Goal: Information Seeking & Learning: Stay updated

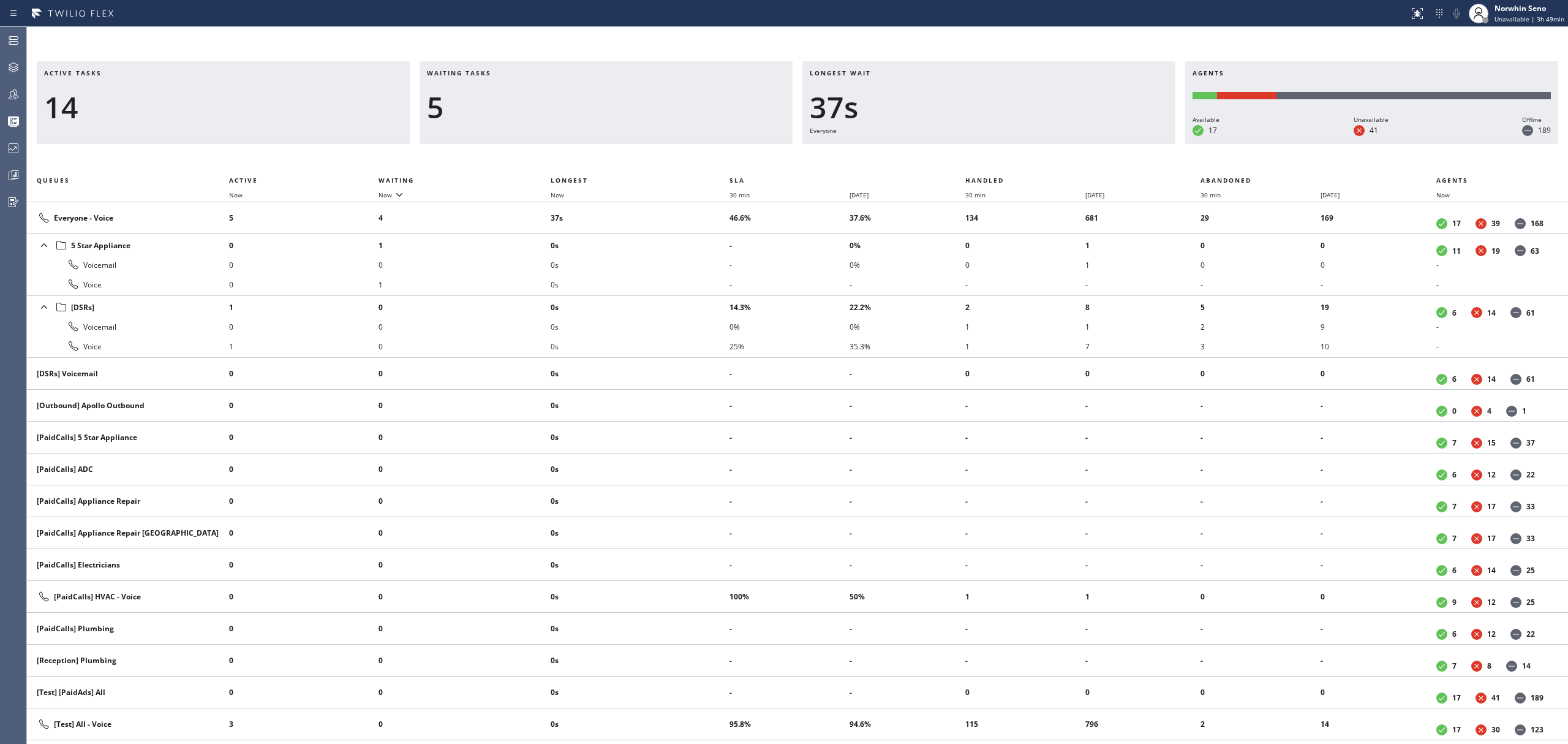
click at [1020, 145] on div "Active tasks 14 Waiting tasks 5 Longest wait 37s Everyone Agents Available 17 U…" at bounding box center [797, 402] width 1541 height 683
click at [1003, 159] on div "Active tasks 13 Waiting tasks 5 Longest wait 43s Everyone Agents Available 17 U…" at bounding box center [797, 402] width 1541 height 683
click at [1003, 159] on div "Active tasks 13 Waiting tasks 3 Longest wait 48s Everyone Agents Available 17 U…" at bounding box center [797, 402] width 1541 height 683
click at [1003, 159] on div "Active tasks 12 Waiting tasks 4 Longest wait 53s Everyone Agents Available 17 U…" at bounding box center [797, 402] width 1541 height 683
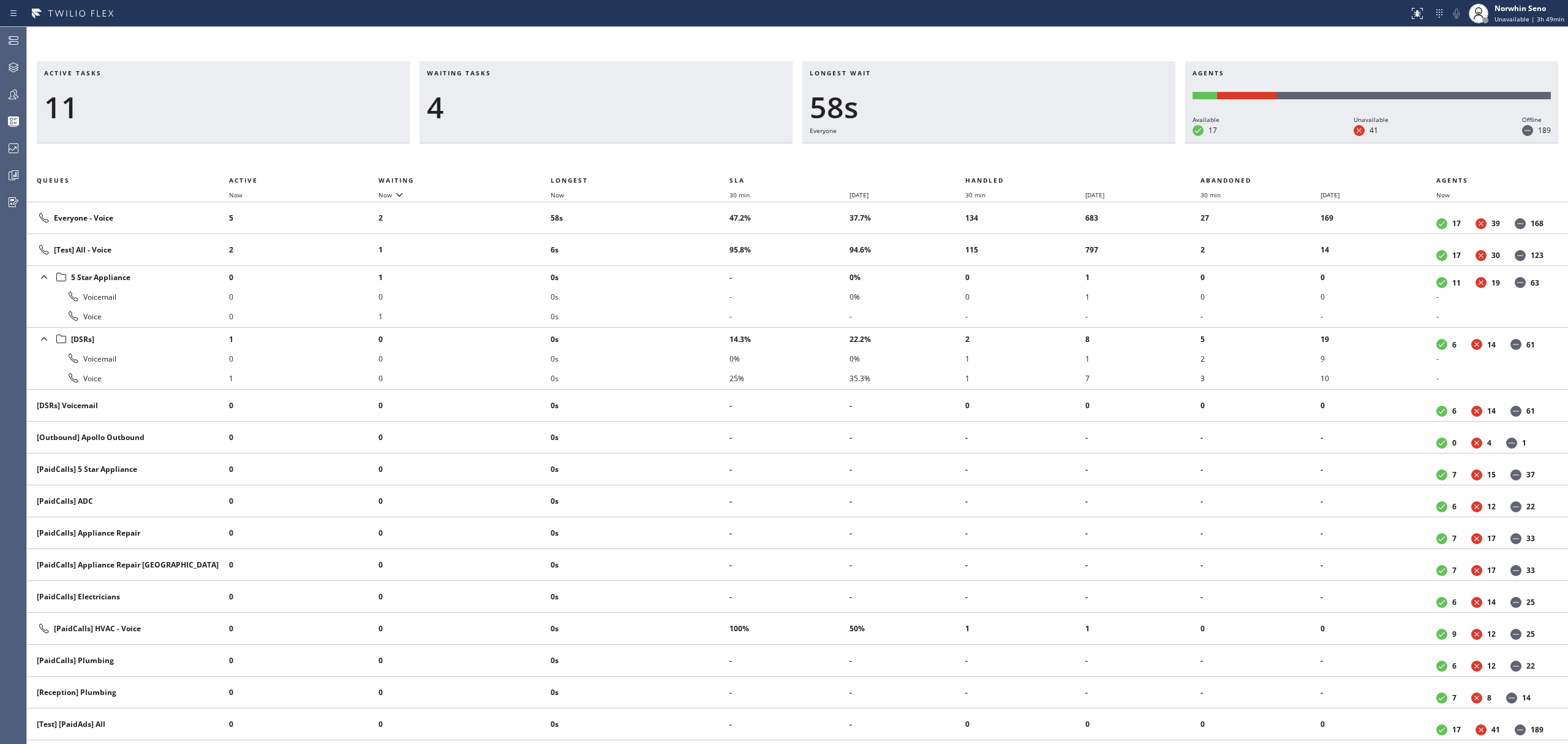
click at [1003, 159] on div "Active tasks 11 Waiting tasks 4 Longest wait 58s Everyone Agents Available 17 U…" at bounding box center [797, 402] width 1541 height 683
click at [1003, 159] on div "Active tasks 12 Waiting tasks 3 Longest wait 1:03 Everyone Agents Available 17 …" at bounding box center [797, 402] width 1541 height 683
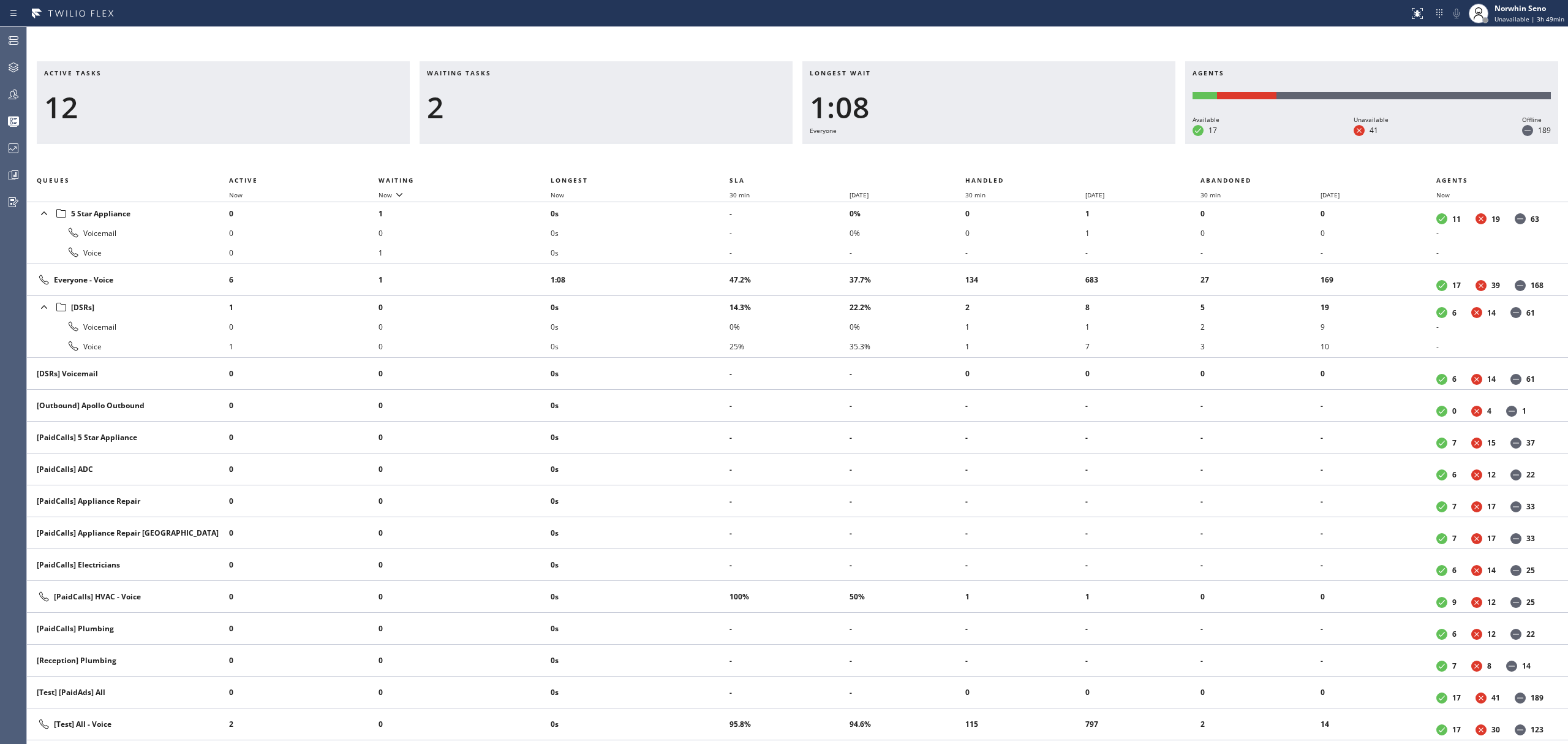
click at [1003, 159] on div "Active tasks 12 Waiting tasks 2 Longest wait 1:08 Everyone Agents Available 17 …" at bounding box center [797, 402] width 1541 height 683
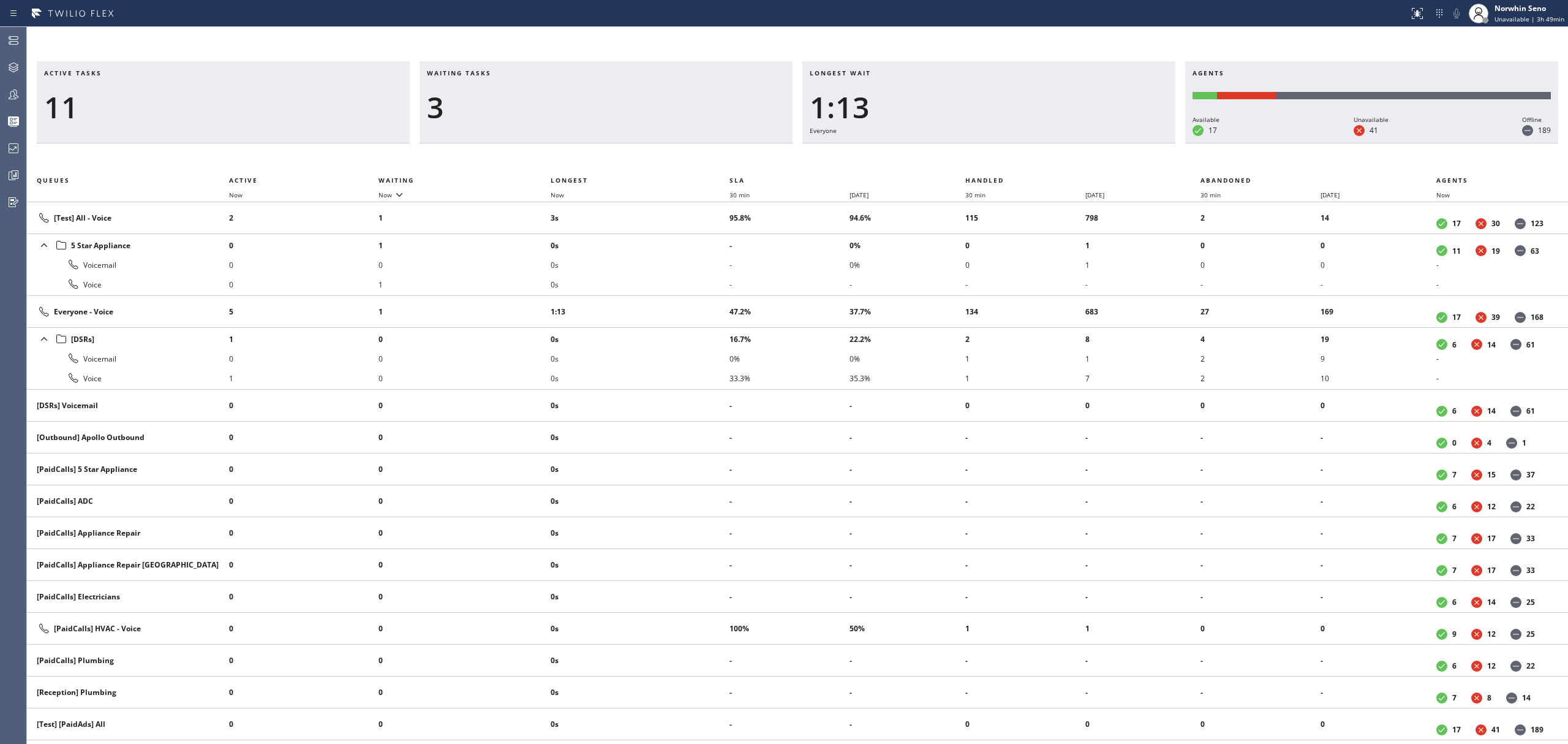
click at [1003, 159] on div "Active tasks 11 Waiting tasks 3 Longest wait 1:13 Everyone Agents Available 17 …" at bounding box center [797, 402] width 1541 height 683
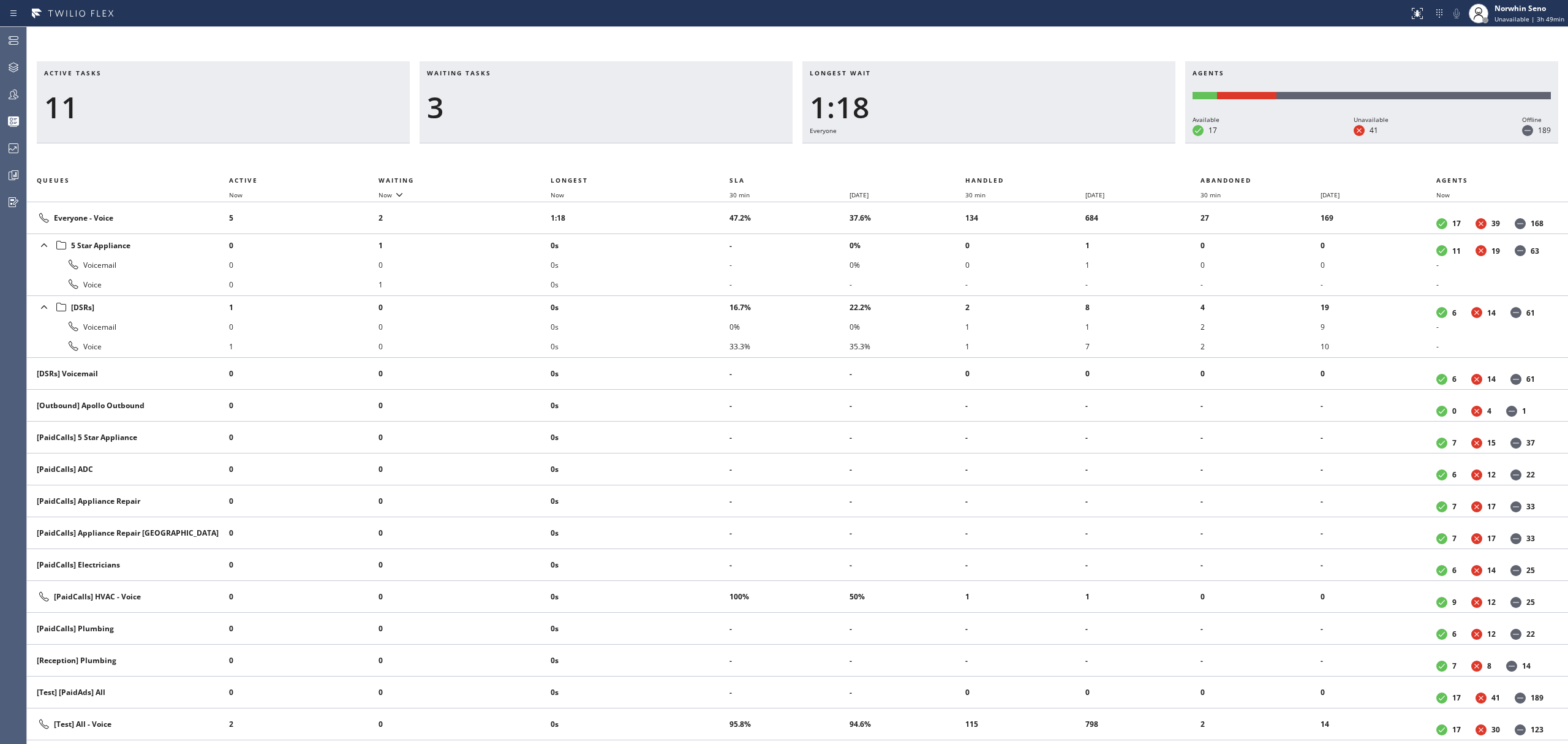
click at [1003, 159] on div "Active tasks 11 Waiting tasks 3 Longest wait 1:18 Everyone Agents Available 17 …" at bounding box center [797, 402] width 1541 height 683
click at [1003, 159] on div "Active tasks 12 Waiting tasks 2 Longest wait 8s Everyone Agents Available 17 Un…" at bounding box center [797, 402] width 1541 height 683
click at [1003, 159] on div "Active tasks 12 Waiting tasks 3 Longest wait 13s Everyone Agents Available 17 U…" at bounding box center [797, 402] width 1541 height 683
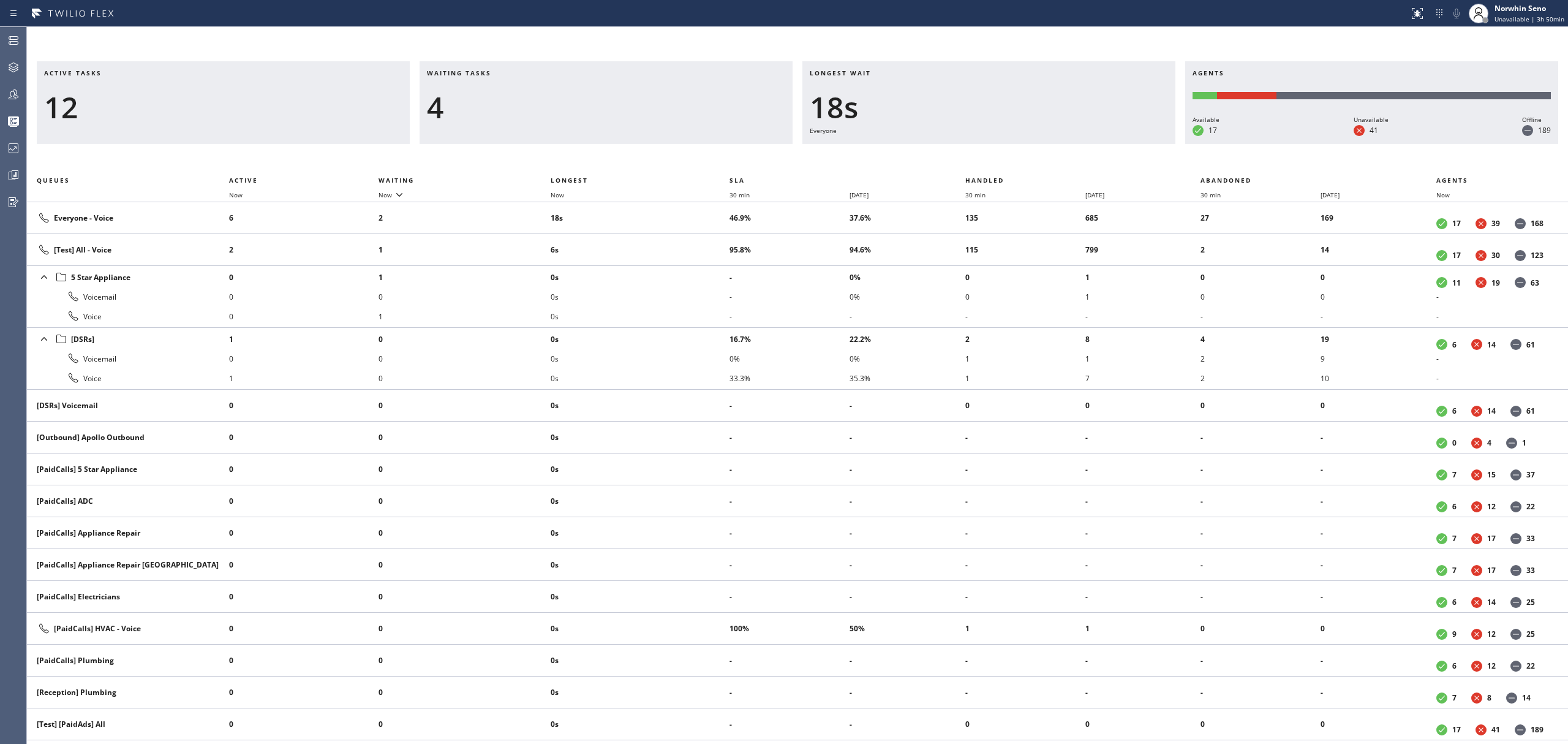
click at [1003, 159] on div "Active tasks 12 Waiting tasks 4 Longest wait 18s Everyone Agents Available 17 U…" at bounding box center [797, 402] width 1541 height 683
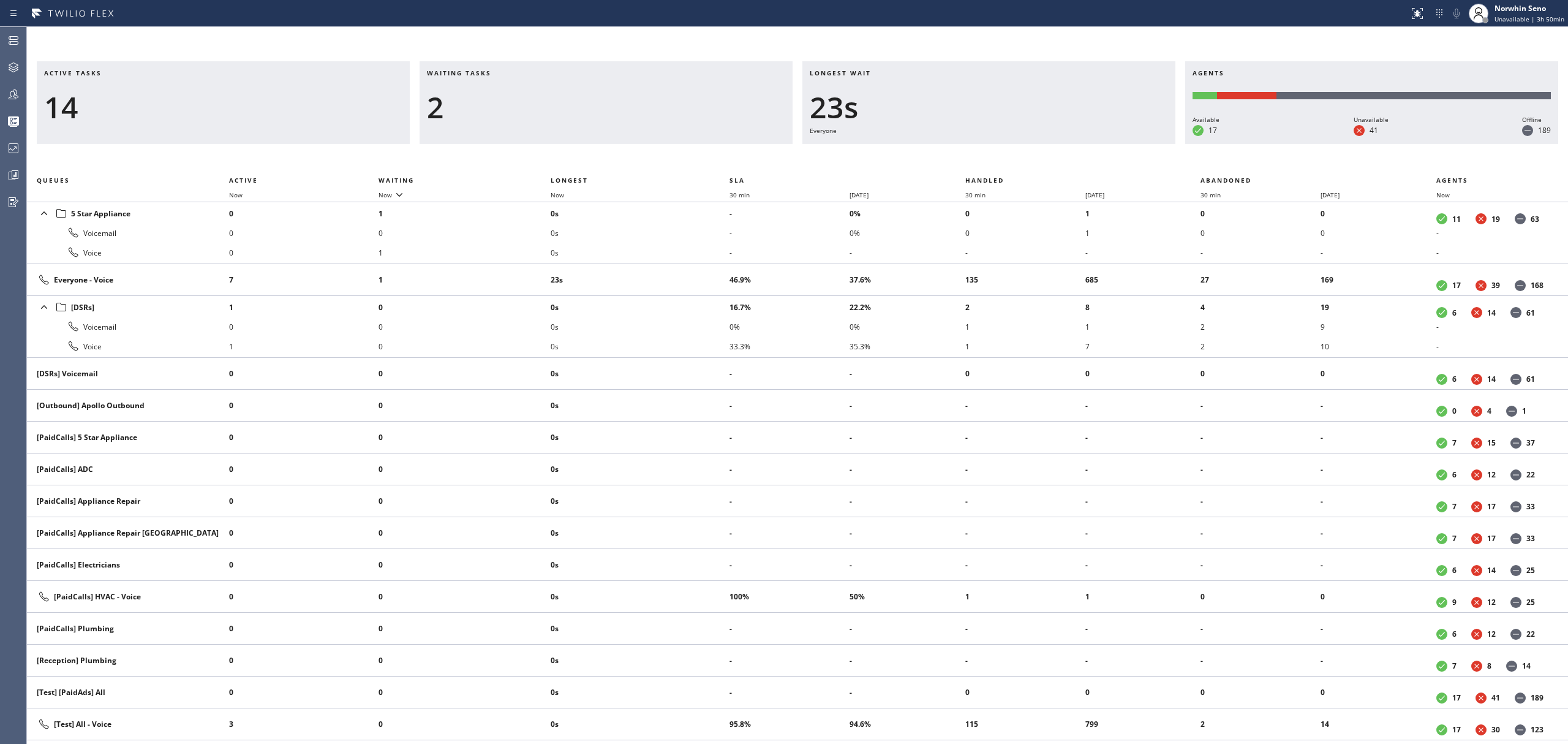
click at [1003, 159] on div "Active tasks 14 Waiting tasks 2 Longest wait 23s Everyone Agents Available 17 U…" at bounding box center [797, 402] width 1541 height 683
click at [1003, 159] on div "Active tasks 12 Waiting tasks 3 Longest wait 29s Everyone Agents Available 18 U…" at bounding box center [797, 402] width 1541 height 683
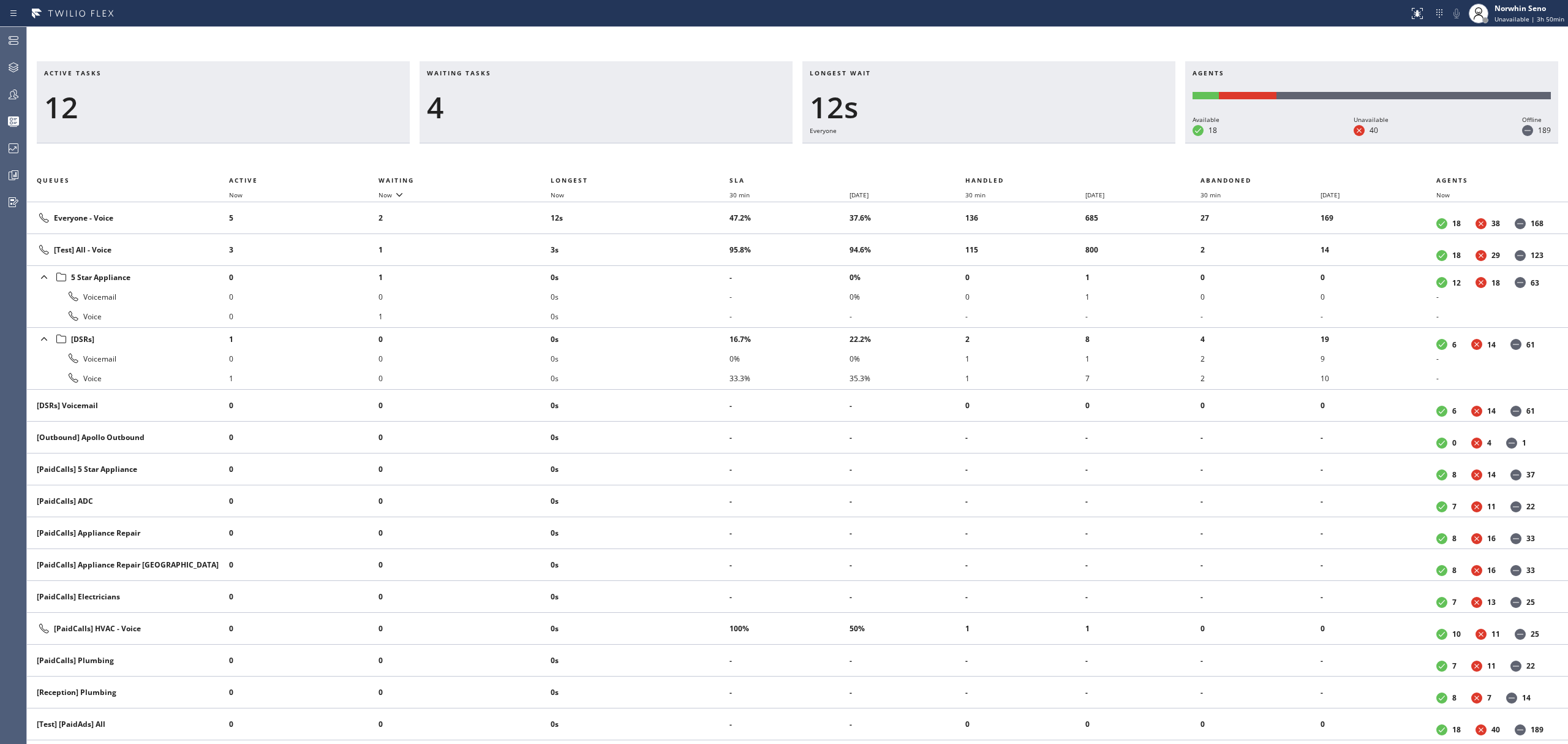
click at [1003, 159] on div "Active tasks 12 Waiting tasks 4 Longest wait 12s Everyone Agents Available 18 U…" at bounding box center [797, 402] width 1541 height 683
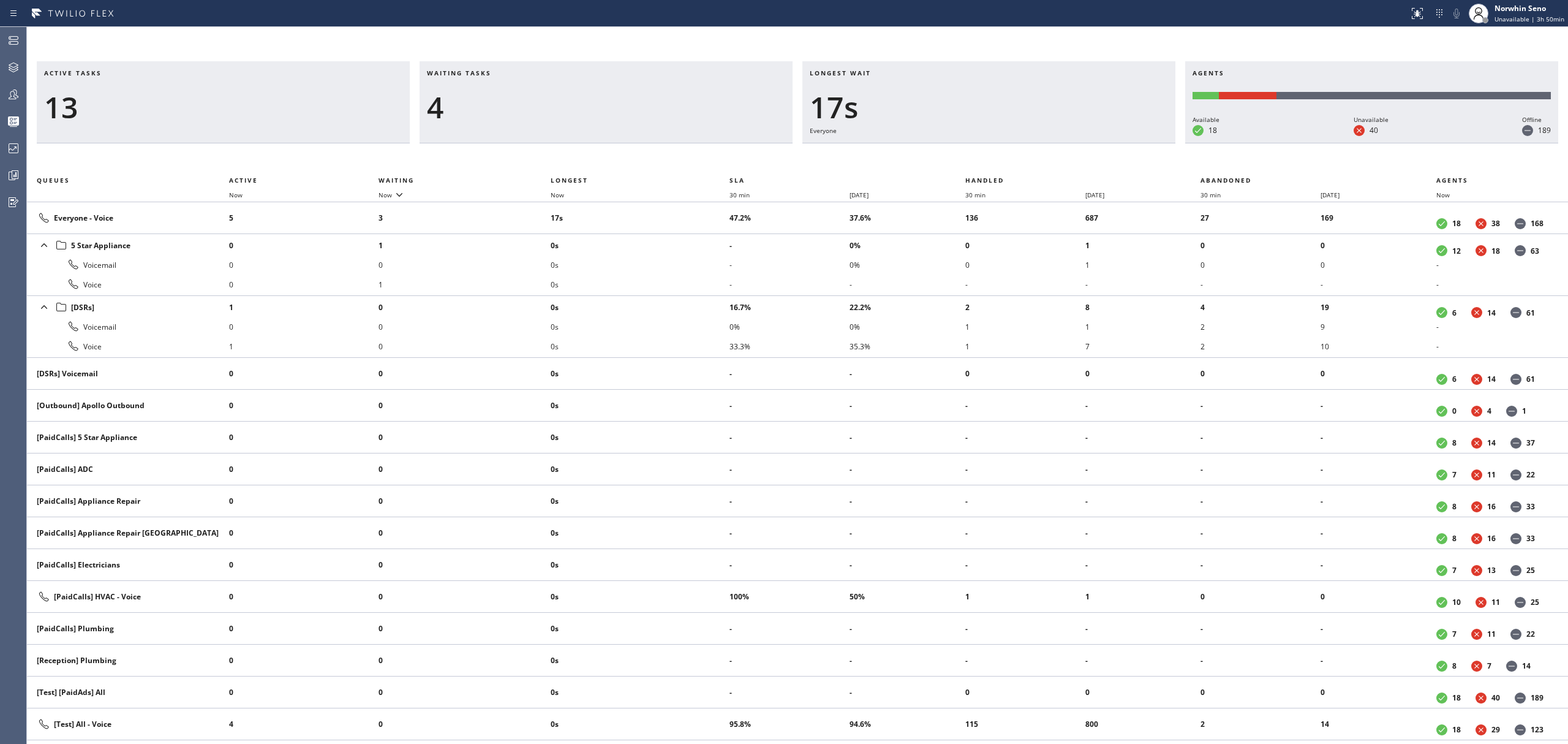
click at [1003, 159] on div "Active tasks 13 Waiting tasks 4 Longest wait 17s Everyone Agents Available 18 U…" at bounding box center [797, 402] width 1541 height 683
click at [1003, 159] on div "Active tasks 13 Waiting tasks 4 Longest wait 13s Everyone Agents Available 18 U…" at bounding box center [797, 402] width 1541 height 683
click at [1003, 159] on div "Active tasks 11 Waiting tasks 3 Longest wait 16s Everyone Agents Available 18 U…" at bounding box center [797, 402] width 1541 height 683
click at [1003, 159] on div "Active tasks 11 Waiting tasks 3 Longest wait 21s Everyone Agents Available 18 U…" at bounding box center [797, 402] width 1541 height 683
click at [1003, 159] on div "Active tasks 8 Waiting tasks 4 Longest wait 26s Everyone Agents Available 17 Un…" at bounding box center [797, 402] width 1541 height 683
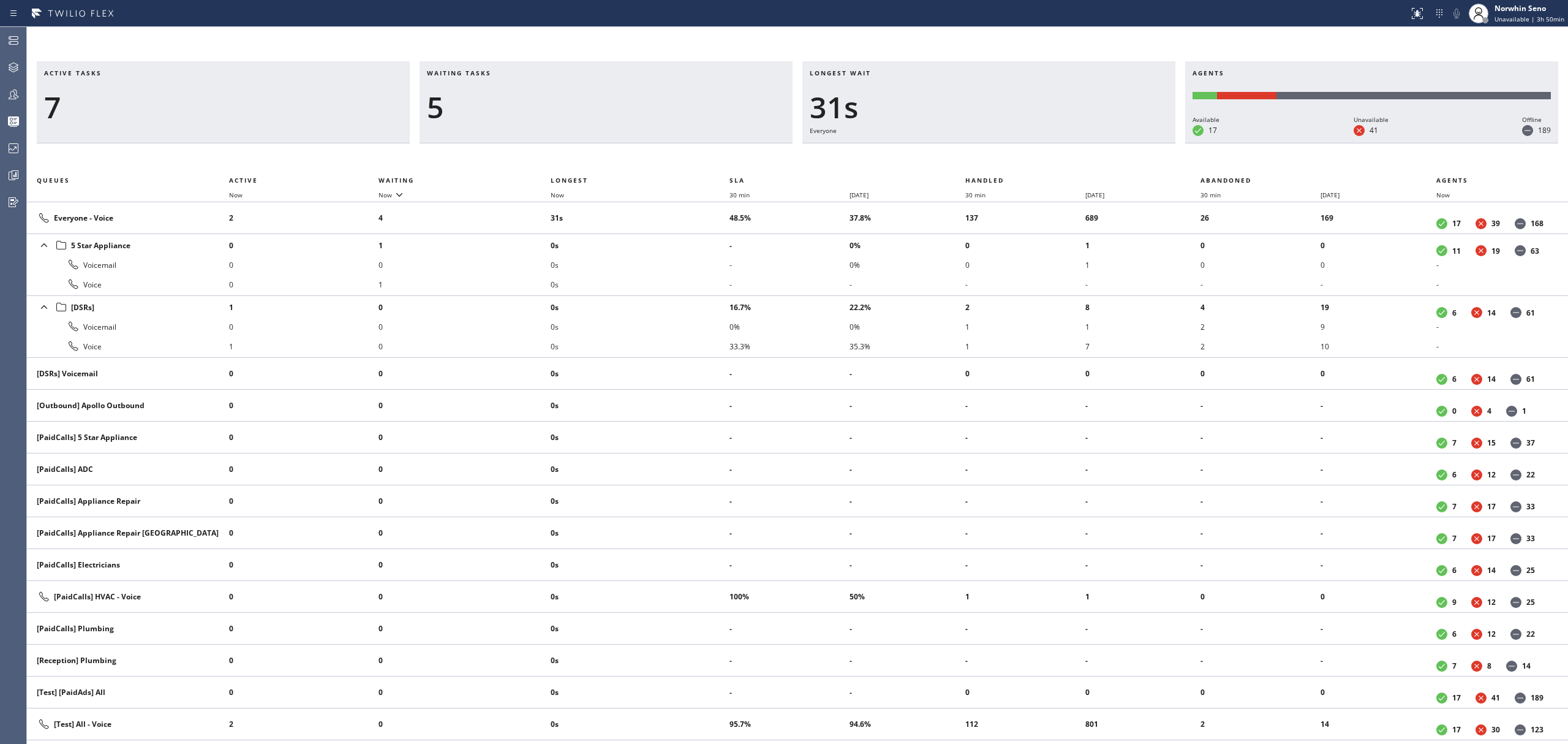
click at [1003, 159] on div "Active tasks 7 Waiting tasks 5 Longest wait 31s Everyone Agents Available 17 Un…" at bounding box center [797, 402] width 1541 height 683
click at [1003, 159] on div "Active tasks 8 Waiting tasks 4 Longest wait 36s Everyone Agents Available 17 Un…" at bounding box center [797, 402] width 1541 height 683
click at [1003, 159] on div "Active tasks 8 Waiting tasks 3 Longest wait 41s Everyone Agents Available 17 Un…" at bounding box center [797, 402] width 1541 height 683
click at [1003, 159] on div "Active tasks 9 Waiting tasks 2 Longest wait 46s Everyone Agents Available 17 Un…" at bounding box center [797, 402] width 1541 height 683
click at [1003, 159] on div "Active tasks 9 Waiting tasks 3 Longest wait 52s Everyone Agents Available 17 Un…" at bounding box center [797, 402] width 1541 height 683
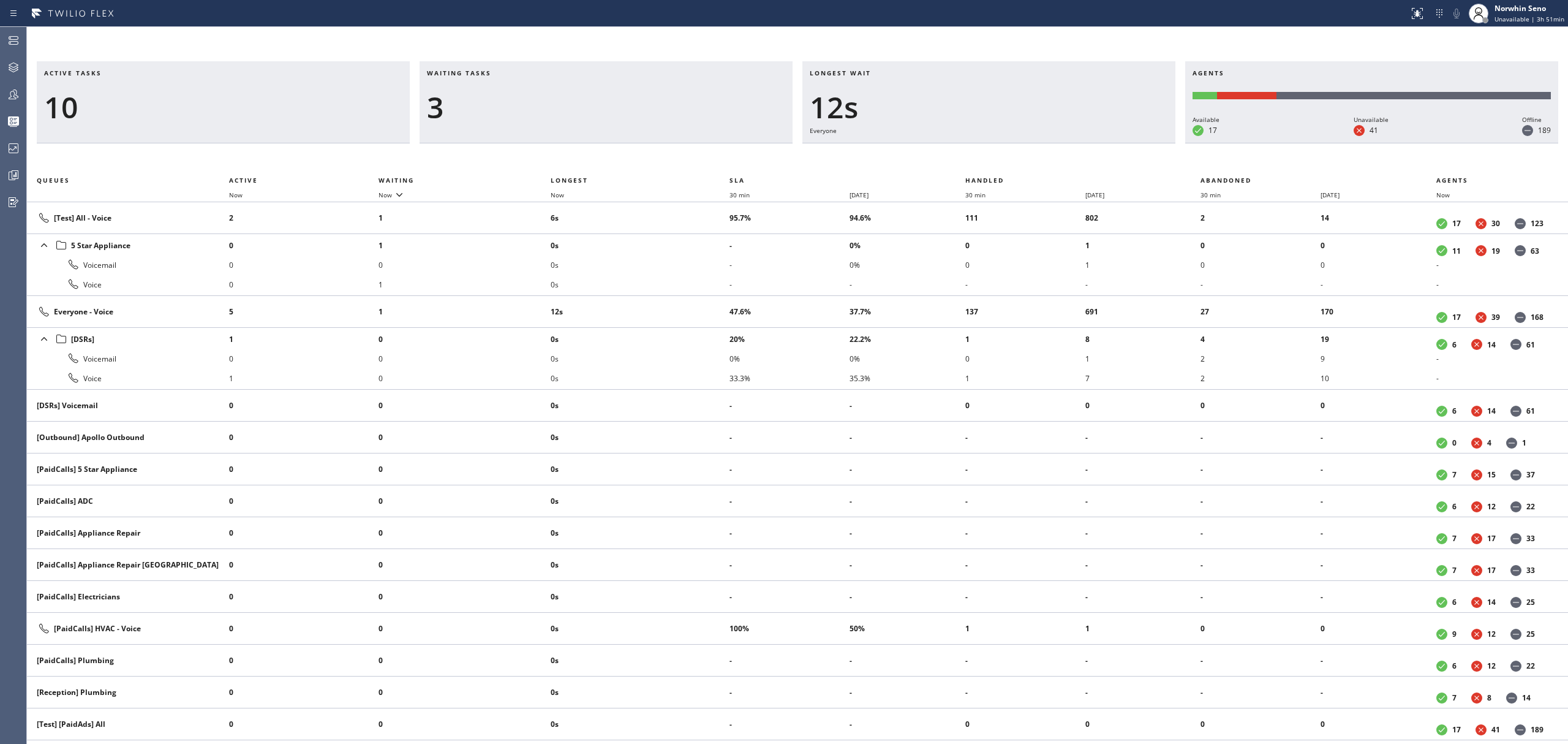
click at [1003, 159] on div "Active tasks 10 Waiting tasks 3 Longest wait 12s Everyone Agents Available 17 U…" at bounding box center [797, 402] width 1541 height 683
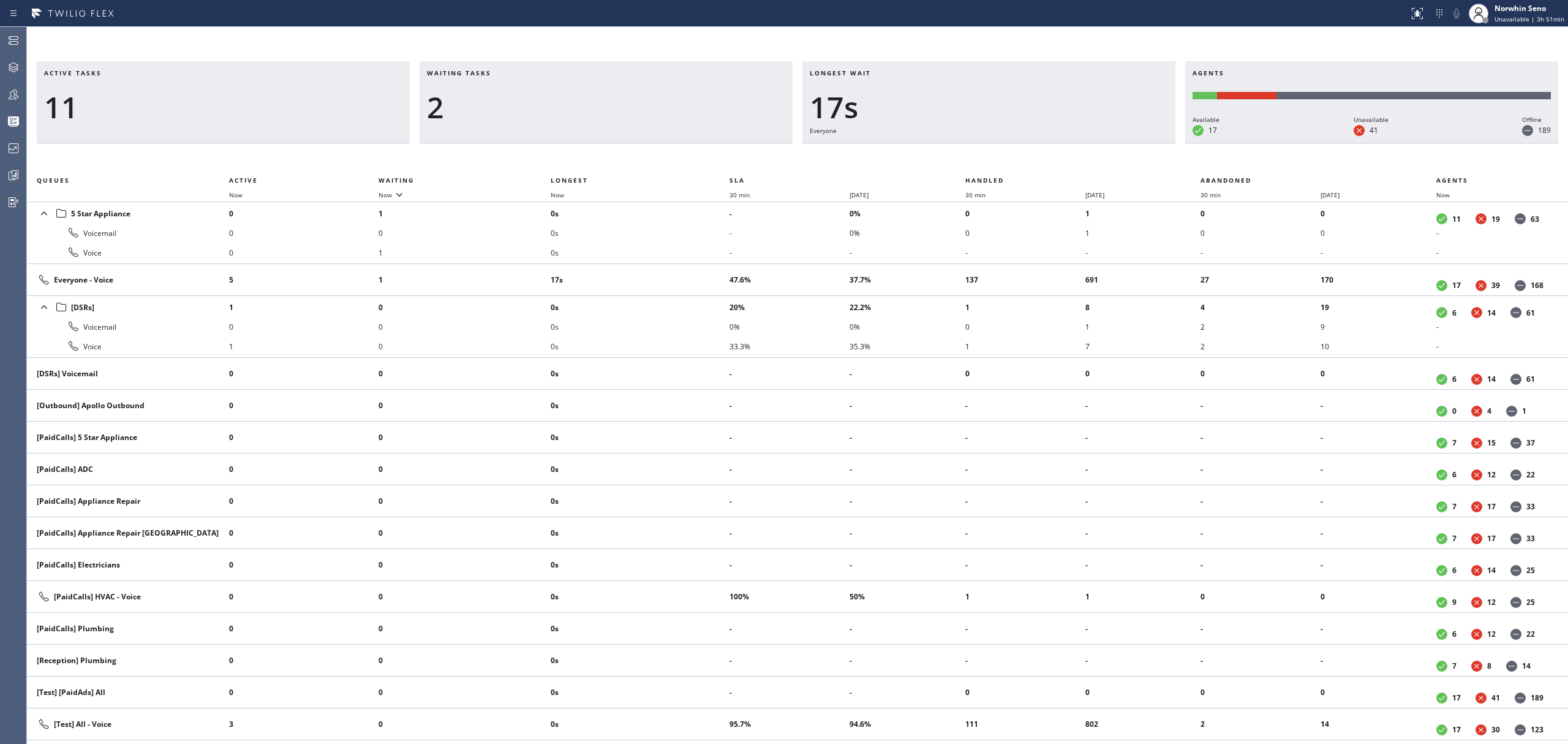
click at [1003, 159] on div "Active tasks 11 Waiting tasks 2 Longest wait 17s Everyone Agents Available 17 U…" at bounding box center [797, 402] width 1541 height 683
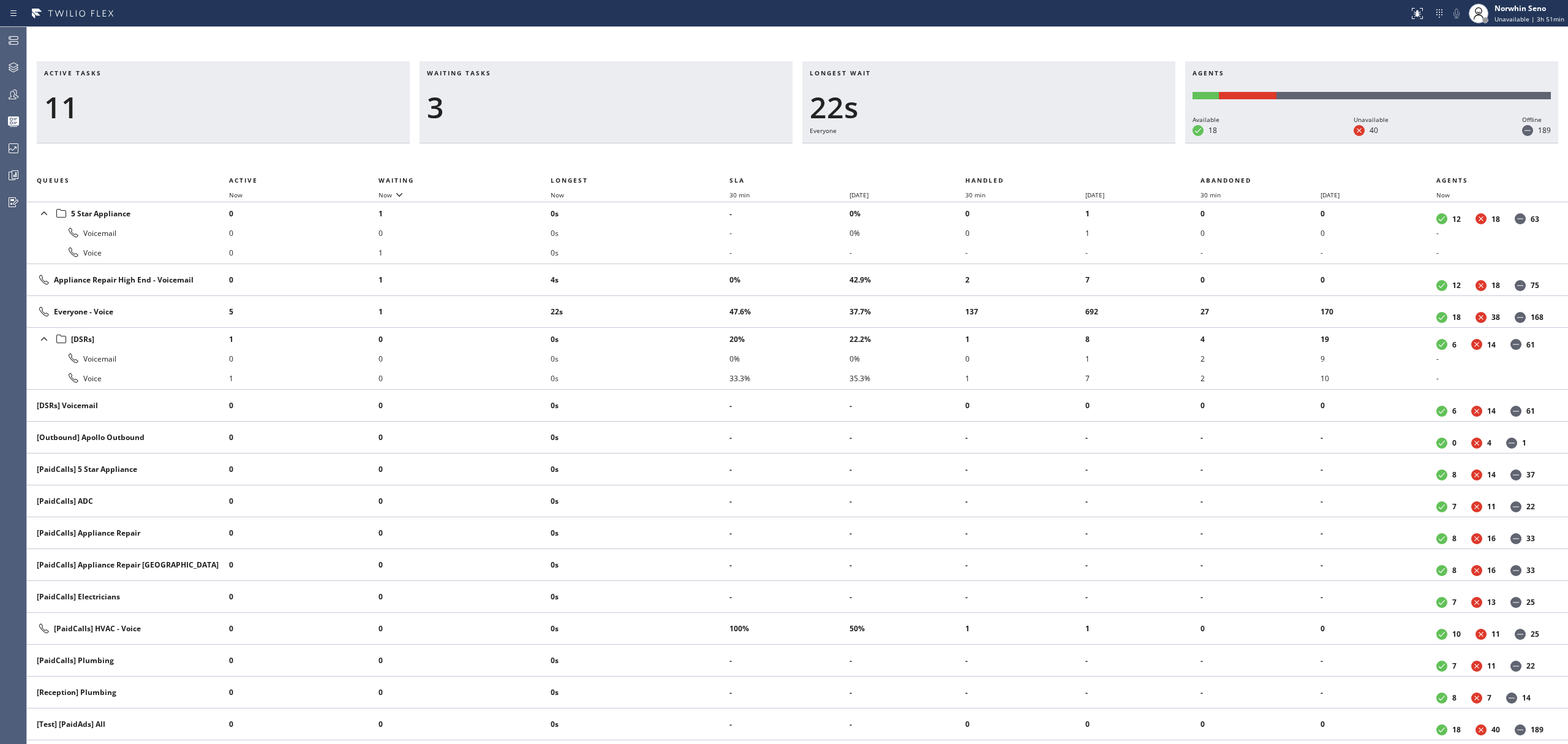
click at [1003, 159] on div "Active tasks 11 Waiting tasks 3 Longest wait 22s Everyone Agents Available 18 U…" at bounding box center [797, 402] width 1541 height 683
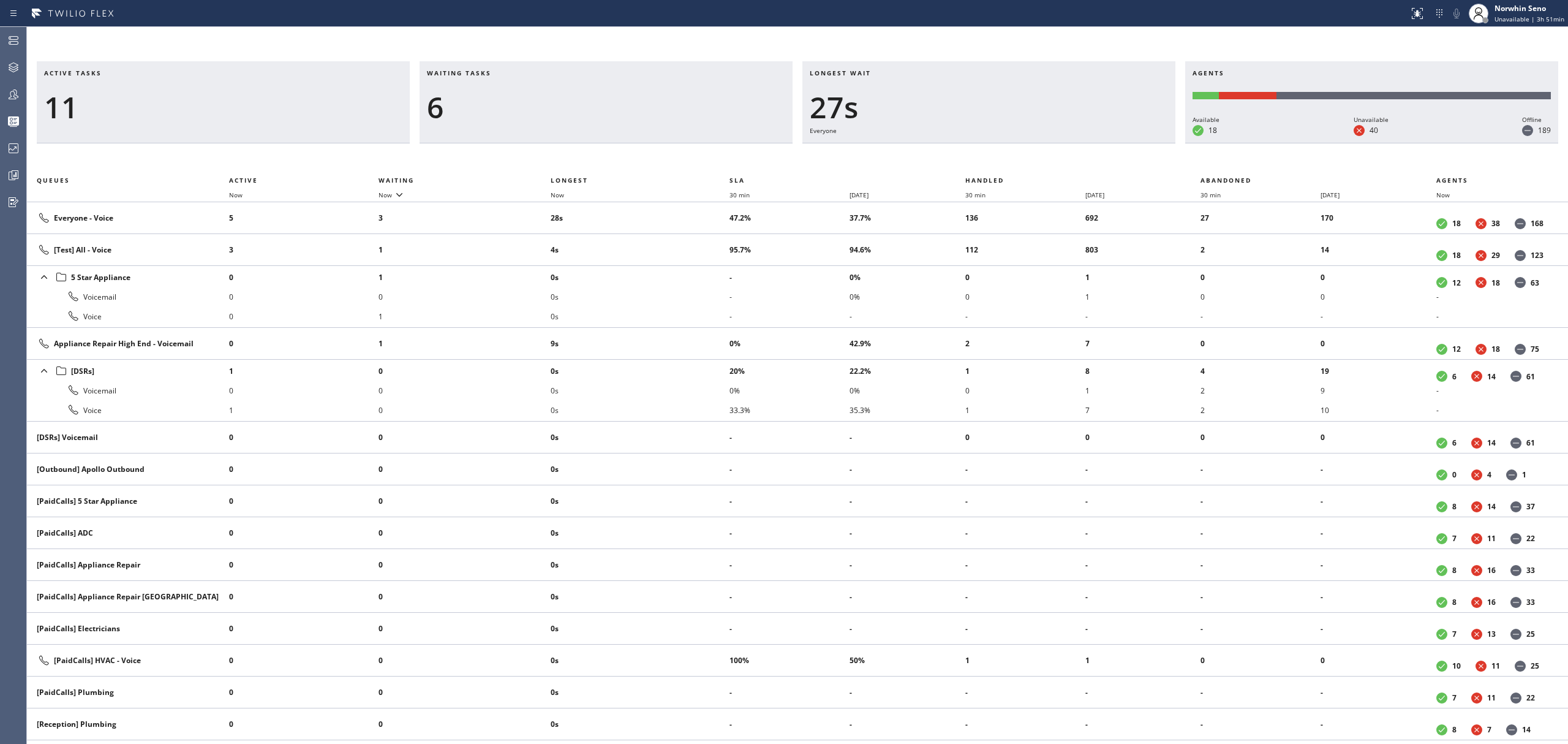
click at [1003, 159] on div "Active tasks 11 Waiting tasks 6 Longest wait 27s Everyone Agents Available 18 U…" at bounding box center [797, 402] width 1541 height 683
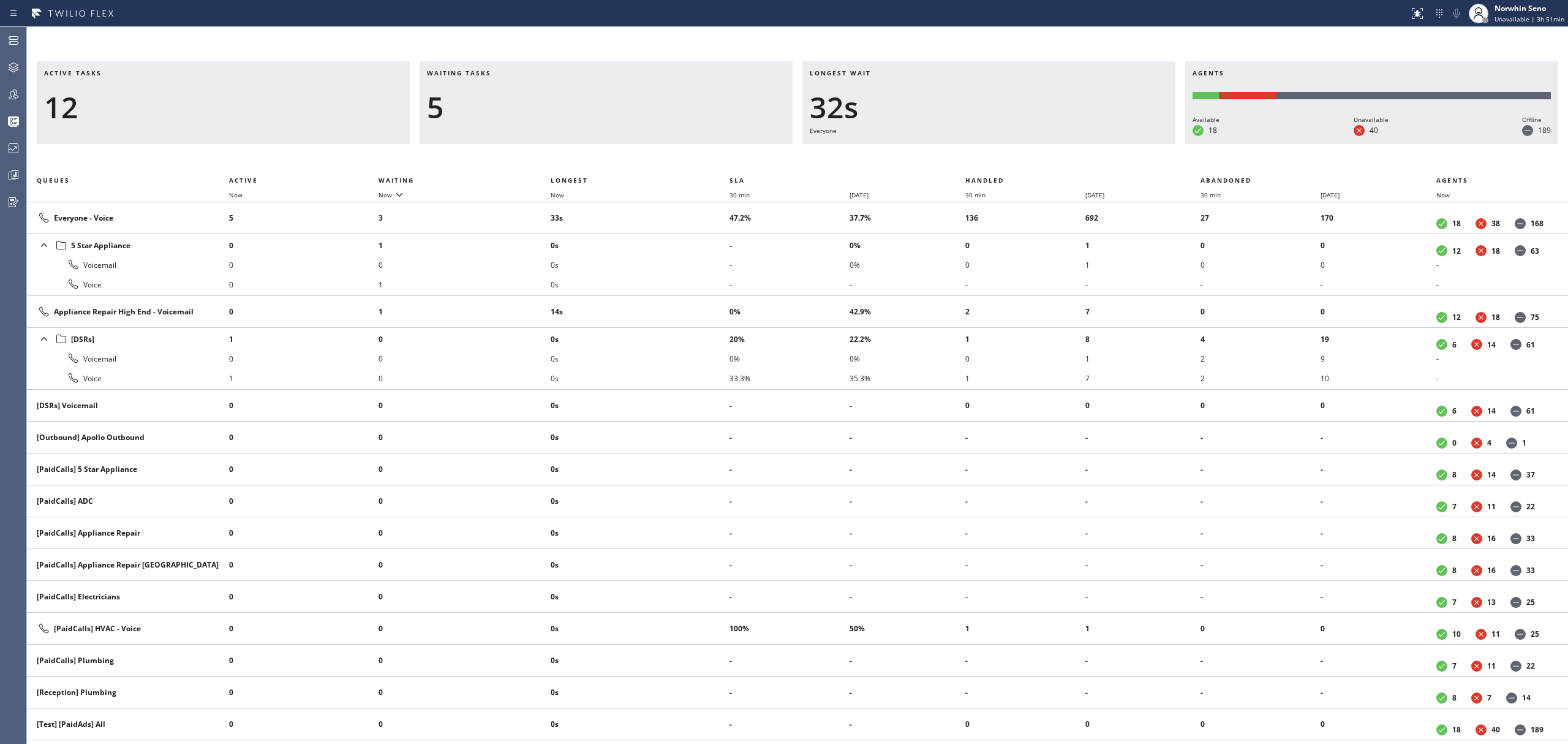
click at [1003, 159] on div "Active tasks 12 Waiting tasks 5 Longest wait 32s Everyone Agents Available 18 U…" at bounding box center [797, 402] width 1541 height 683
click at [1003, 159] on div "Active tasks 12 Waiting tasks 5 Longest wait 37s Everyone Agents Available 18 U…" at bounding box center [797, 402] width 1541 height 683
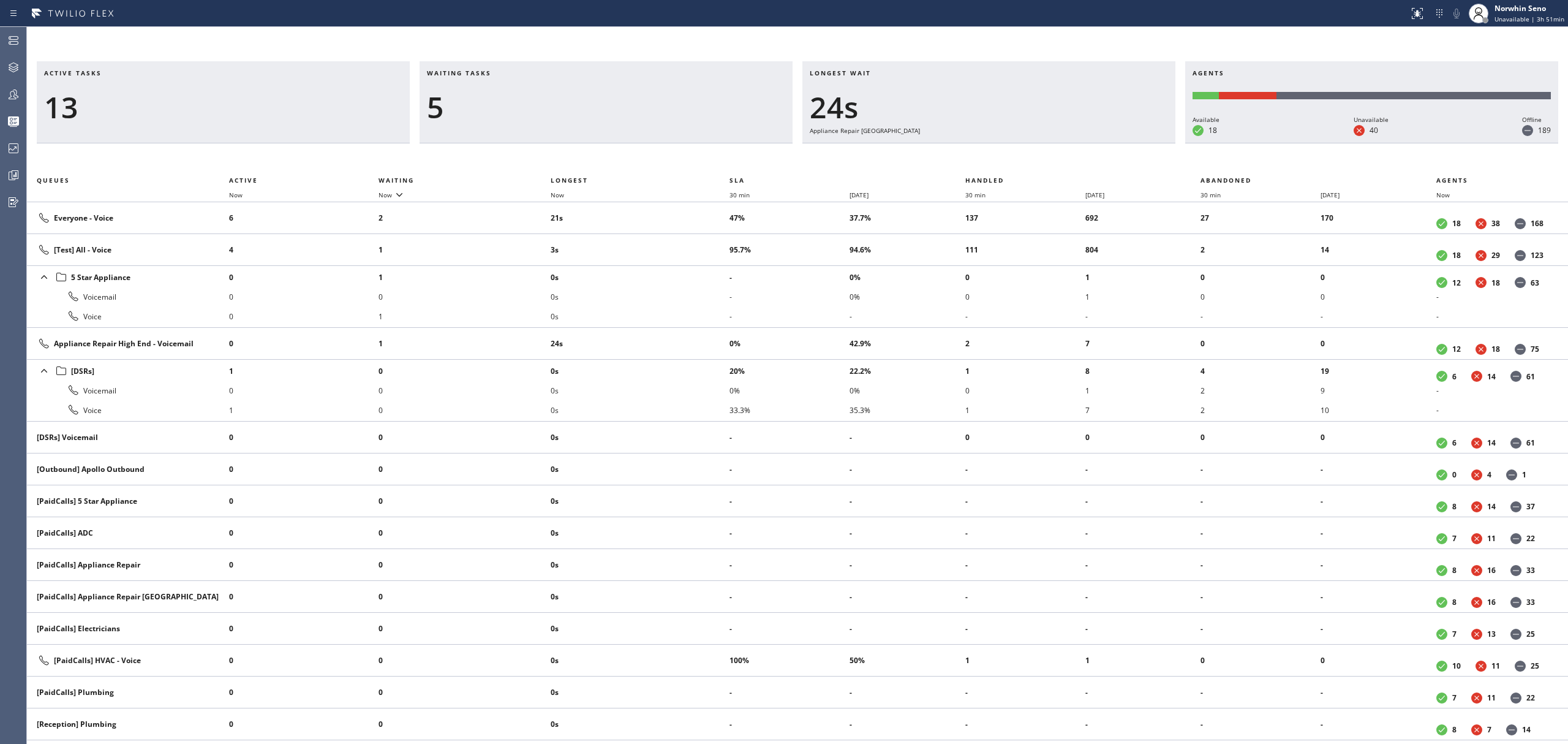
click at [1003, 159] on div "Active tasks 13 Waiting tasks 5 Longest wait 24s Appliance Repair High End Agen…" at bounding box center [797, 402] width 1541 height 683
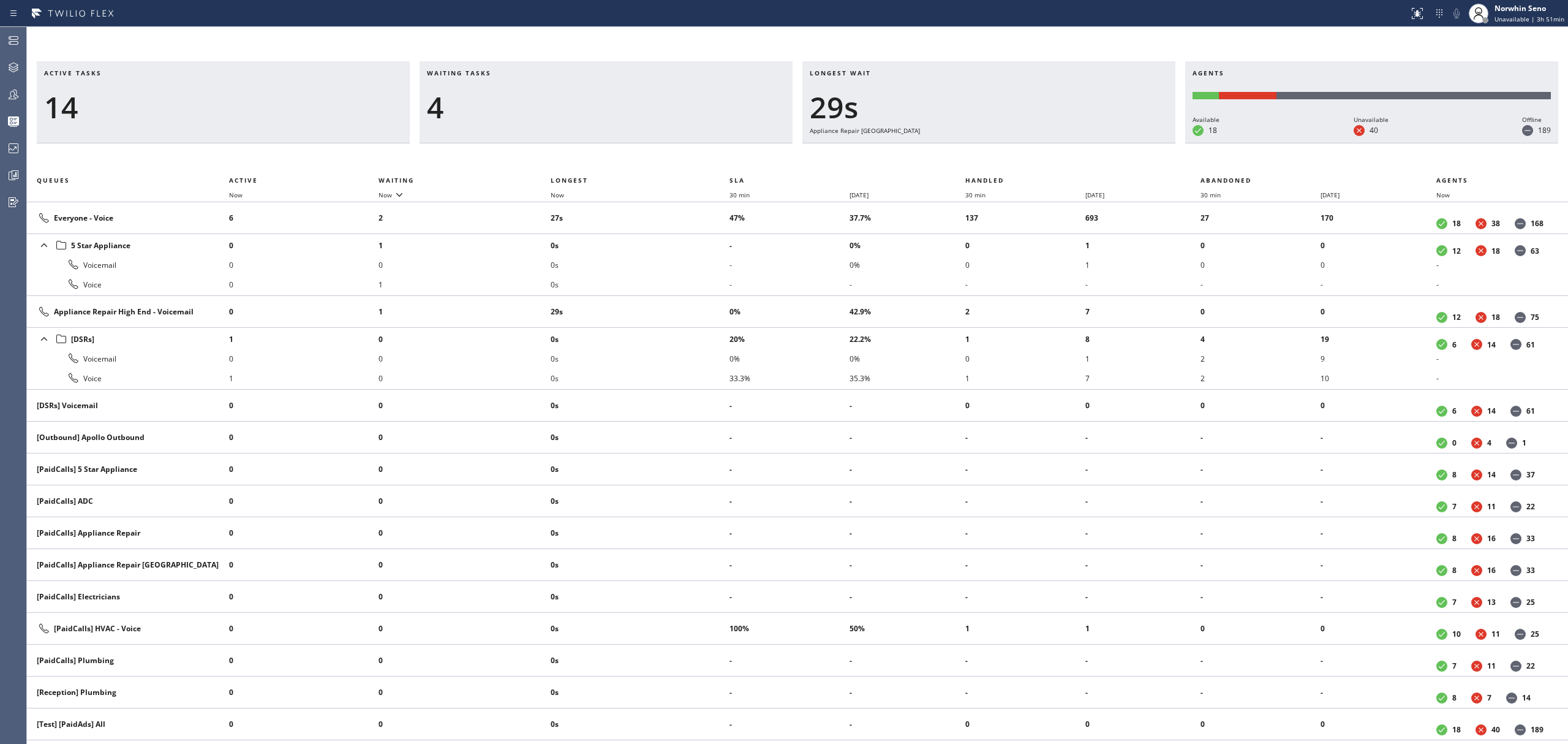
click at [1003, 159] on div "Active tasks 14 Waiting tasks 4 Longest wait 29s Appliance Repair High End Agen…" at bounding box center [797, 402] width 1541 height 683
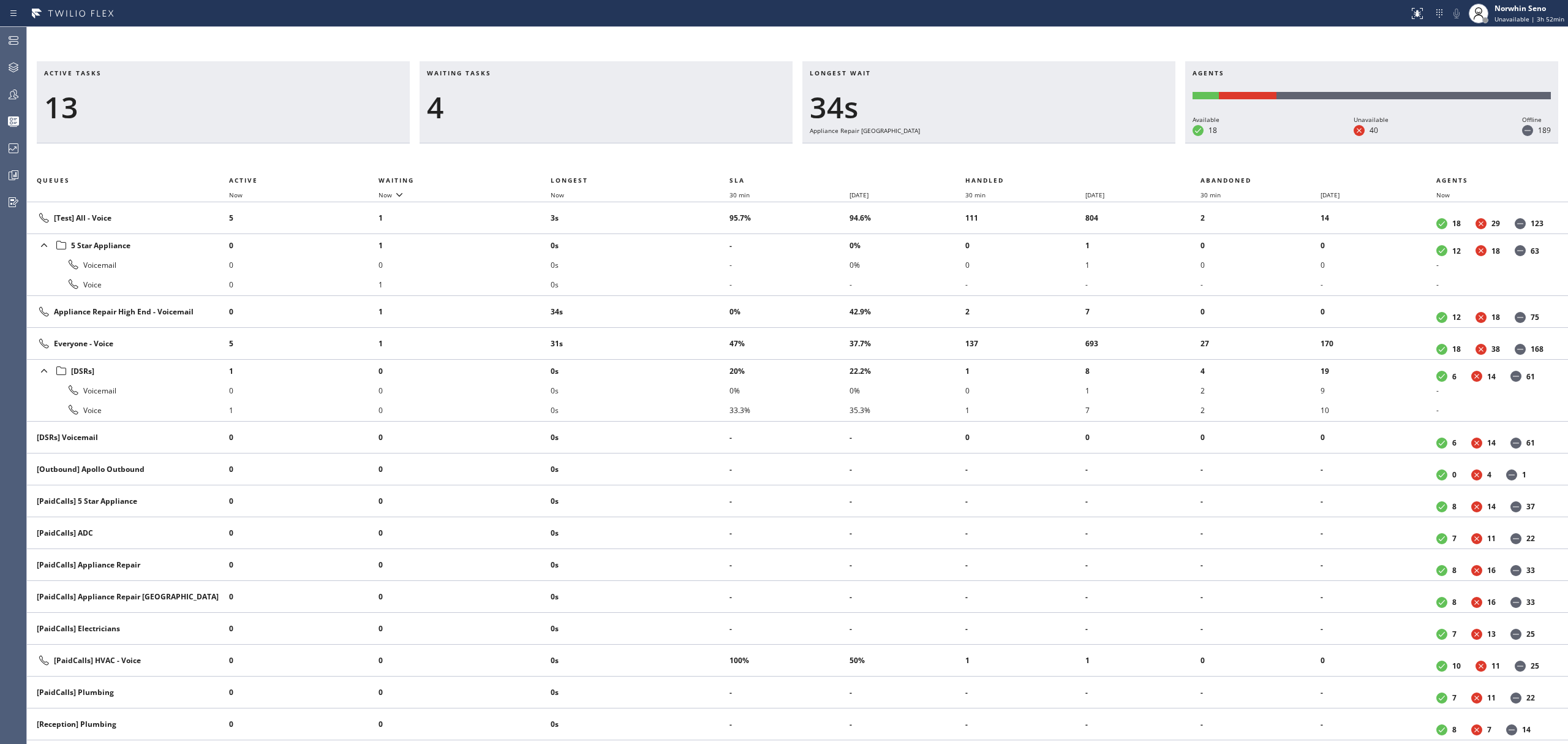
click at [1003, 159] on div "Active tasks 13 Waiting tasks 4 Longest wait 34s Appliance Repair High End Agen…" at bounding box center [797, 402] width 1541 height 683
click at [1003, 159] on div "Active tasks 12 Waiting tasks 4 Longest wait 39s Appliance Repair High End Agen…" at bounding box center [797, 402] width 1541 height 683
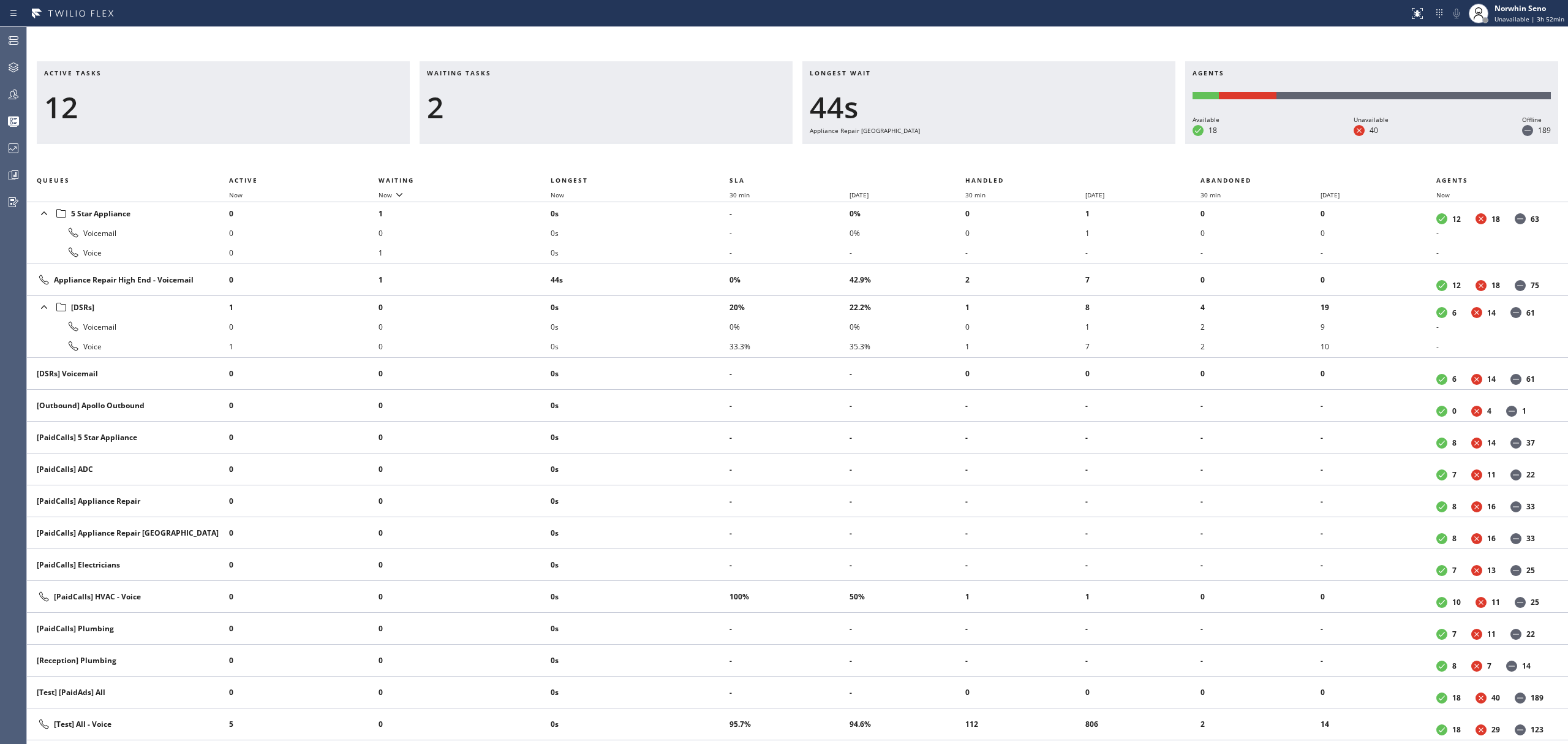
click at [1003, 159] on div "Active tasks 12 Waiting tasks 2 Longest wait 44s Appliance Repair High End Agen…" at bounding box center [797, 402] width 1541 height 683
click at [1003, 159] on div "Active tasks 12 Waiting tasks 2 Longest wait 50s Appliance Repair High End Agen…" at bounding box center [797, 402] width 1541 height 683
click at [1003, 159] on div "Active tasks 11 Waiting tasks 2 Longest wait 55s Appliance Repair High End Agen…" at bounding box center [797, 402] width 1541 height 683
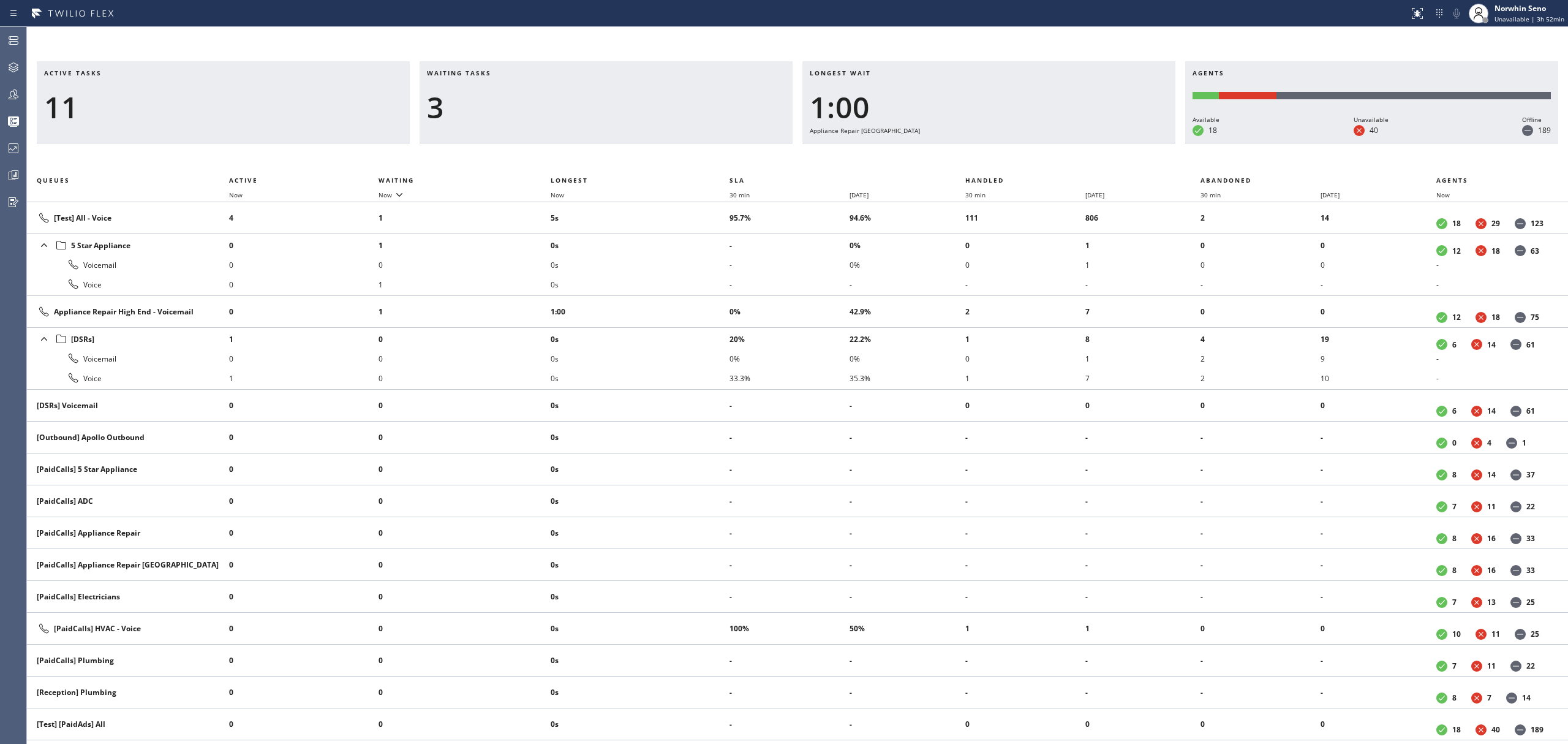
click at [1003, 159] on div "Active tasks 11 Waiting tasks 3 Longest wait 1:00 Appliance Repair High End Age…" at bounding box center [797, 402] width 1541 height 683
click at [1003, 159] on div "Active tasks 11 Waiting tasks 3 Longest wait 1:05 Appliance Repair High End Age…" at bounding box center [797, 402] width 1541 height 683
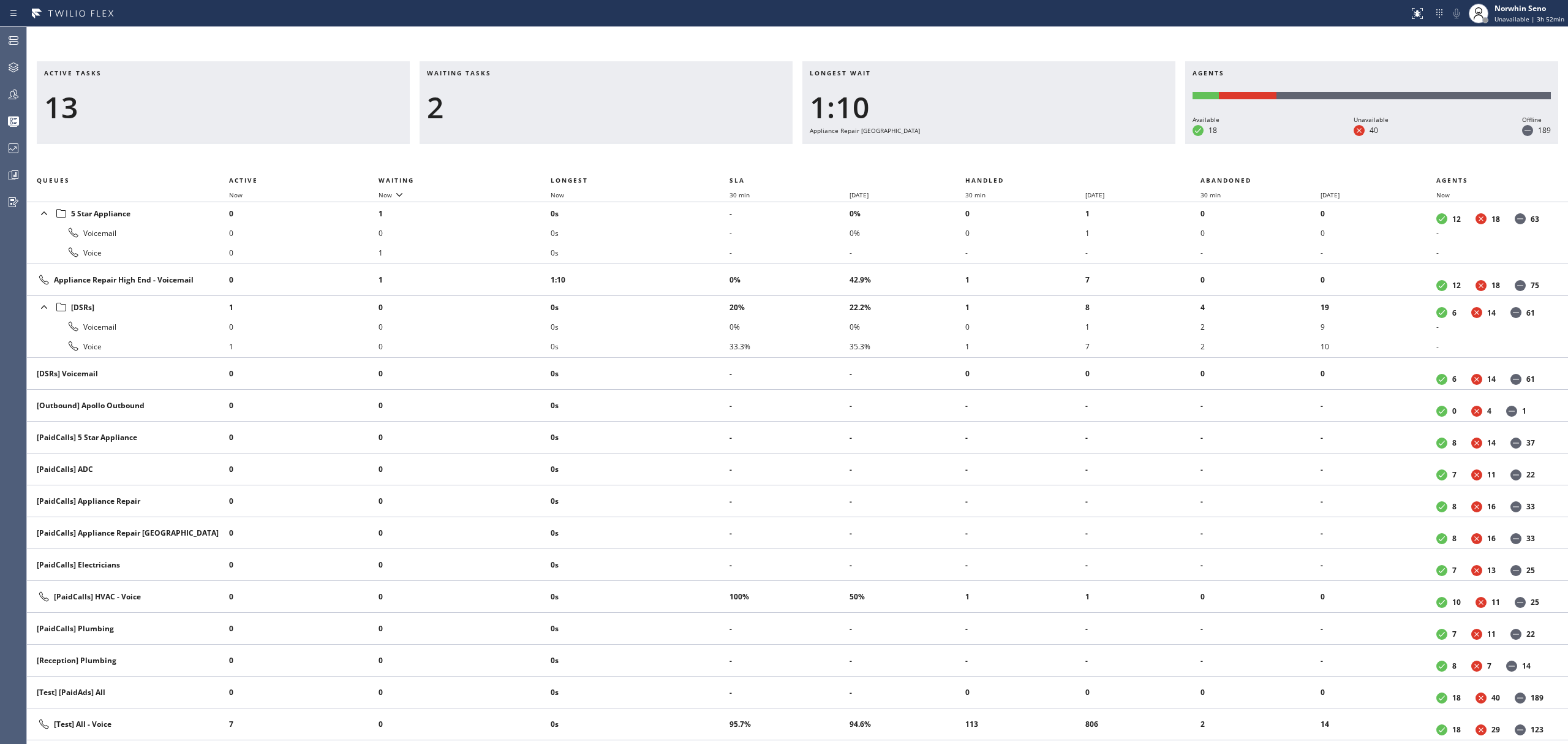
click at [1003, 159] on div "Active tasks 13 Waiting tasks 2 Longest wait 1:10 Appliance Repair High End Age…" at bounding box center [797, 402] width 1541 height 683
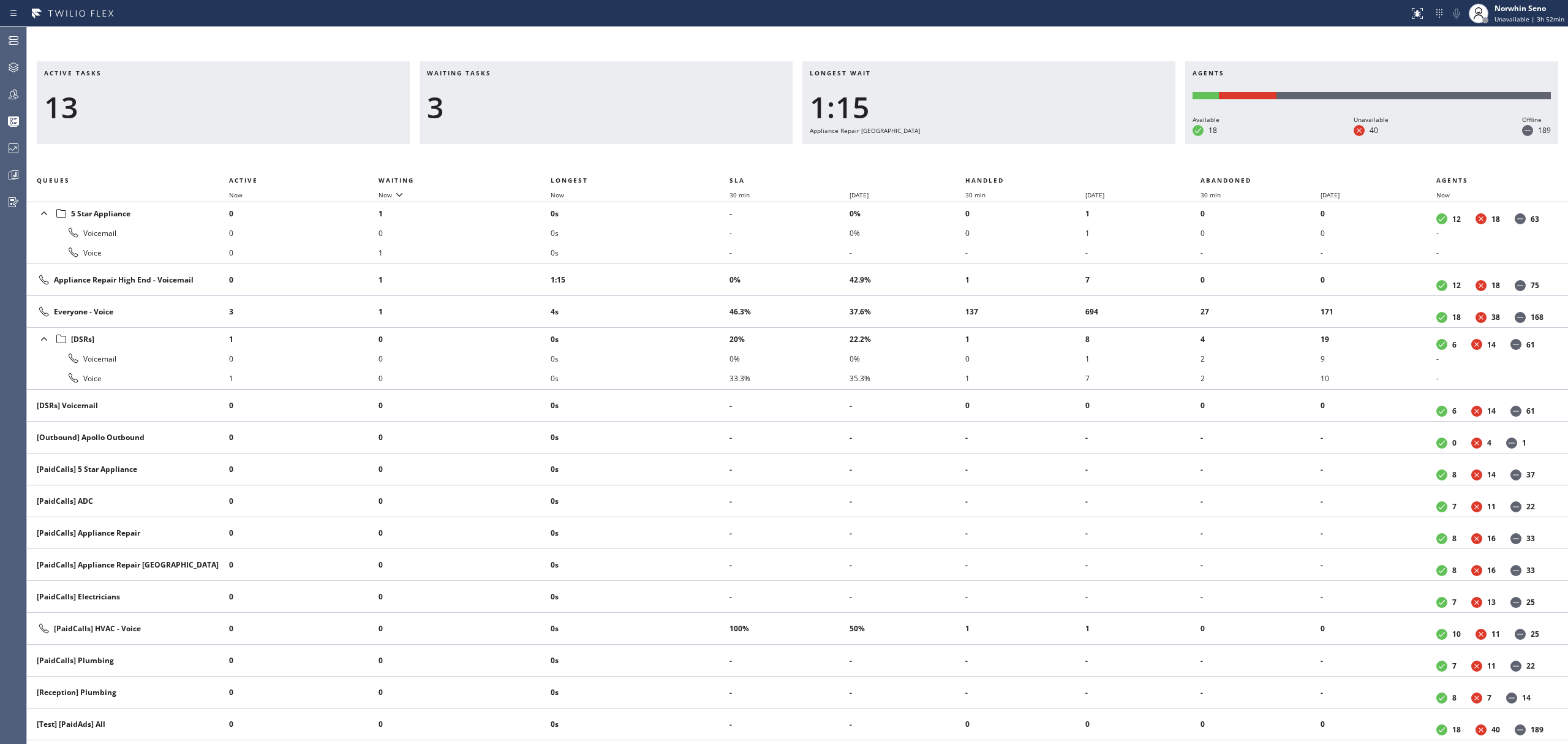
click at [1003, 159] on div "Active tasks 13 Waiting tasks 3 Longest wait 1:15 Appliance Repair High End Age…" at bounding box center [797, 402] width 1541 height 683
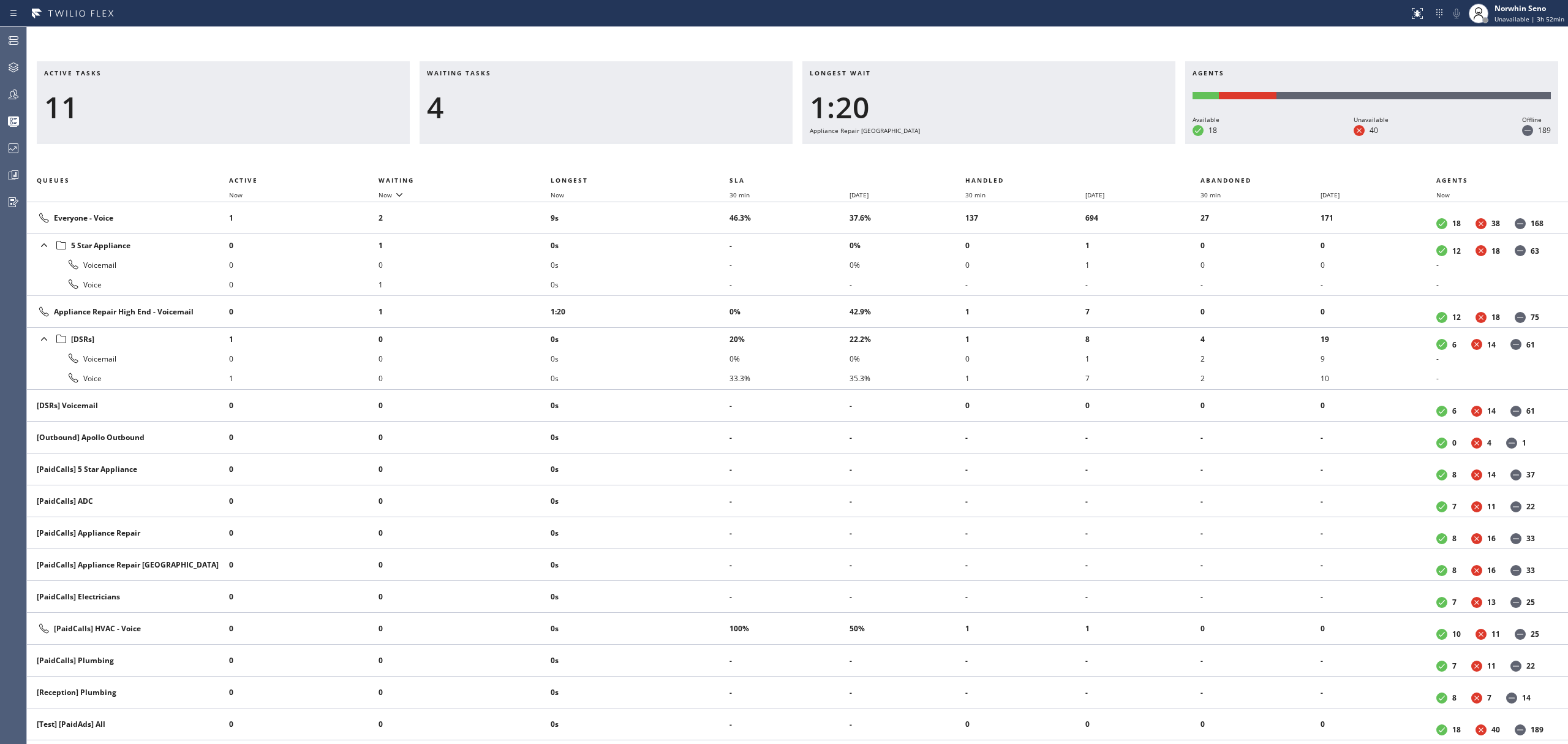
click at [1003, 159] on div "Active tasks 11 Waiting tasks 4 Longest wait 1:20 Appliance Repair High End Age…" at bounding box center [797, 402] width 1541 height 683
click at [1003, 159] on div "Active tasks 11 Waiting tasks 4 Longest wait 1:25 Appliance Repair High End Age…" at bounding box center [797, 402] width 1541 height 683
click at [1003, 159] on div "Active tasks 11 Waiting tasks 6 Longest wait 1:30 Appliance Repair High End Age…" at bounding box center [797, 402] width 1541 height 683
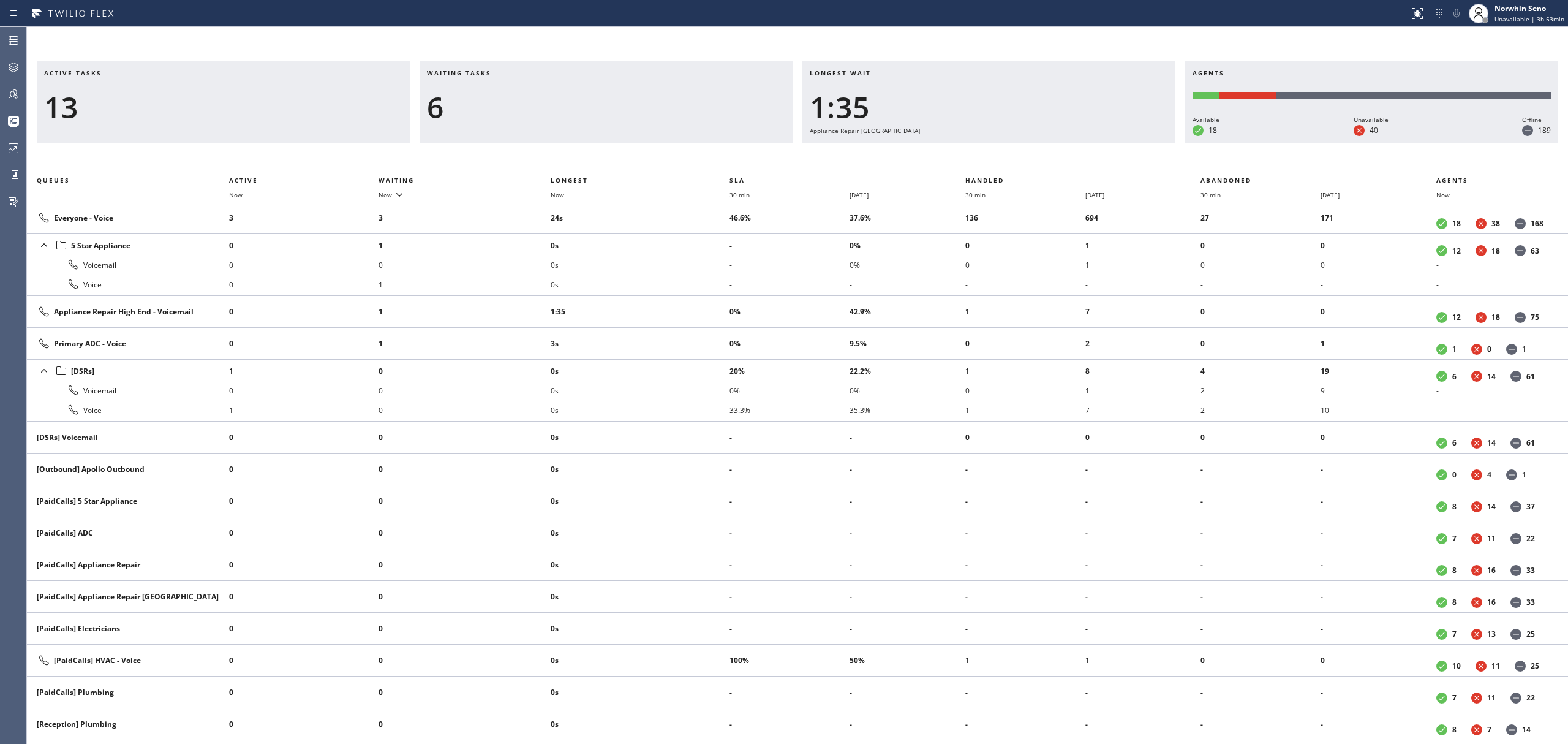
click at [1003, 159] on div "Active tasks 13 Waiting tasks 6 Longest wait 1:35 Appliance Repair High End Age…" at bounding box center [797, 402] width 1541 height 683
click at [1003, 159] on div "Active tasks 14 Waiting tasks 5 Longest wait 1:40 Appliance Repair High End Age…" at bounding box center [797, 402] width 1541 height 683
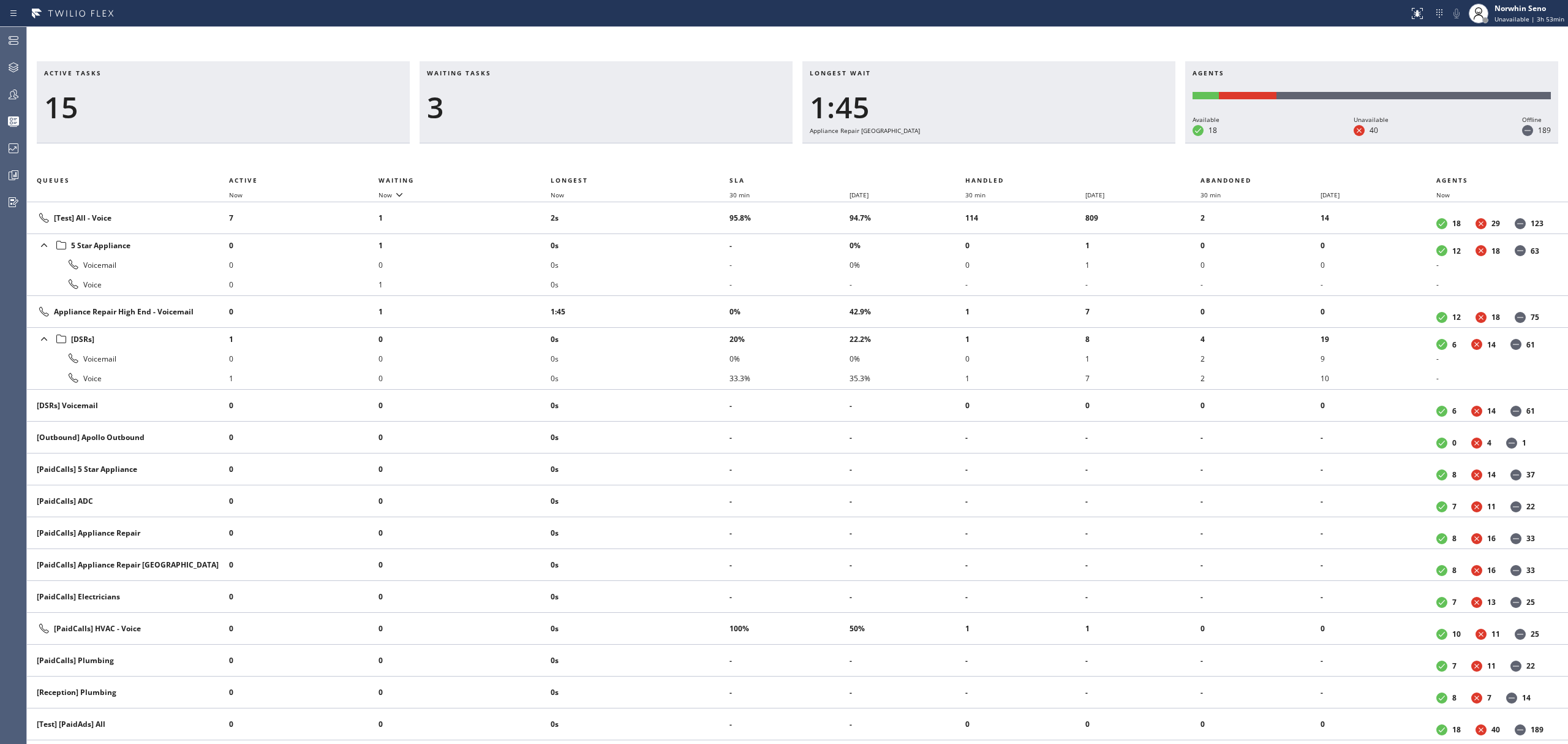
click at [1003, 159] on div "Active tasks 15 Waiting tasks 3 Longest wait 1:45 Appliance Repair High End Age…" at bounding box center [797, 402] width 1541 height 683
click at [1003, 159] on div "Active tasks 15 Waiting tasks 3 Longest wait 1:50 Appliance Repair High End Age…" at bounding box center [797, 402] width 1541 height 683
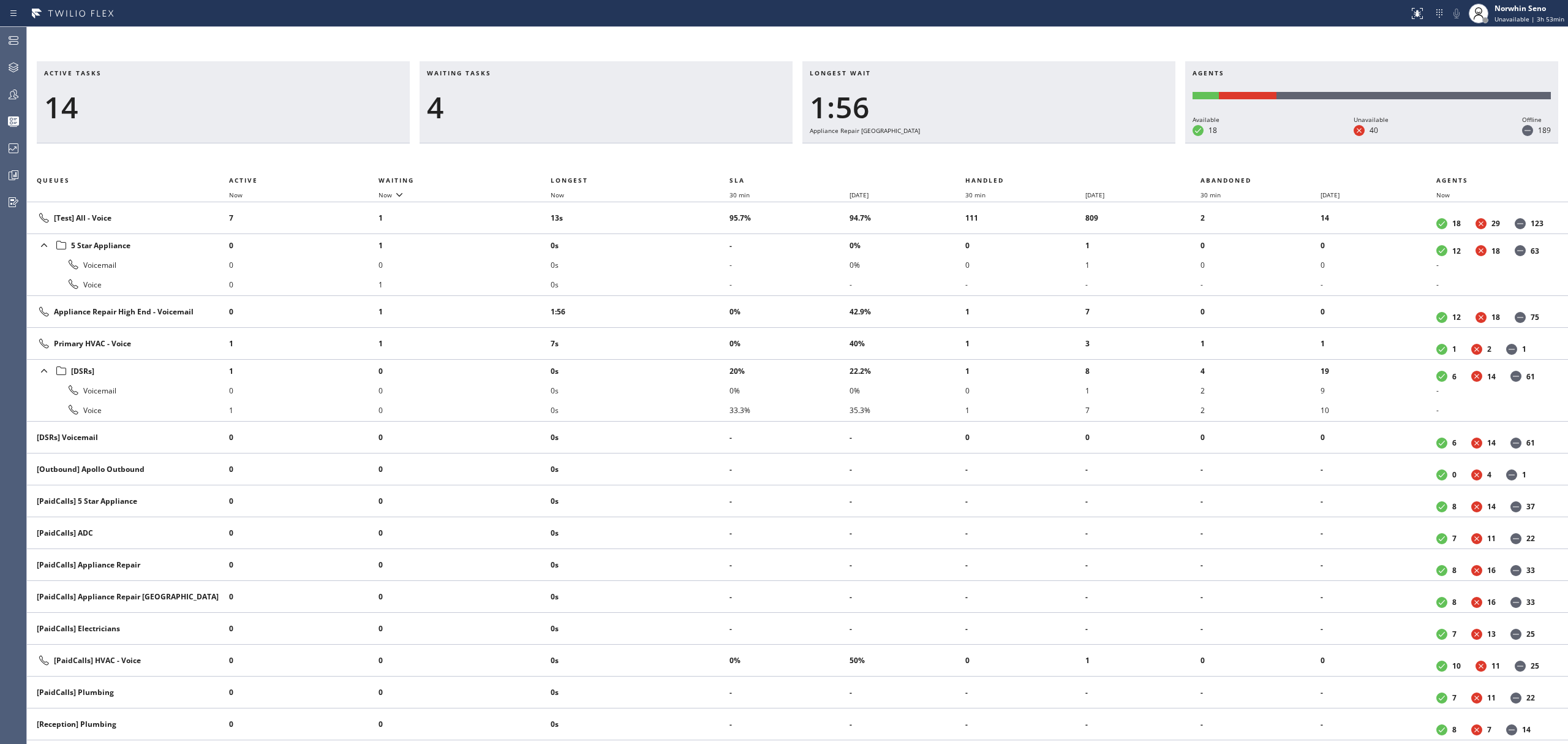
click at [1003, 159] on div "Active tasks 14 Waiting tasks 4 Longest wait 1:56 Appliance Repair High End Age…" at bounding box center [797, 402] width 1541 height 683
click at [1003, 159] on div "Active tasks 14 Waiting tasks 5 Longest wait 2:01 Appliance Repair High End Age…" at bounding box center [797, 402] width 1541 height 683
click at [1003, 159] on div "Active tasks 15 Waiting tasks 4 Longest wait 2:06 Appliance Repair High End Age…" at bounding box center [797, 402] width 1541 height 683
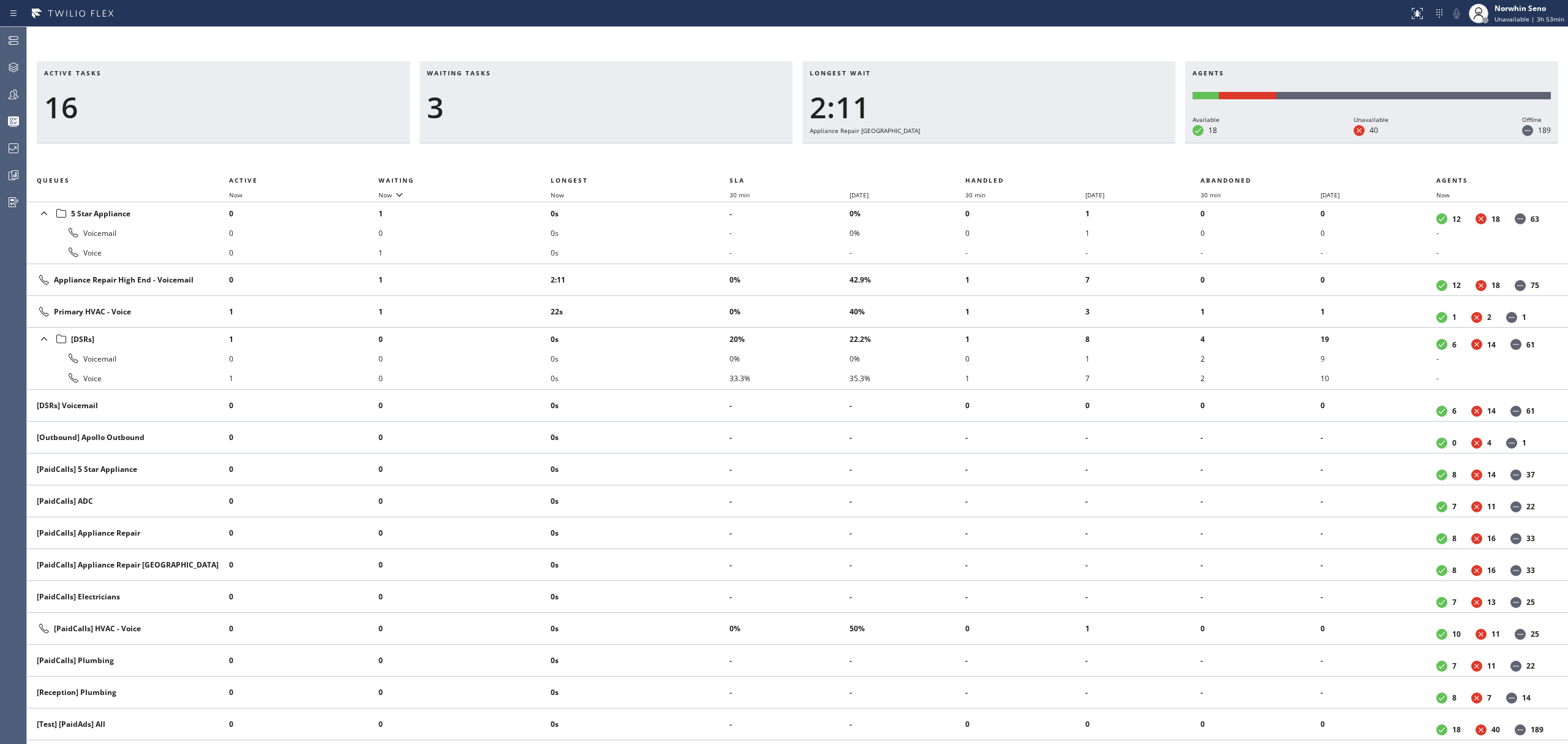
click at [1003, 159] on div "Active tasks 16 Waiting tasks 3 Longest wait 2:11 Appliance Repair High End Age…" at bounding box center [797, 402] width 1541 height 683
click at [1003, 159] on div "Active tasks 15 Waiting tasks 3 Longest wait 2:16 Appliance Repair High End Age…" at bounding box center [797, 402] width 1541 height 683
click at [1003, 159] on div "Active tasks 16 Waiting tasks 3 Longest wait 2:21 Appliance Repair High End Age…" at bounding box center [797, 402] width 1541 height 683
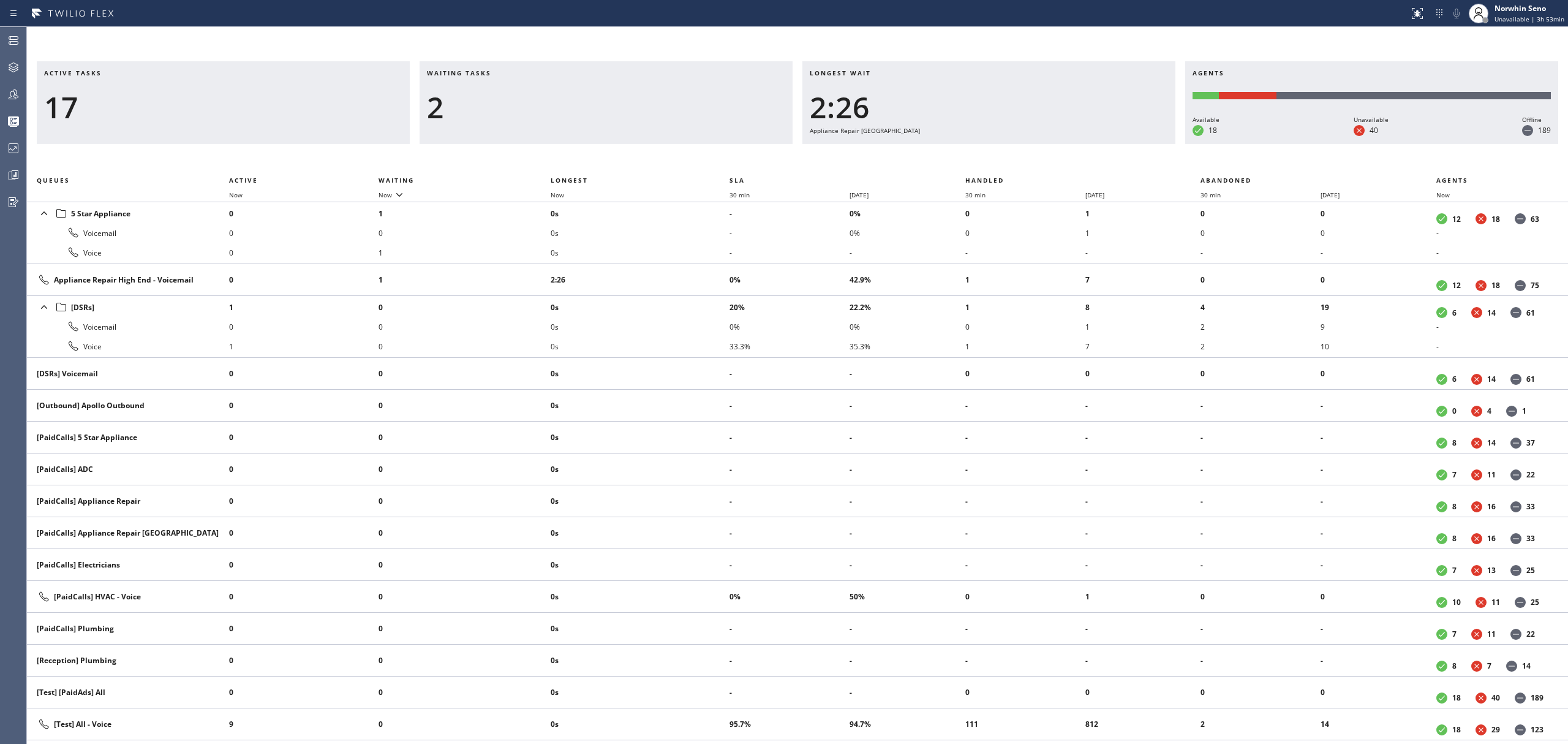
click at [1003, 159] on div "Active tasks 17 Waiting tasks 2 Longest wait 2:26 Appliance Repair High End Age…" at bounding box center [797, 402] width 1541 height 683
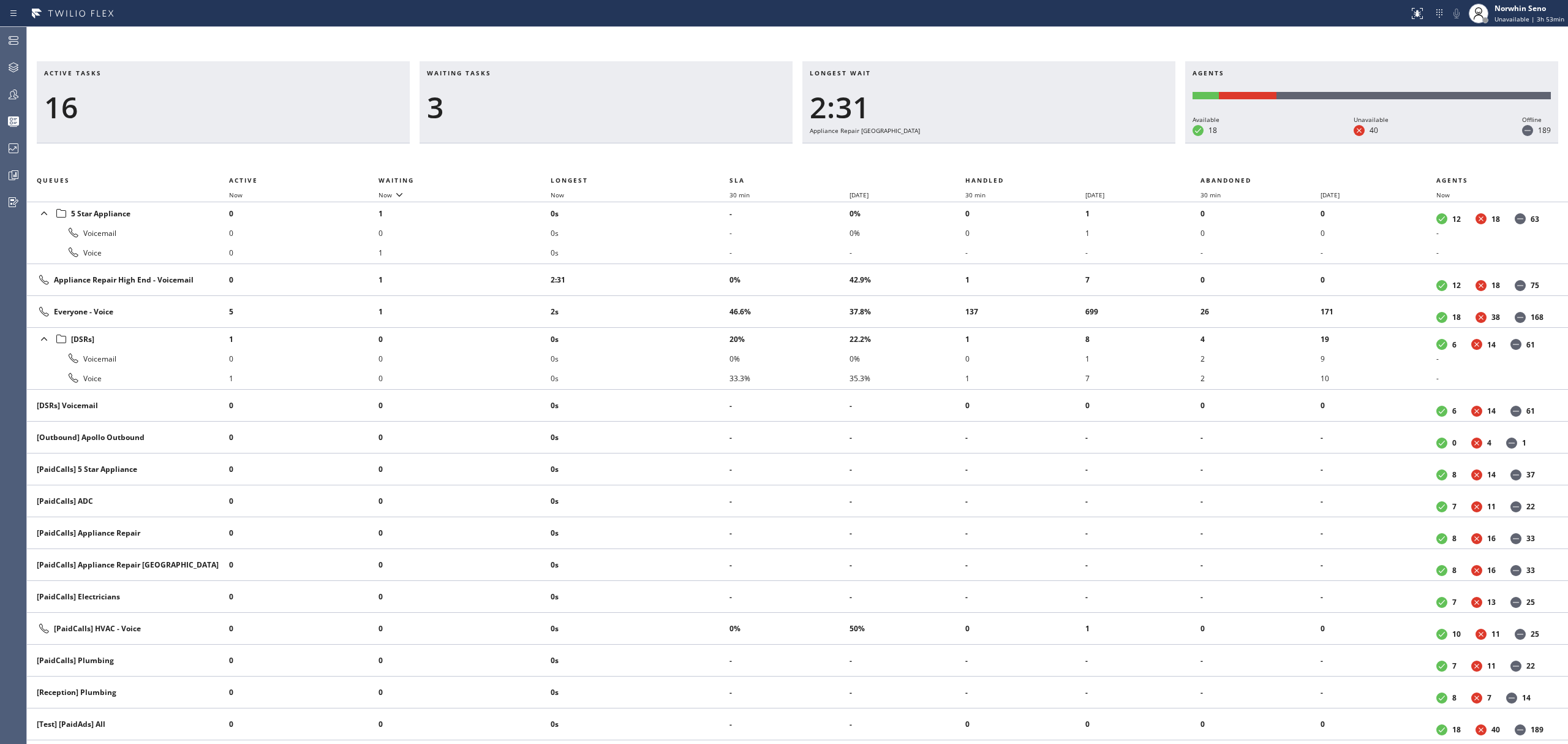
click at [1003, 159] on div "Active tasks 16 Waiting tasks 3 Longest wait 2:31 Appliance Repair High End Age…" at bounding box center [797, 402] width 1541 height 683
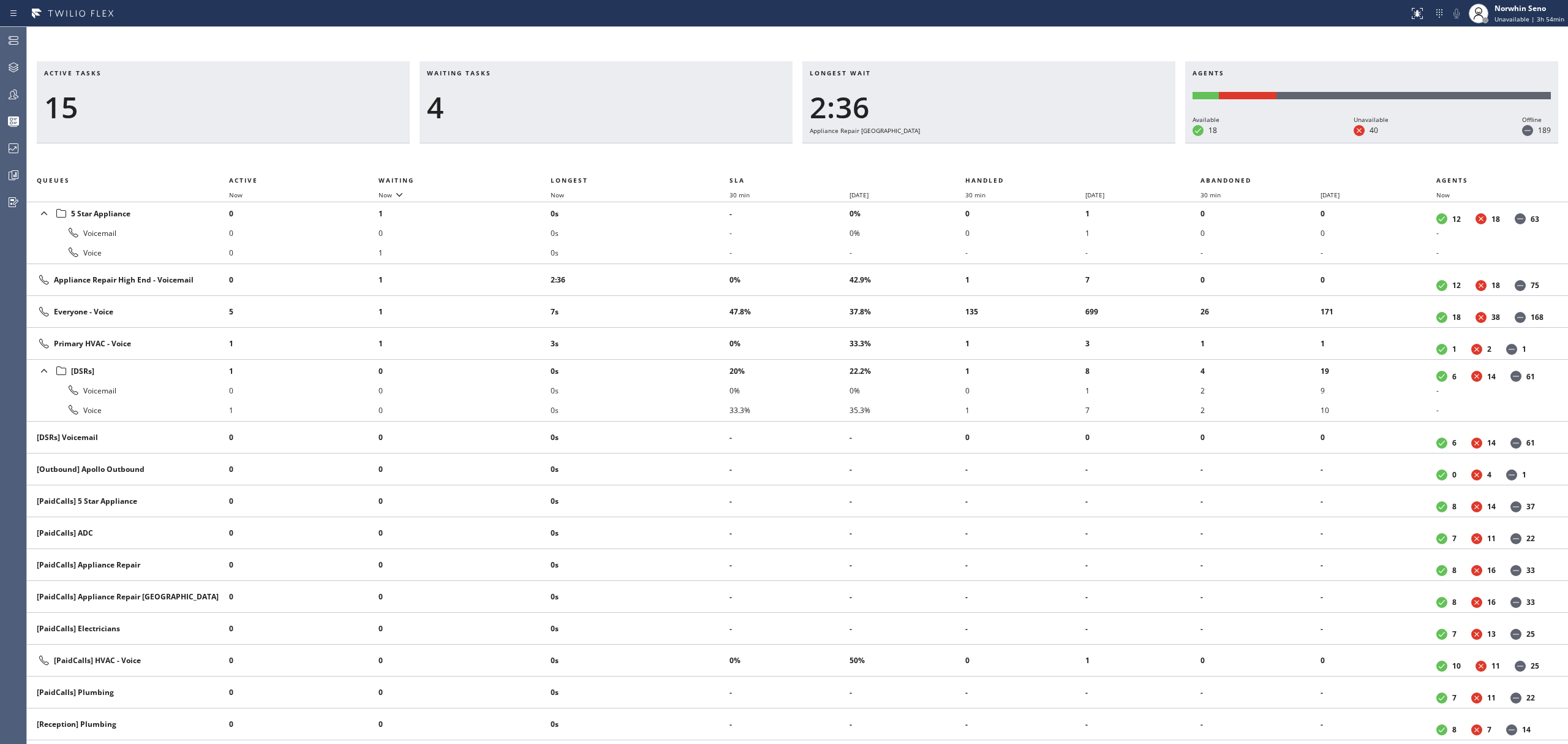
click at [1003, 159] on div "Active tasks 15 Waiting tasks 4 Longest wait 2:36 Appliance Repair High End Age…" at bounding box center [797, 402] width 1541 height 683
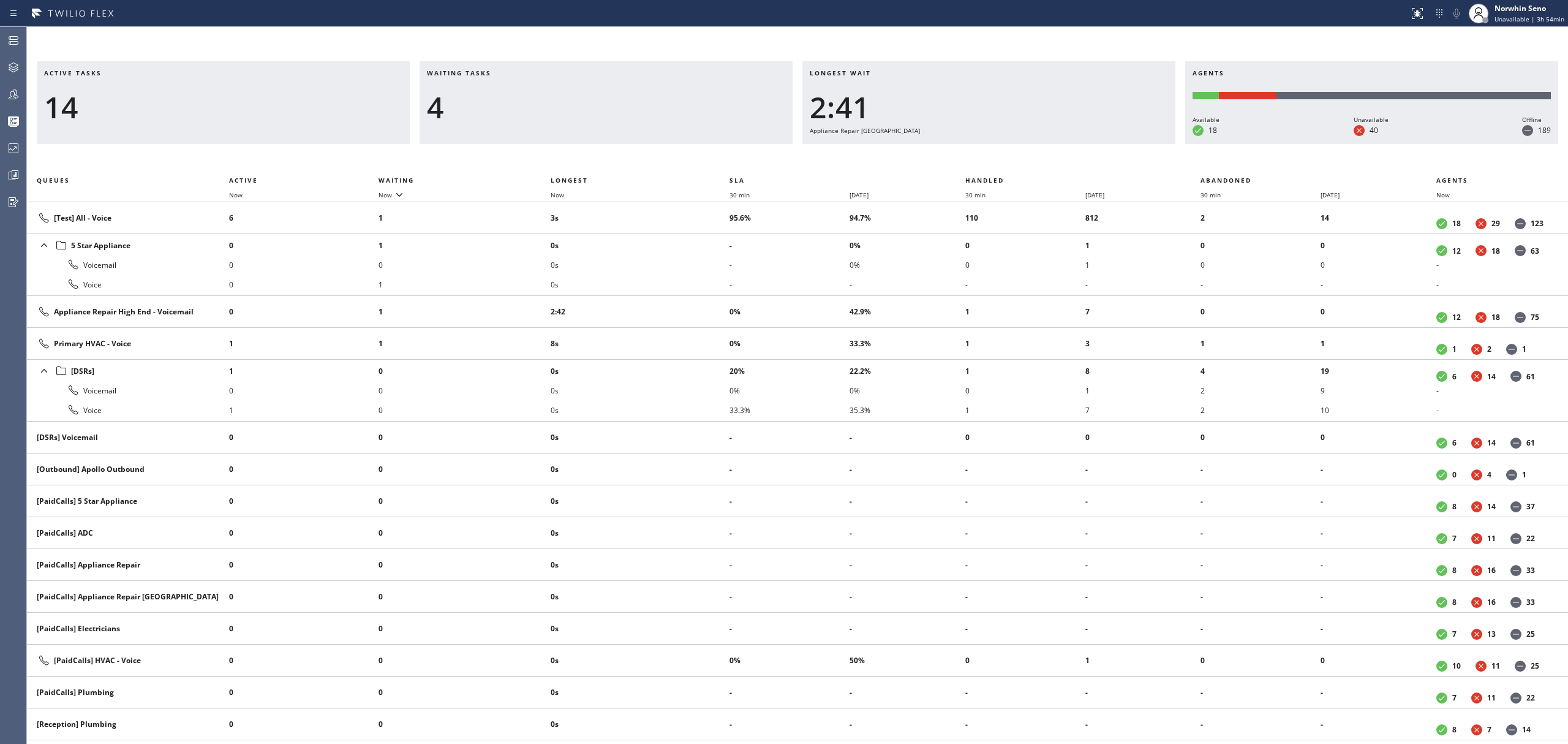
click at [1003, 159] on div "Active tasks 14 Waiting tasks 4 Longest wait 2:41 Appliance Repair High End Age…" at bounding box center [797, 402] width 1541 height 683
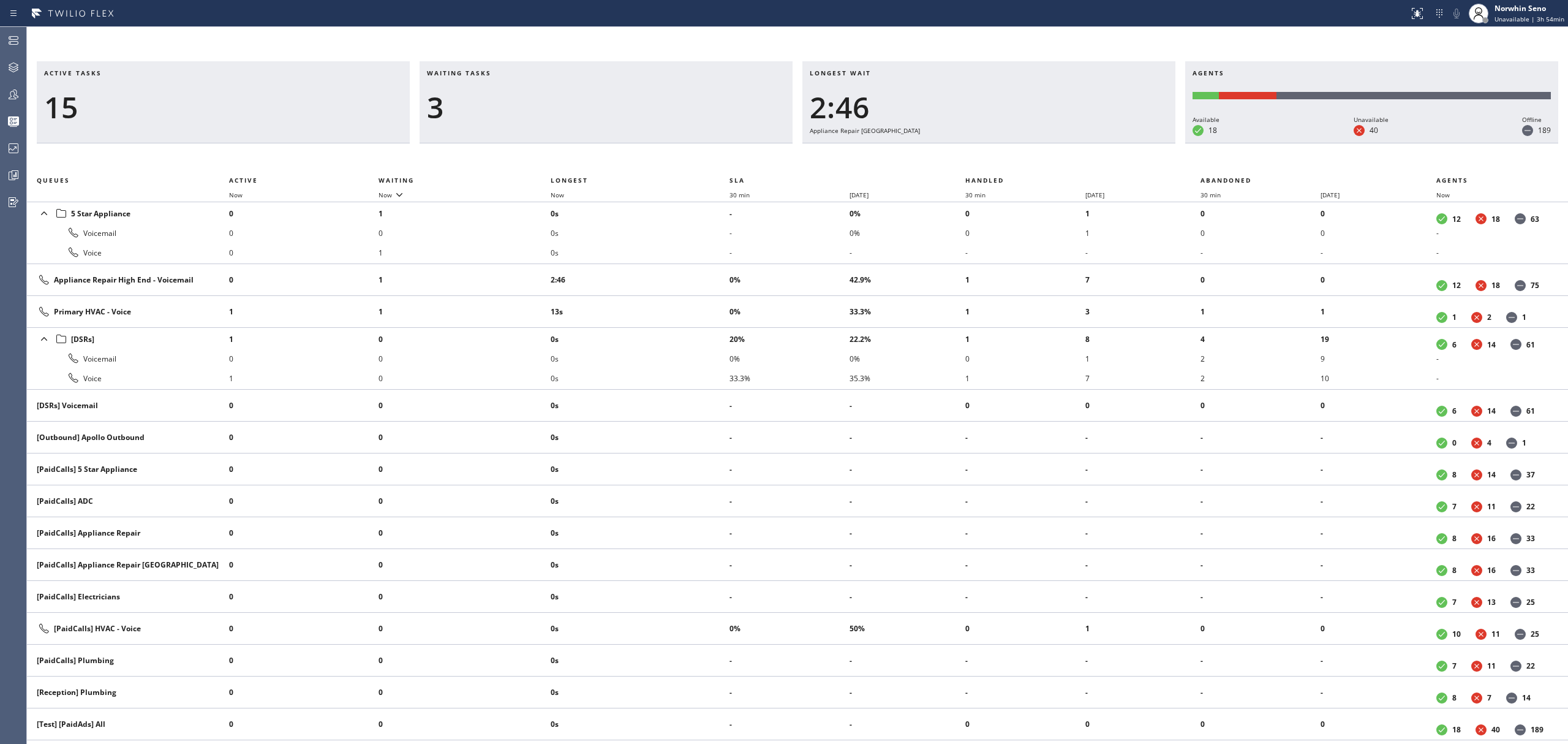
click at [1003, 159] on div "Active tasks 15 Waiting tasks 3 Longest wait 2:46 Appliance Repair High End Age…" at bounding box center [797, 402] width 1541 height 683
click at [1003, 159] on div "Active tasks 14 Waiting tasks 3 Longest wait 2:51 Appliance Repair High End Age…" at bounding box center [797, 402] width 1541 height 683
click at [1003, 159] on div "Active tasks 15 Waiting tasks 3 Longest wait 2:57 Appliance Repair High End Age…" at bounding box center [797, 402] width 1541 height 683
click at [1003, 159] on div "Active tasks 14 Waiting tasks 4 Longest wait 3:02 Appliance Repair High End Age…" at bounding box center [797, 402] width 1541 height 683
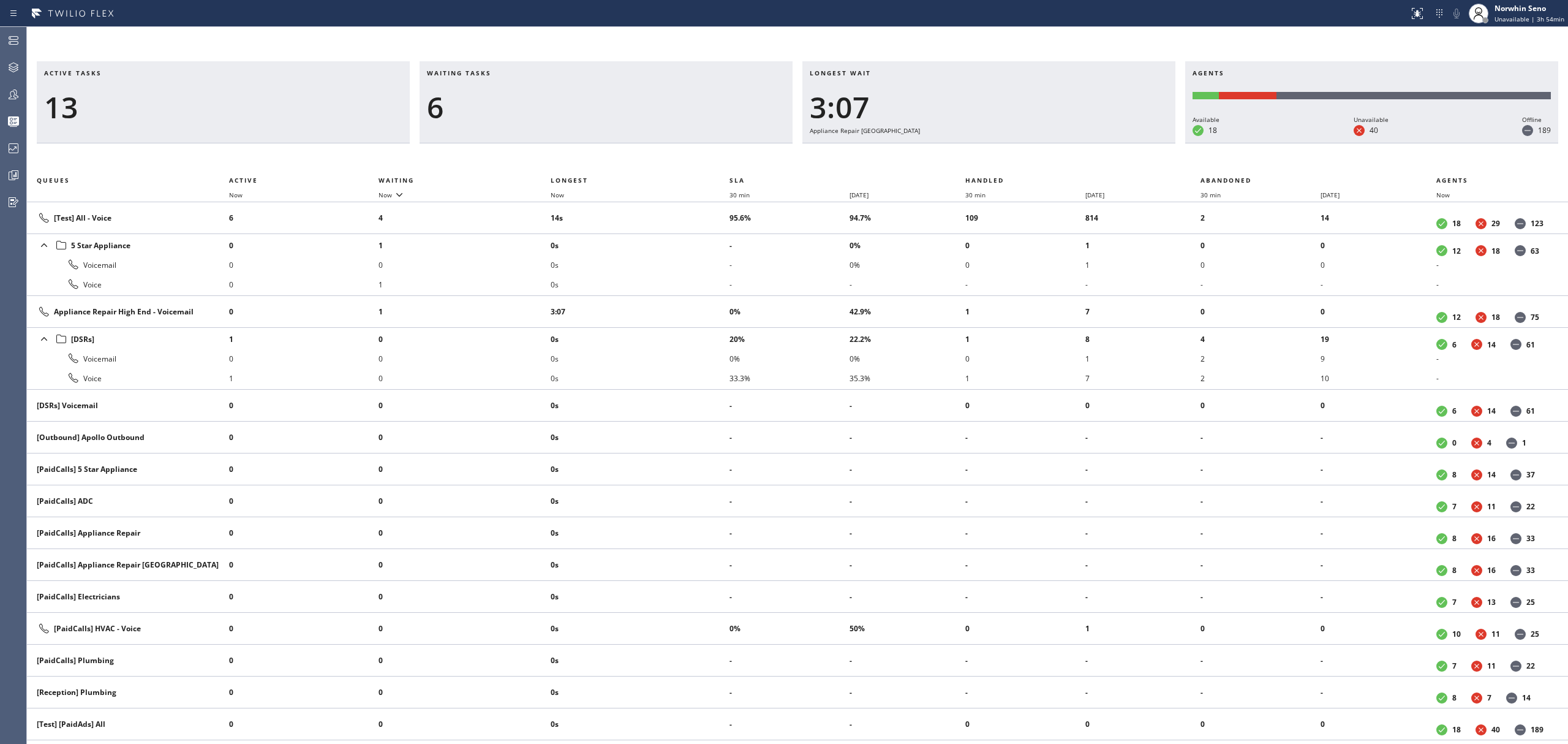
click at [1003, 159] on div "Active tasks 13 Waiting tasks 6 Longest wait 3:07 Appliance Repair High End Age…" at bounding box center [797, 402] width 1541 height 683
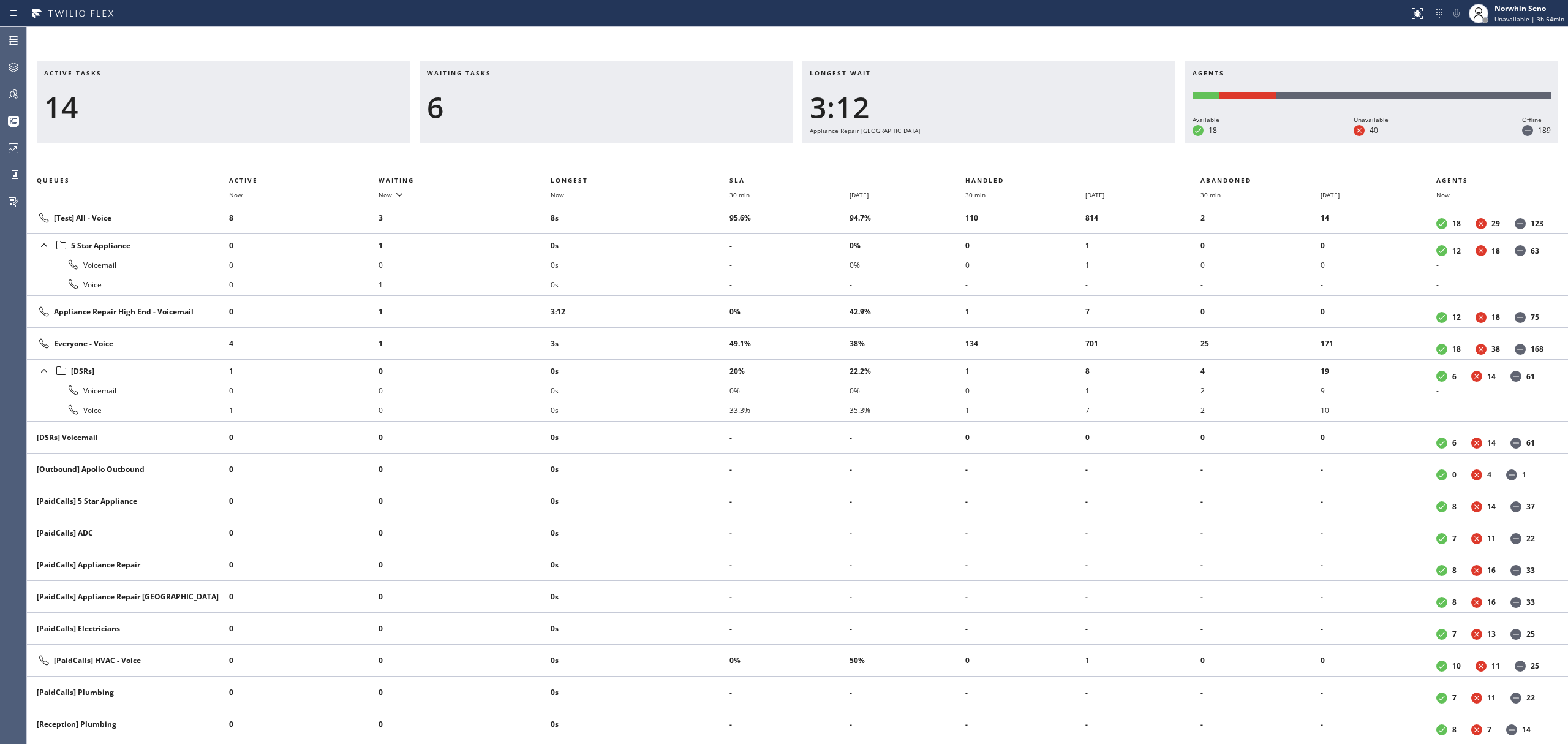
click at [1003, 159] on div "Active tasks 14 Waiting tasks 6 Longest wait 3:12 Appliance Repair High End Age…" at bounding box center [797, 402] width 1541 height 683
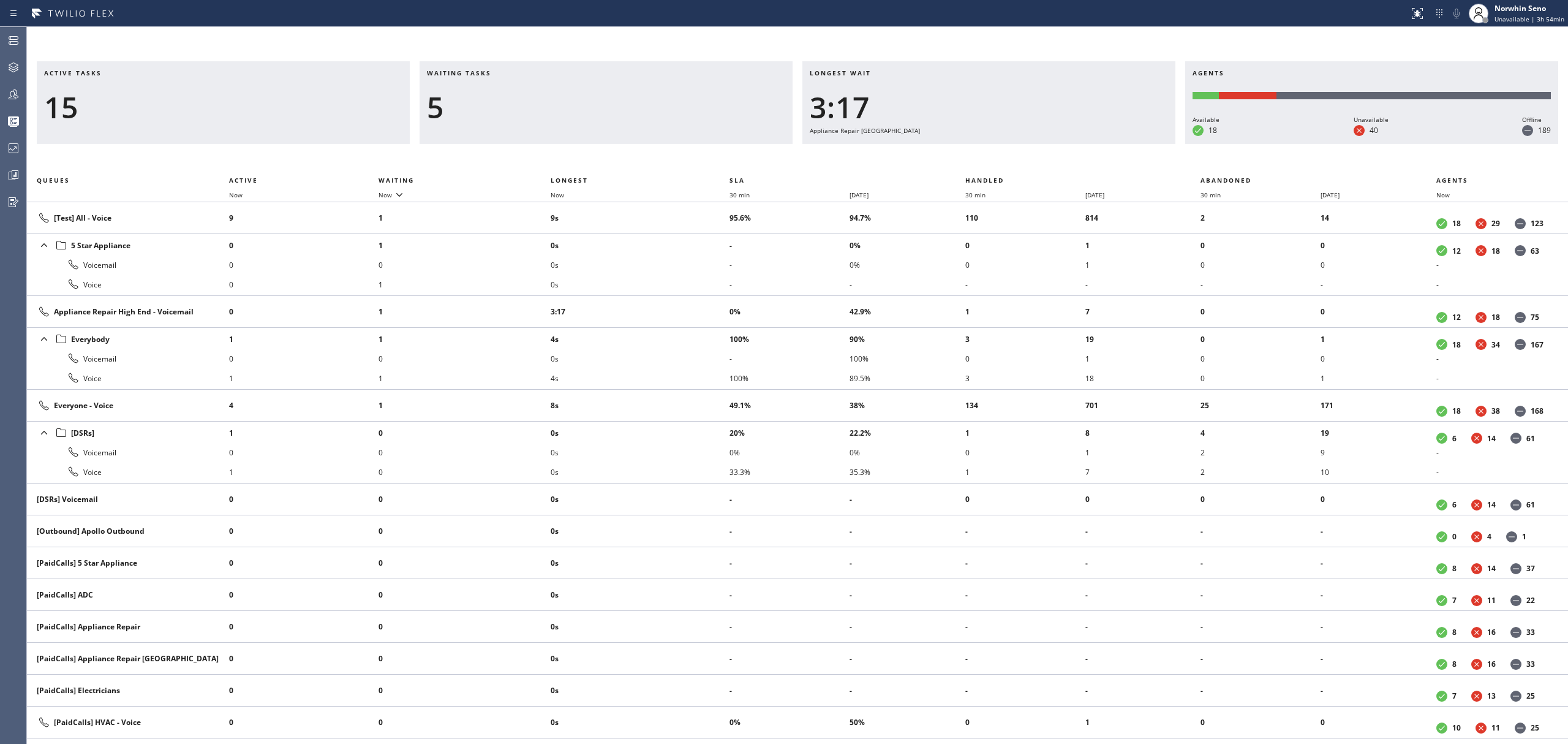
click at [1003, 159] on div "Active tasks 15 Waiting tasks 5 Longest wait 3:17 Appliance Repair High End Age…" at bounding box center [797, 402] width 1541 height 683
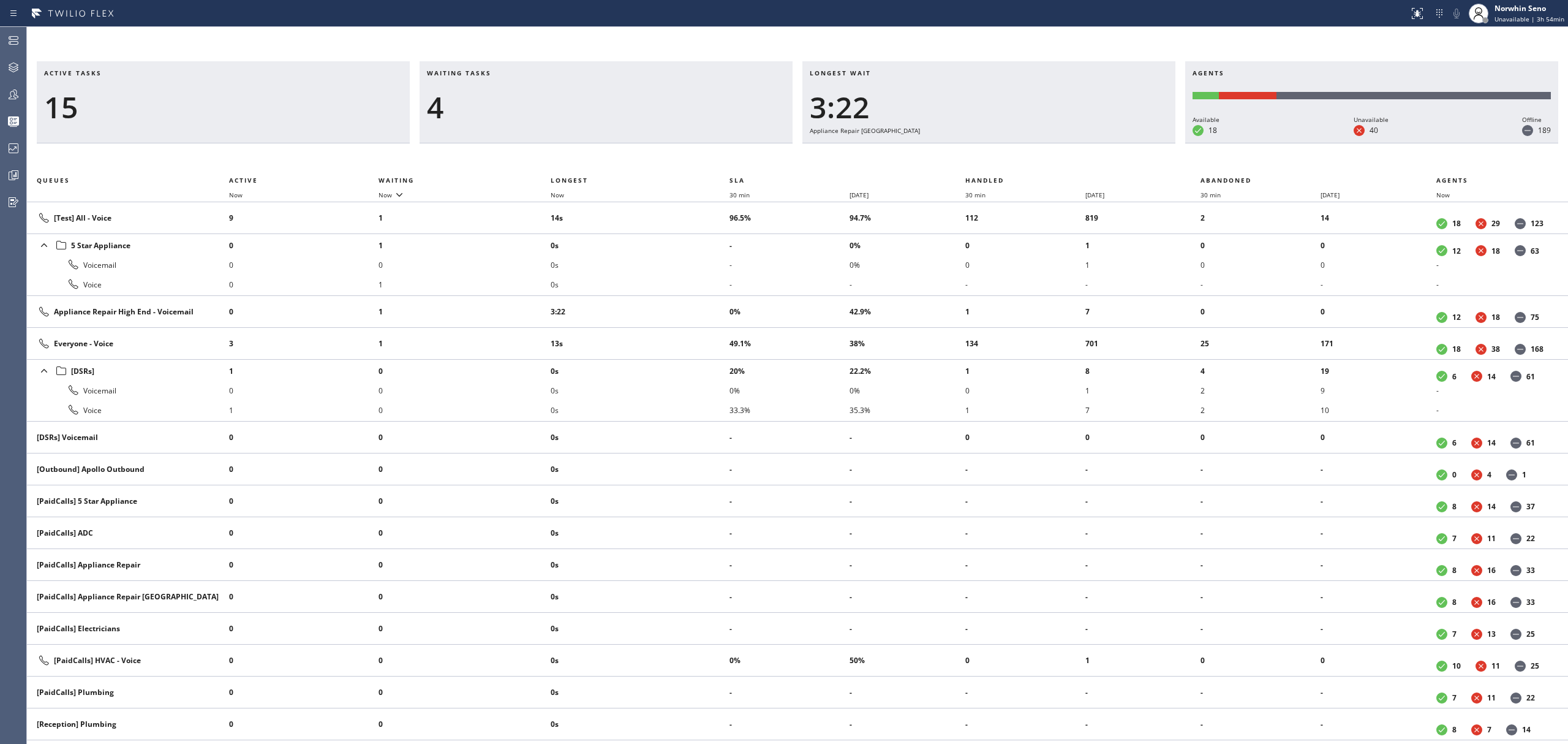
click at [1003, 159] on div "Active tasks 15 Waiting tasks 4 Longest wait 3:22 Appliance Repair High End Age…" at bounding box center [797, 402] width 1541 height 683
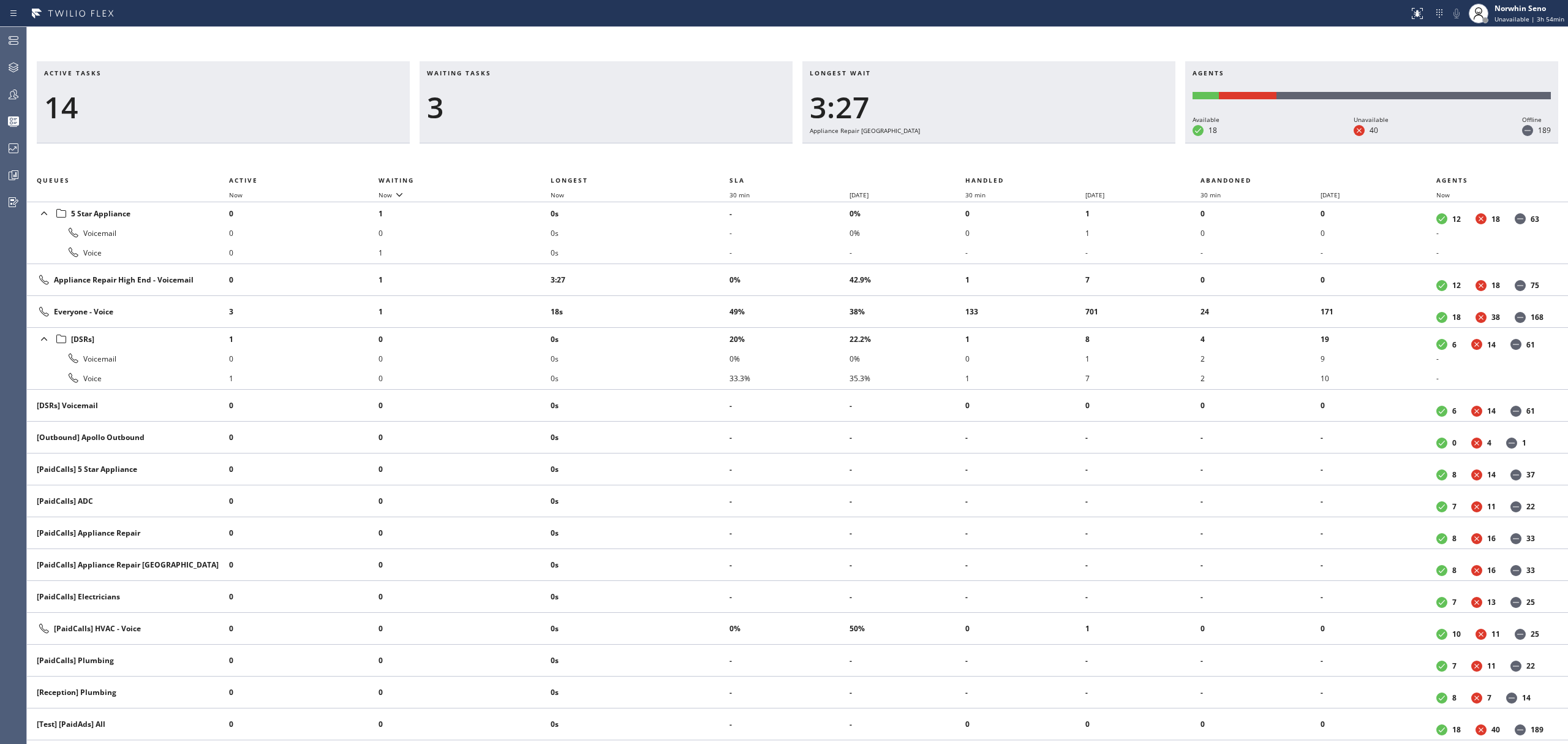
click at [1003, 159] on div "Active tasks 14 Waiting tasks 3 Longest wait 3:27 Appliance Repair High End Age…" at bounding box center [797, 402] width 1541 height 683
click at [1003, 159] on div "Active tasks 14 Waiting tasks 3 Longest wait 3:32 Appliance Repair High End Age…" at bounding box center [797, 402] width 1541 height 683
click at [1003, 159] on div "Active tasks 13 Waiting tasks 3 Longest wait 3:37 Appliance Repair High End Age…" at bounding box center [797, 402] width 1541 height 683
click at [1003, 159] on div "Active tasks 12 Waiting tasks 3 Longest wait 3:42 Appliance Repair High End Age…" at bounding box center [797, 402] width 1541 height 683
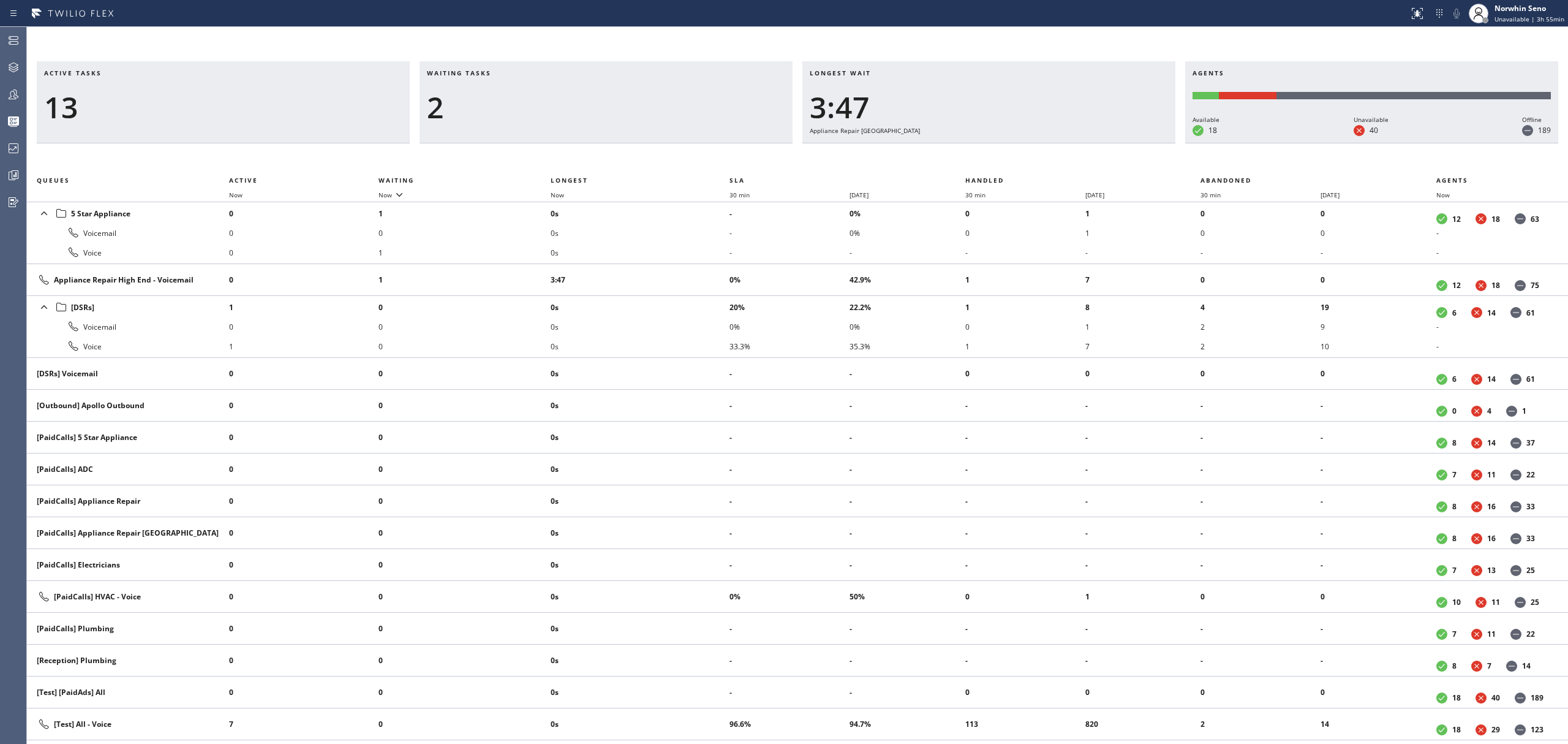
click at [1003, 159] on div "Active tasks 13 Waiting tasks 2 Longest wait 3:47 Appliance Repair High End Age…" at bounding box center [797, 402] width 1541 height 683
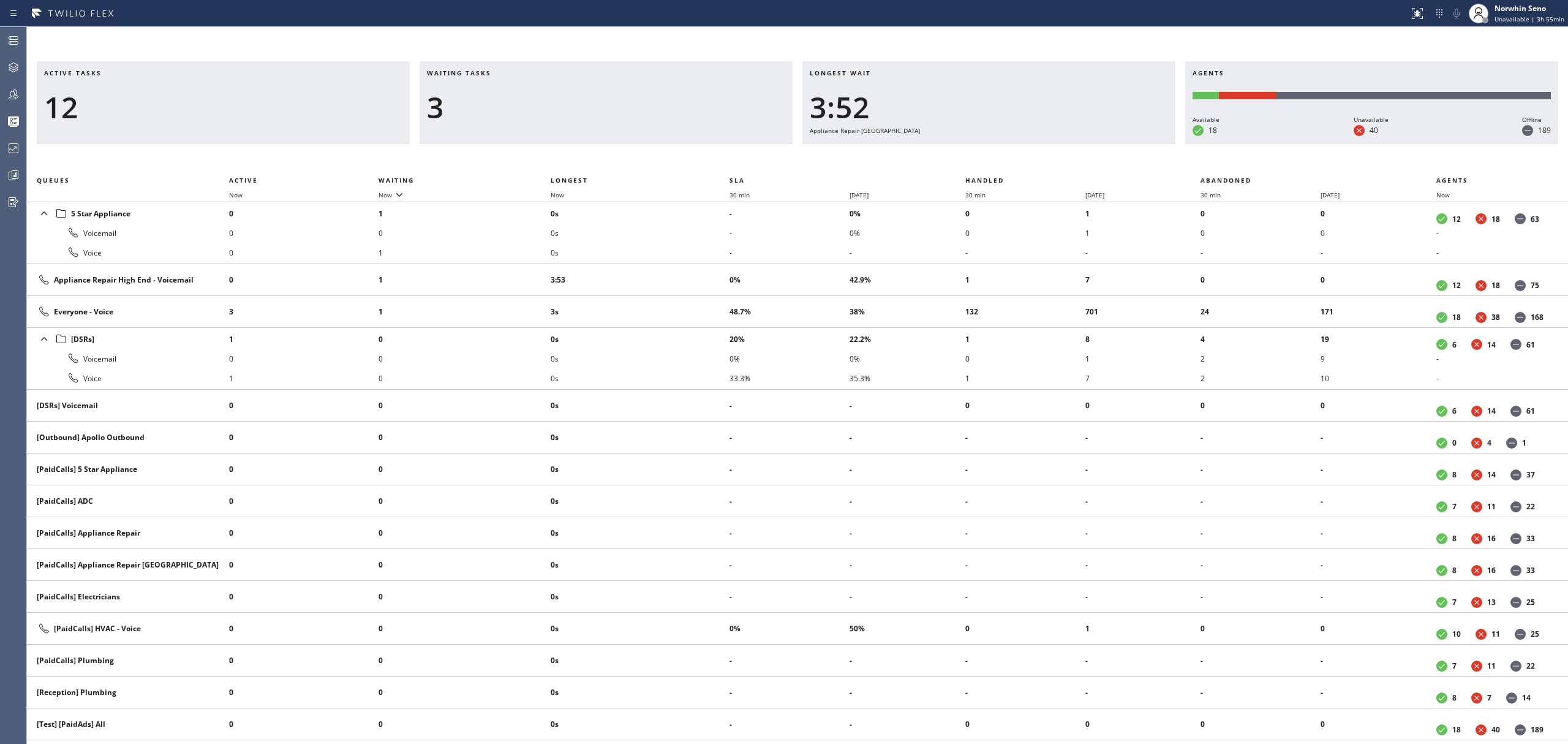
click at [1003, 159] on div "Active tasks 12 Waiting tasks 3 Longest wait 3:52 Appliance Repair High End Age…" at bounding box center [797, 402] width 1541 height 683
click at [1003, 159] on div "Active tasks 12 Waiting tasks 3 Longest wait 3:58 Appliance Repair High End Age…" at bounding box center [797, 402] width 1541 height 683
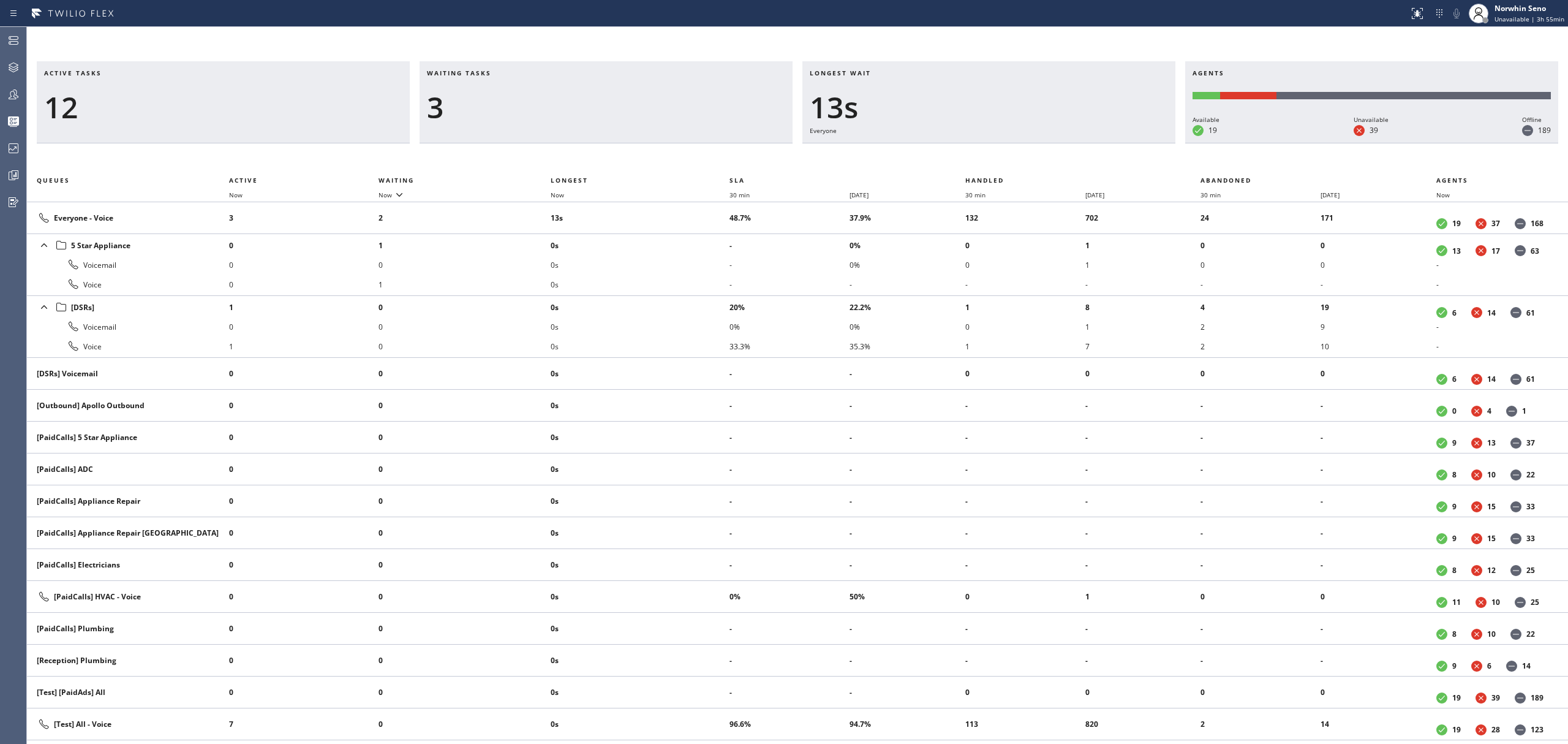
click at [1003, 159] on div "Active tasks 12 Waiting tasks 3 Longest wait 13s Everyone Agents Available 19 U…" at bounding box center [797, 402] width 1541 height 683
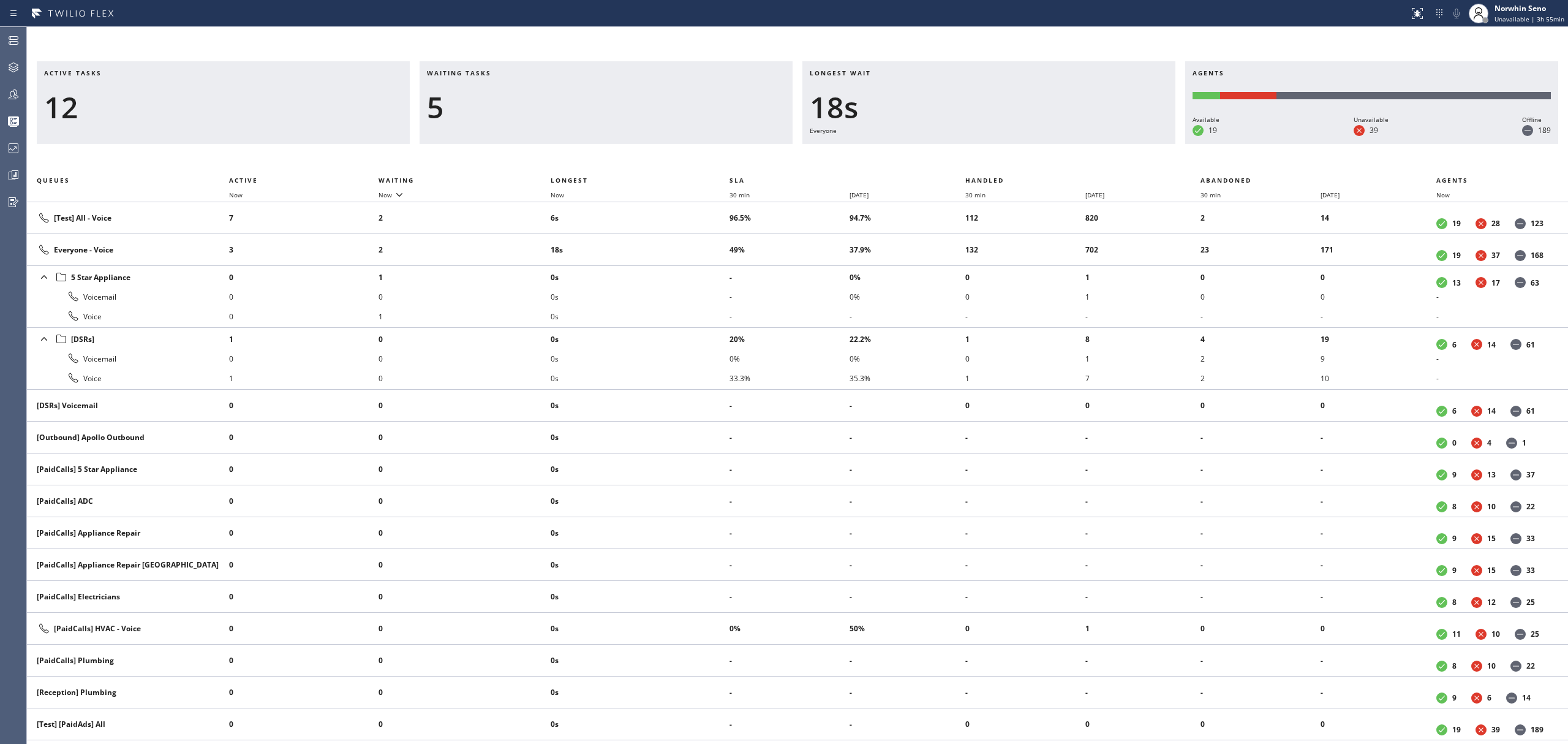
click at [1003, 159] on div "Active tasks 12 Waiting tasks 5 Longest wait 18s Everyone Agents Available 19 U…" at bounding box center [797, 402] width 1541 height 683
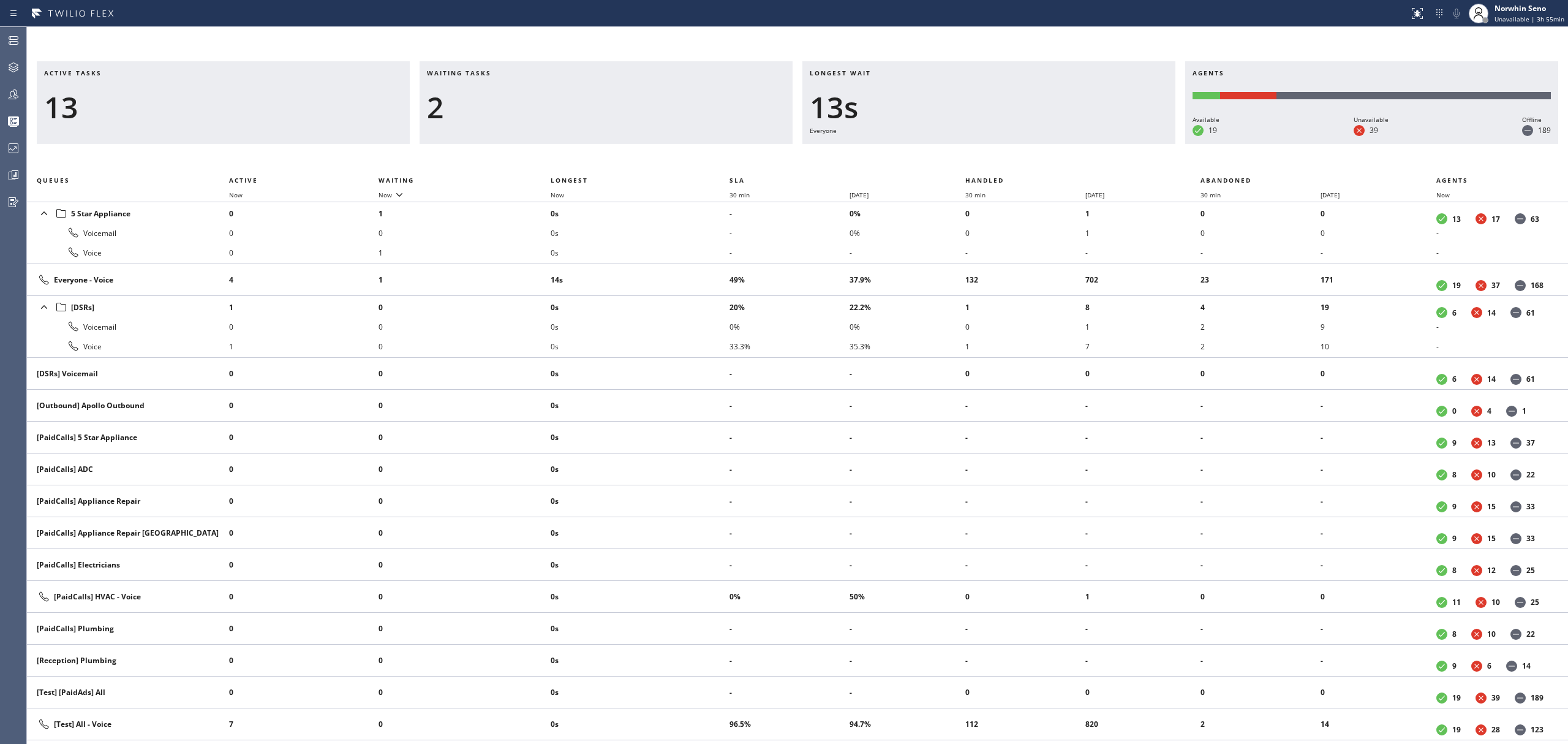
click at [1003, 159] on div "Active tasks 13 Waiting tasks 2 Longest wait 13s Everyone Agents Available 19 U…" at bounding box center [797, 402] width 1541 height 683
click at [1003, 159] on div "Active tasks 14 Waiting tasks 2 Longest wait 18s Everyone Agents Available 19 U…" at bounding box center [797, 402] width 1541 height 683
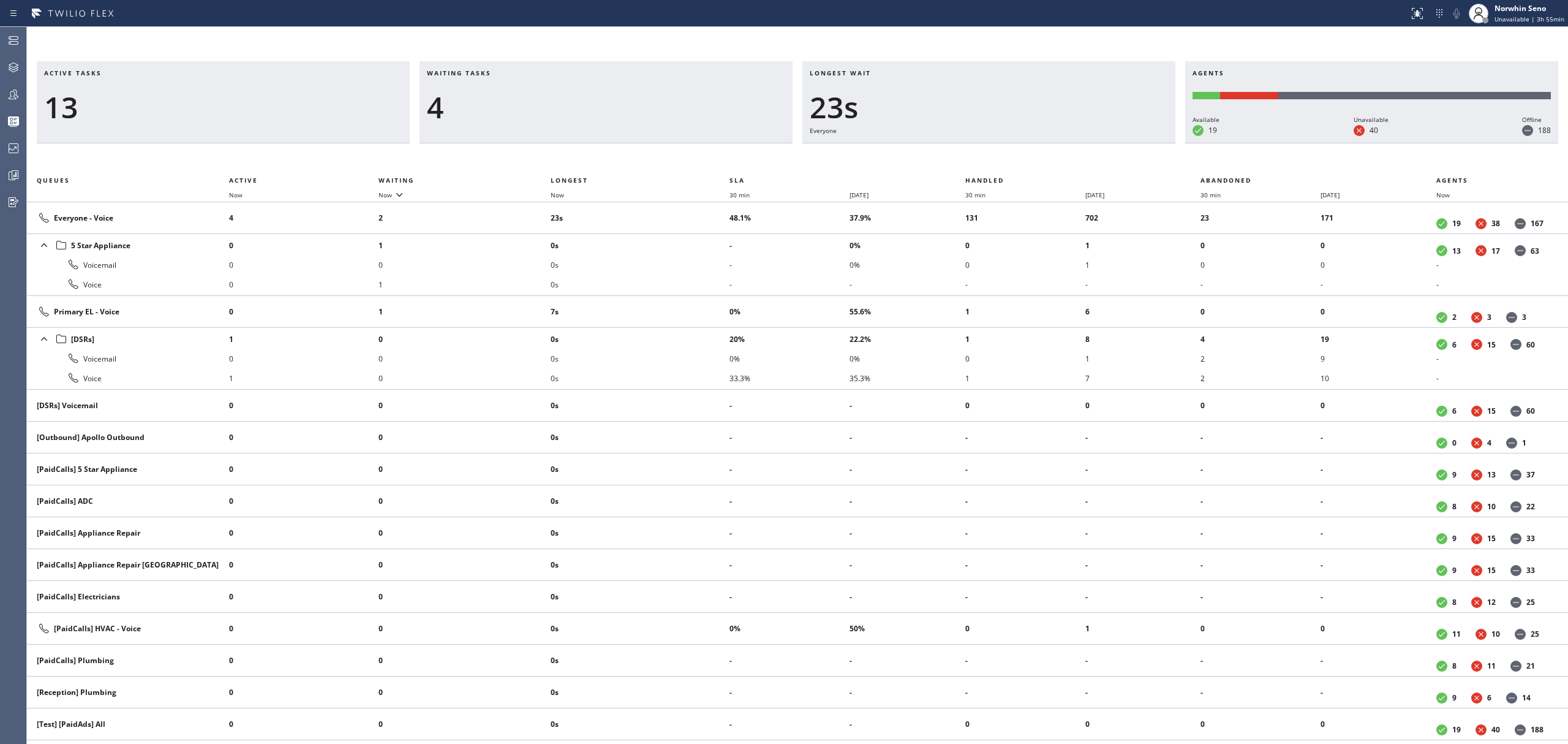
click at [1003, 159] on div "Active tasks 13 Waiting tasks 4 Longest wait 23s Everyone Agents Available 19 U…" at bounding box center [797, 402] width 1541 height 683
click at [1003, 159] on div "Active tasks 13 Waiting tasks 4 Longest wait 28s Everyone Agents Available 19 U…" at bounding box center [797, 402] width 1541 height 683
click at [1003, 159] on div "Active tasks 15 Waiting tasks 3 Longest wait 17s Primary EL Agents Available 20…" at bounding box center [797, 402] width 1541 height 683
click at [1003, 159] on div "Active tasks 13 Waiting tasks 3 Longest wait 22s Primary EL Agents Available 20…" at bounding box center [797, 402] width 1541 height 683
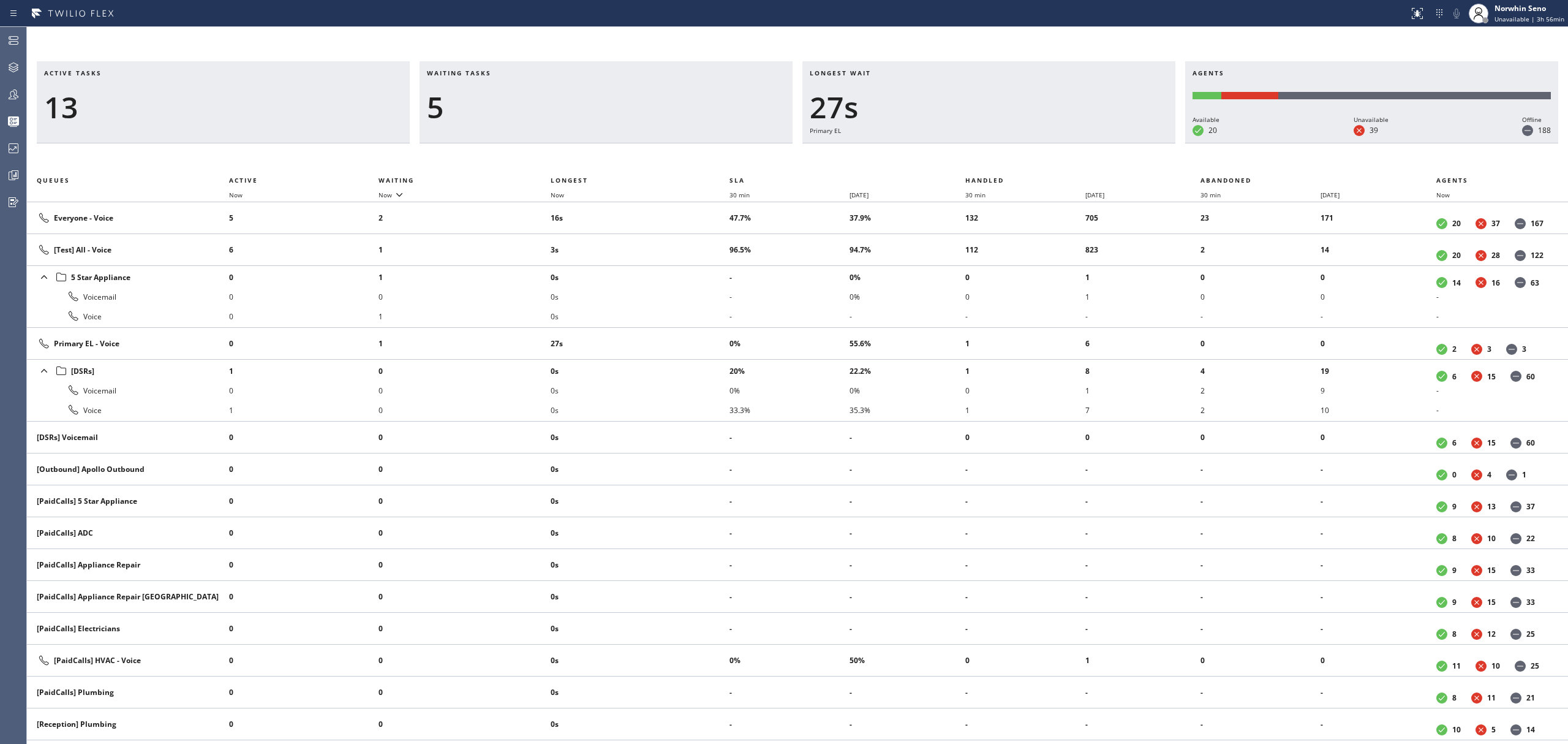
click at [1003, 159] on div "Active tasks 13 Waiting tasks 5 Longest wait 27s Primary EL Agents Available 20…" at bounding box center [797, 402] width 1541 height 683
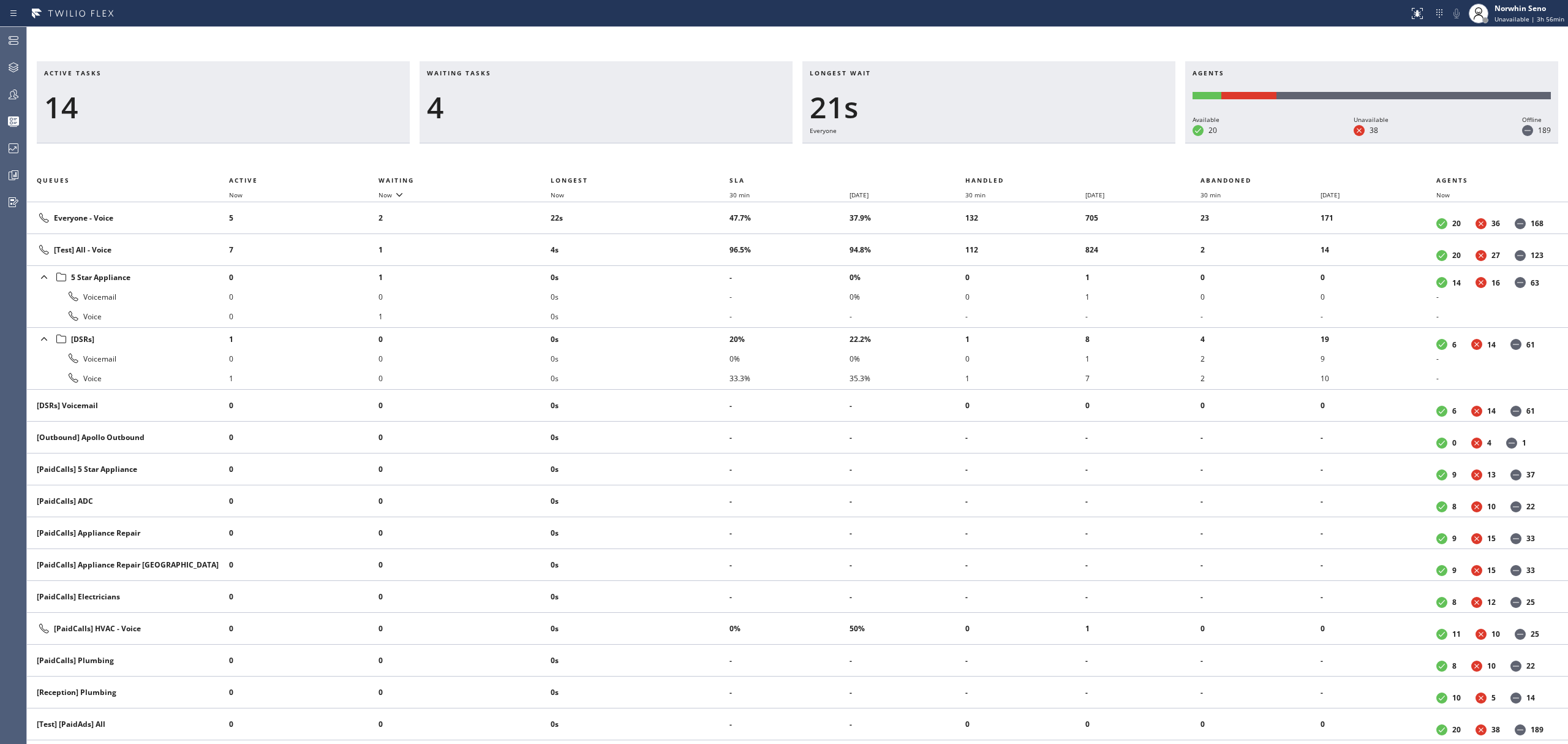
click at [1003, 159] on div "Active tasks 14 Waiting tasks 4 Longest wait 21s Everyone Agents Available 20 U…" at bounding box center [797, 402] width 1541 height 683
click at [1003, 159] on div "Active tasks 16 Waiting tasks 3 Longest wait 13s Everyone Agents Available 19 U…" at bounding box center [797, 402] width 1541 height 683
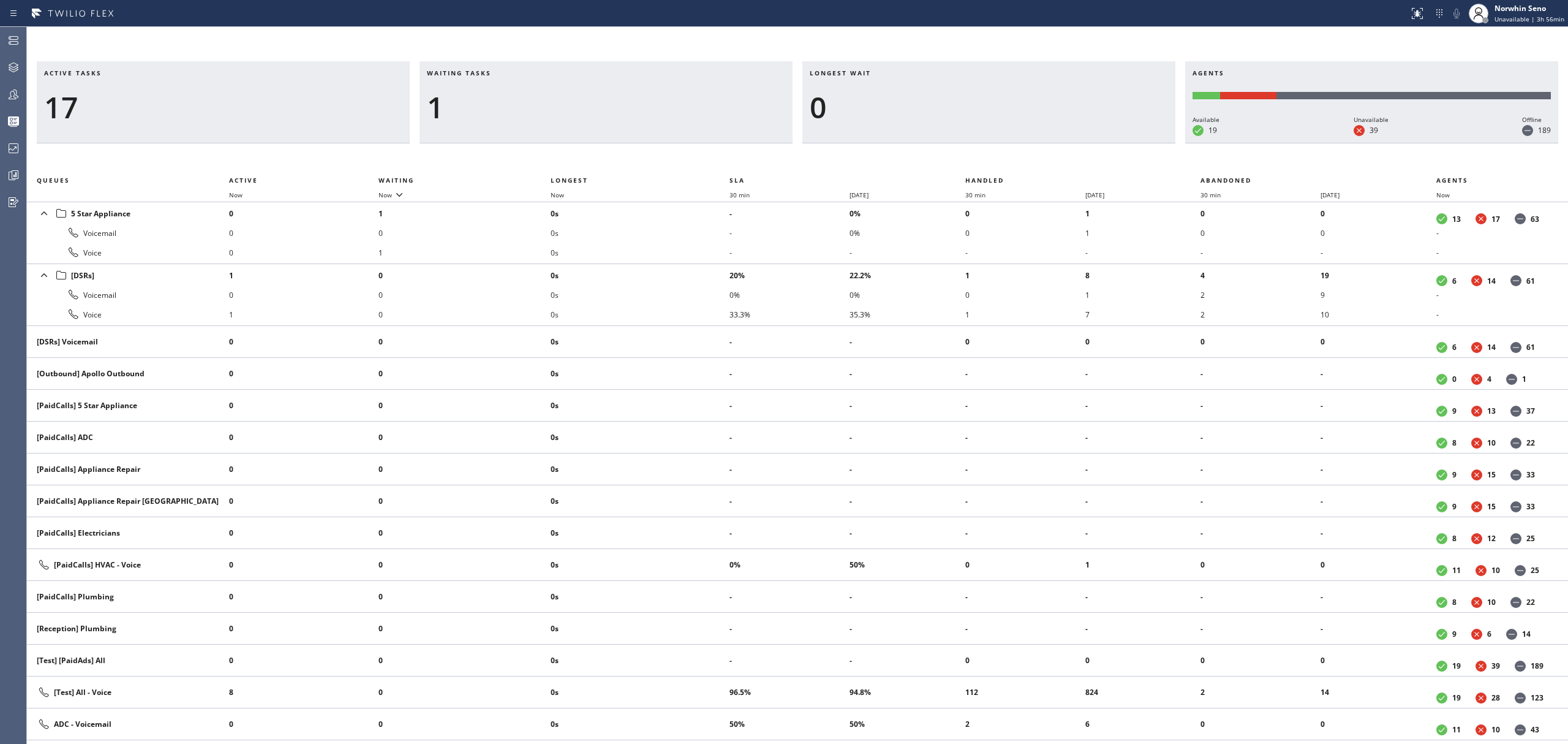
click at [1003, 159] on div "Active tasks 17 Waiting tasks 1 Longest wait 0 Agents Available 19 Unavailable …" at bounding box center [797, 402] width 1541 height 683
click at [1003, 159] on div "Active tasks 16 Waiting tasks 1 Longest wait 0 Agents Available 18 Unavailable …" at bounding box center [797, 402] width 1541 height 683
click at [1003, 159] on div "Active tasks 15 Waiting tasks 1 Longest wait 0 Agents Available 18 Unavailable …" at bounding box center [797, 402] width 1541 height 683
click at [1003, 159] on div "Active tasks 14 Waiting tasks 1 Longest wait 0 Agents Available 18 Unavailable …" at bounding box center [797, 402] width 1541 height 683
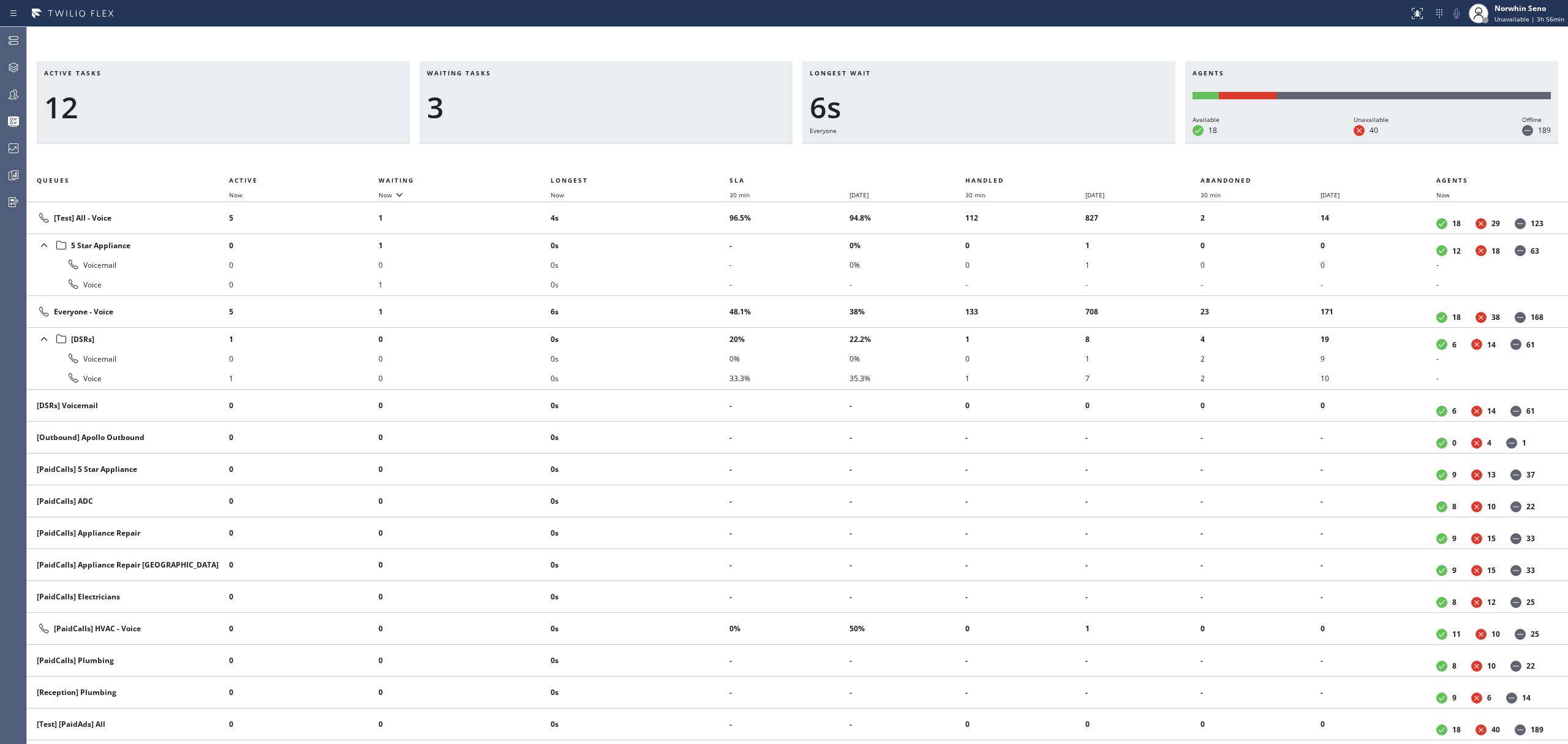
click at [1003, 159] on div "Active tasks 12 Waiting tasks 3 Longest wait 6s Everyone Agents Available 18 Un…" at bounding box center [797, 402] width 1541 height 683
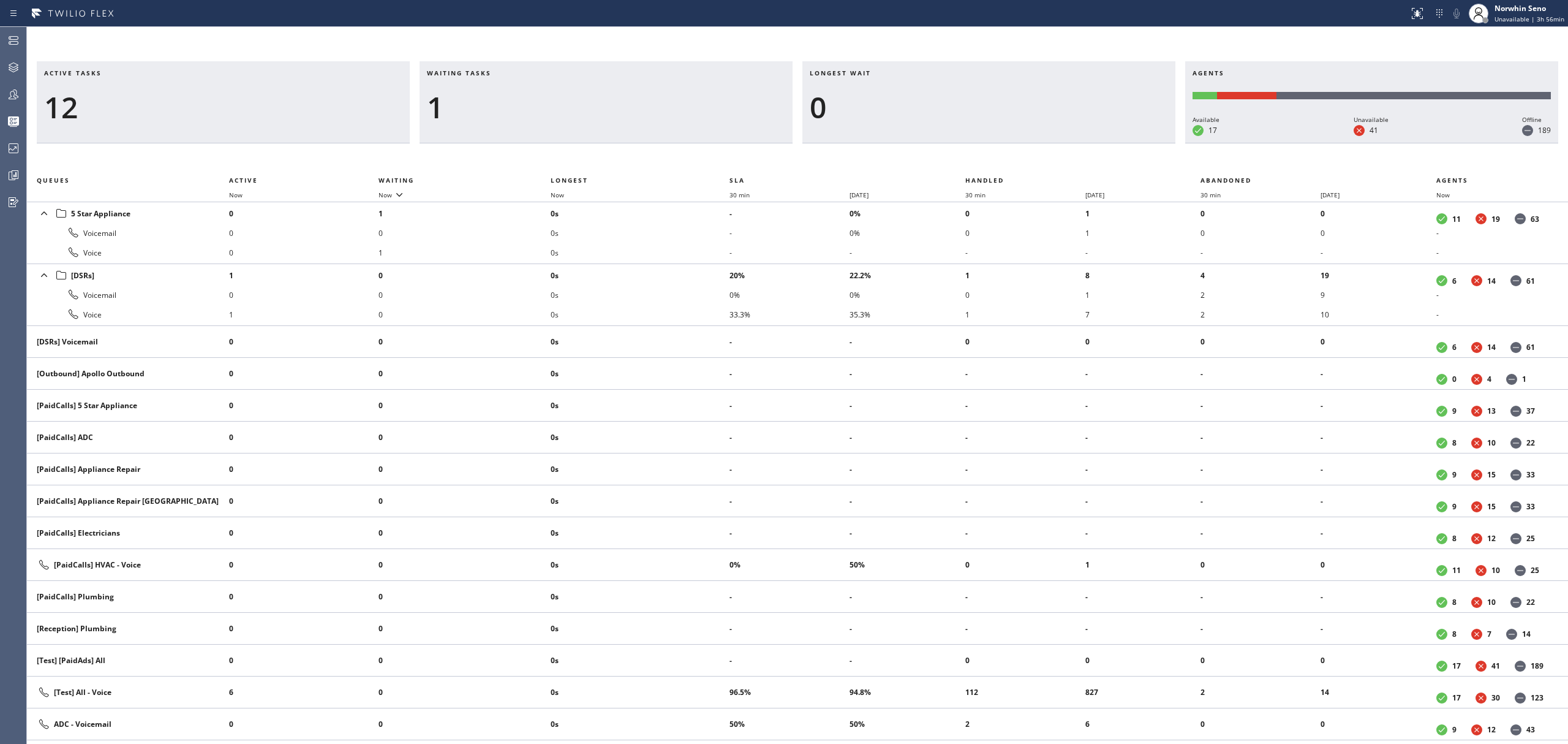
click at [1003, 159] on div "Active tasks 12 Waiting tasks 1 Longest wait 0 Agents Available 17 Unavailable …" at bounding box center [797, 402] width 1541 height 683
click at [1003, 159] on div "Active tasks 10 Waiting tasks 1 Longest wait 0 Agents Available 17 Unavailable …" at bounding box center [797, 402] width 1541 height 683
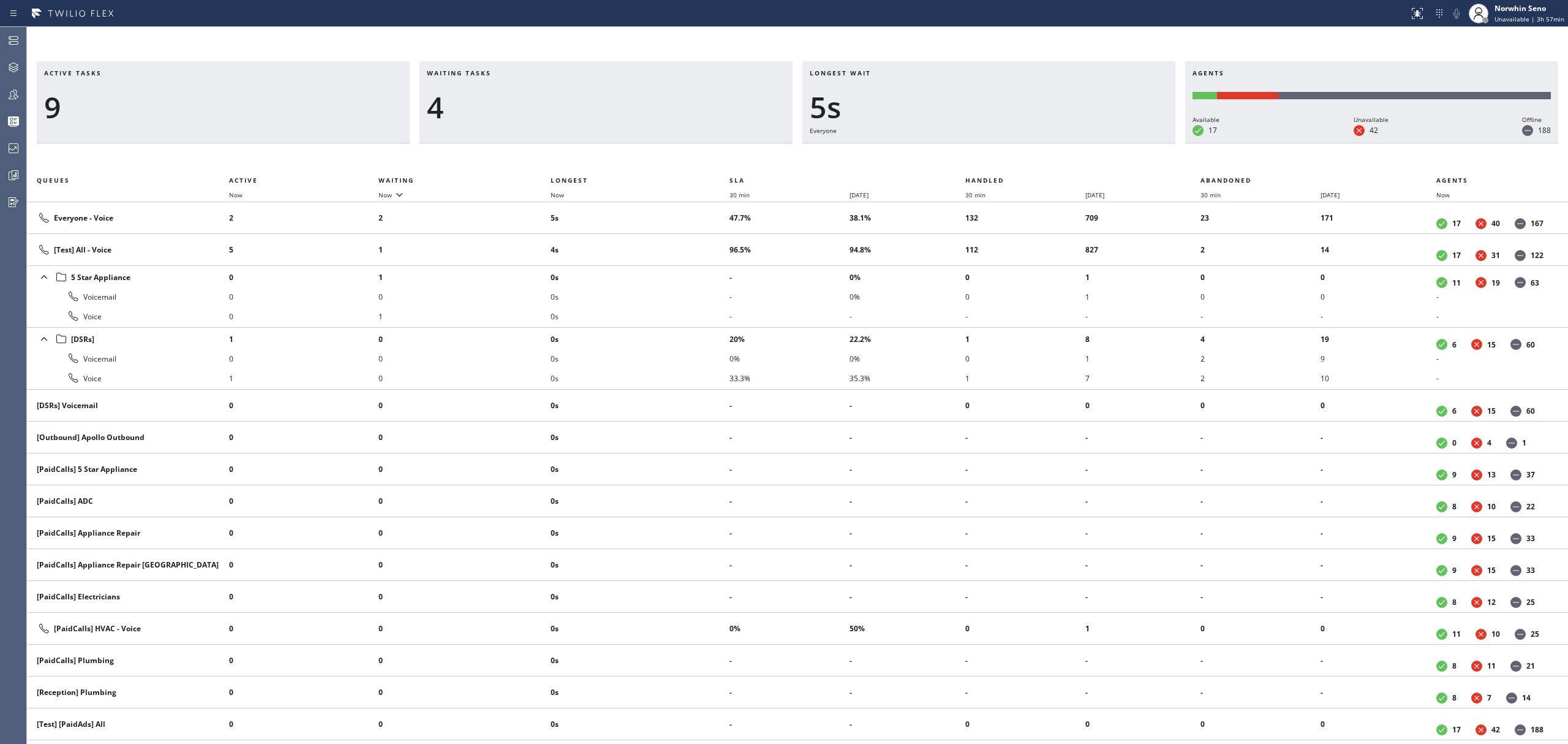
click at [1003, 159] on div "Active tasks 9 Waiting tasks 4 Longest wait 5s Everyone Agents Available 17 Una…" at bounding box center [797, 402] width 1541 height 683
click at [1003, 159] on div "Active tasks 8 Waiting tasks 5 Longest wait 10s Everyone Agents Available 18 Un…" at bounding box center [797, 402] width 1541 height 683
click at [1003, 159] on div "Active tasks 9 Waiting tasks 5 Longest wait 15s Everyone Agents Available 18 Un…" at bounding box center [797, 402] width 1541 height 683
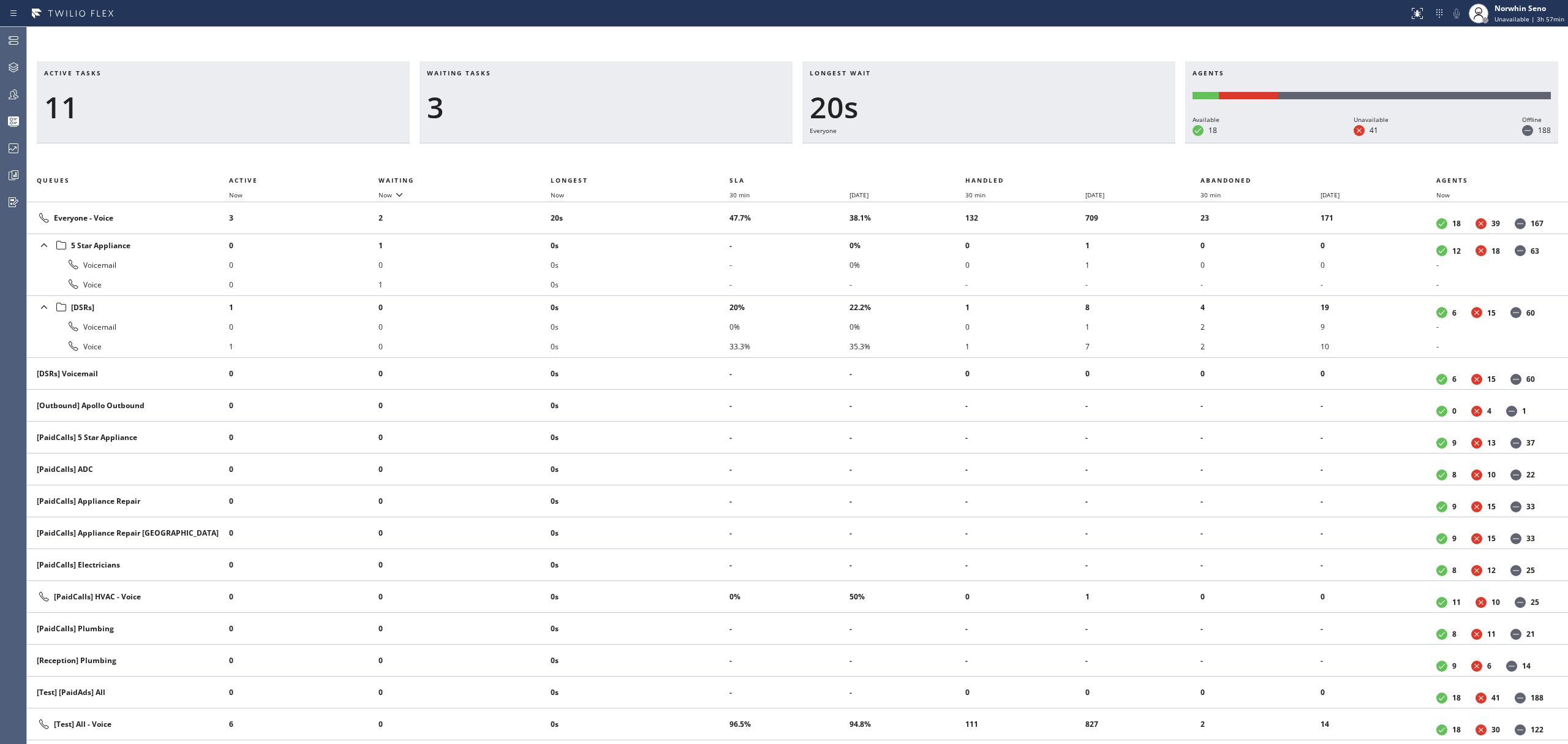
click at [1003, 159] on div "Active tasks 11 Waiting tasks 3 Longest wait 20s Everyone Agents Available 18 U…" at bounding box center [797, 402] width 1541 height 683
click at [1003, 159] on div "Active tasks 11 Waiting tasks 3 Longest wait 25s Everyone Agents Available 18 U…" at bounding box center [797, 402] width 1541 height 683
click at [1003, 159] on div "Active tasks 11 Waiting tasks 3 Longest wait 20s Everyone Agents Available 18 U…" at bounding box center [797, 402] width 1541 height 683
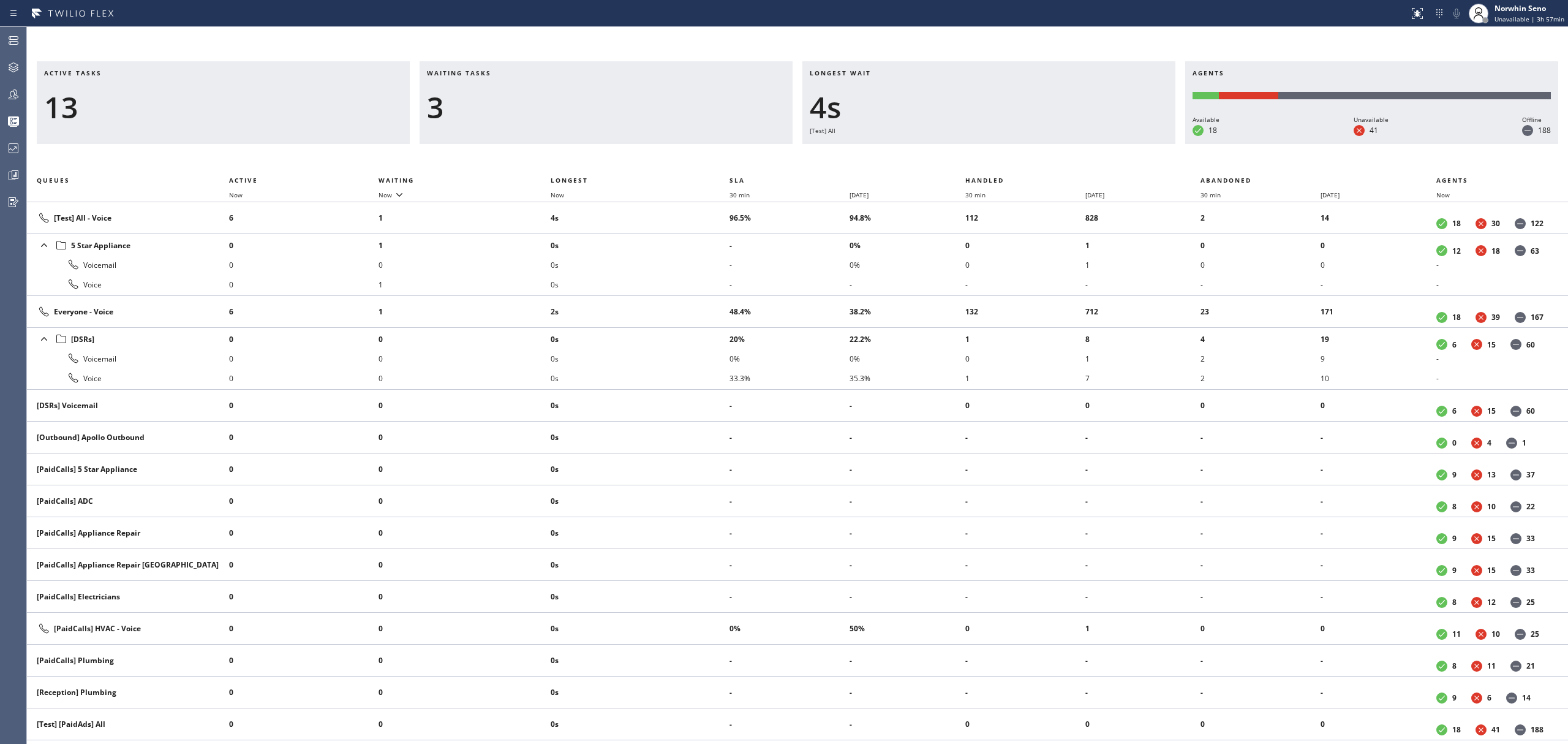
click at [1003, 159] on div "Active tasks 13 Waiting tasks 3 Longest wait 4s [Test] All Agents Available 18 …" at bounding box center [797, 402] width 1541 height 683
click at [1003, 159] on div "Active tasks 12 Waiting tasks 4 Longest wait 9s [Test] All Agents Available 18 …" at bounding box center [797, 402] width 1541 height 683
click at [1003, 159] on div "Active tasks 13 Waiting tasks 4 Longest wait 12s Everyone Agents Available 18 U…" at bounding box center [797, 402] width 1541 height 683
click at [1003, 159] on div "Active tasks 12 Waiting tasks 5 Longest wait 17s Everyone Agents Available 18 U…" at bounding box center [797, 402] width 1541 height 683
click at [1003, 159] on div "Active tasks 13 Waiting tasks 3 Longest wait 15s Everyone Agents Available 18 U…" at bounding box center [797, 402] width 1541 height 683
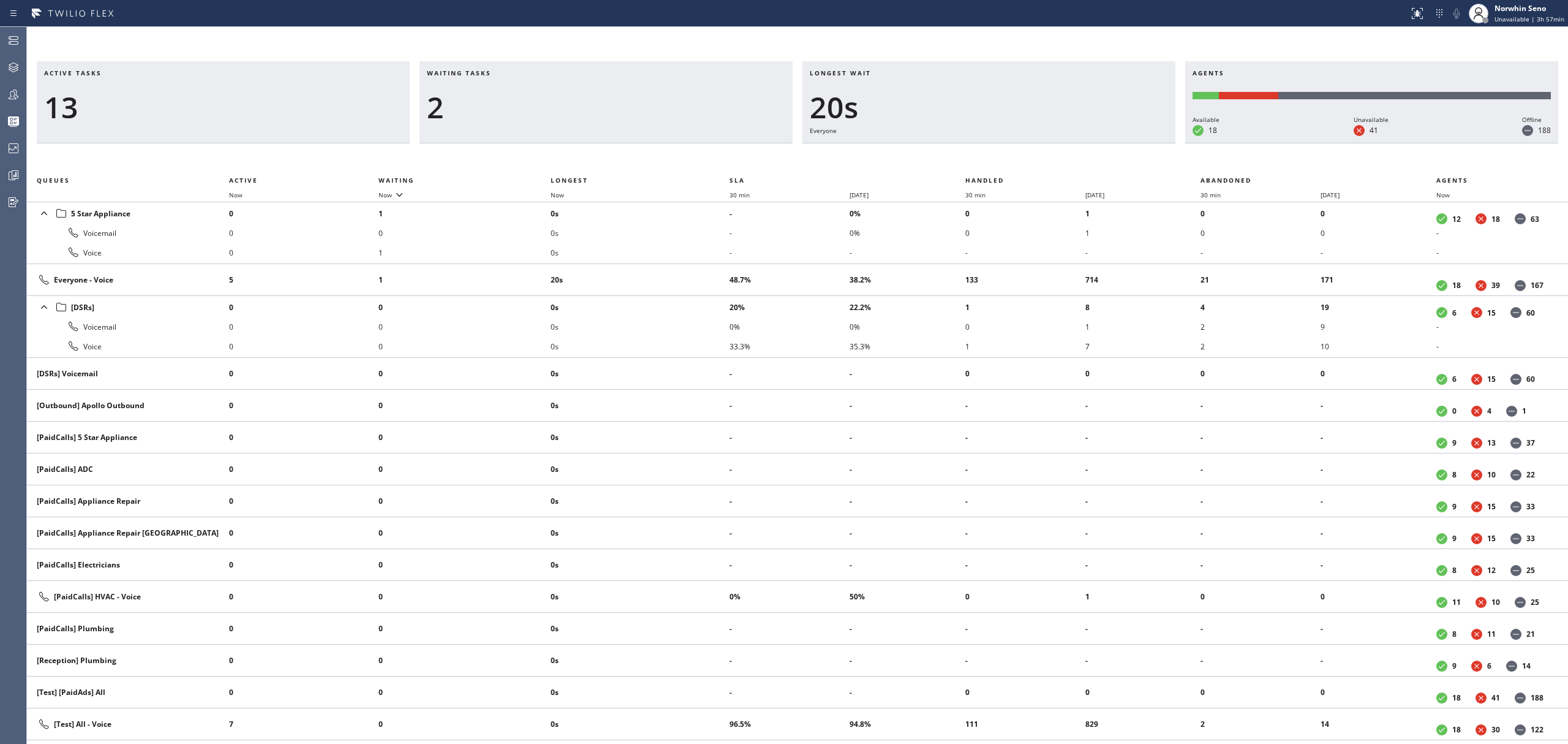
click at [1003, 159] on div "Active tasks 13 Waiting tasks 2 Longest wait 20s Everyone Agents Available 18 U…" at bounding box center [797, 402] width 1541 height 683
click at [1003, 159] on div "Active tasks 11 Waiting tasks 2 Longest wait 25s Everyone Agents Available 18 U…" at bounding box center [797, 402] width 1541 height 683
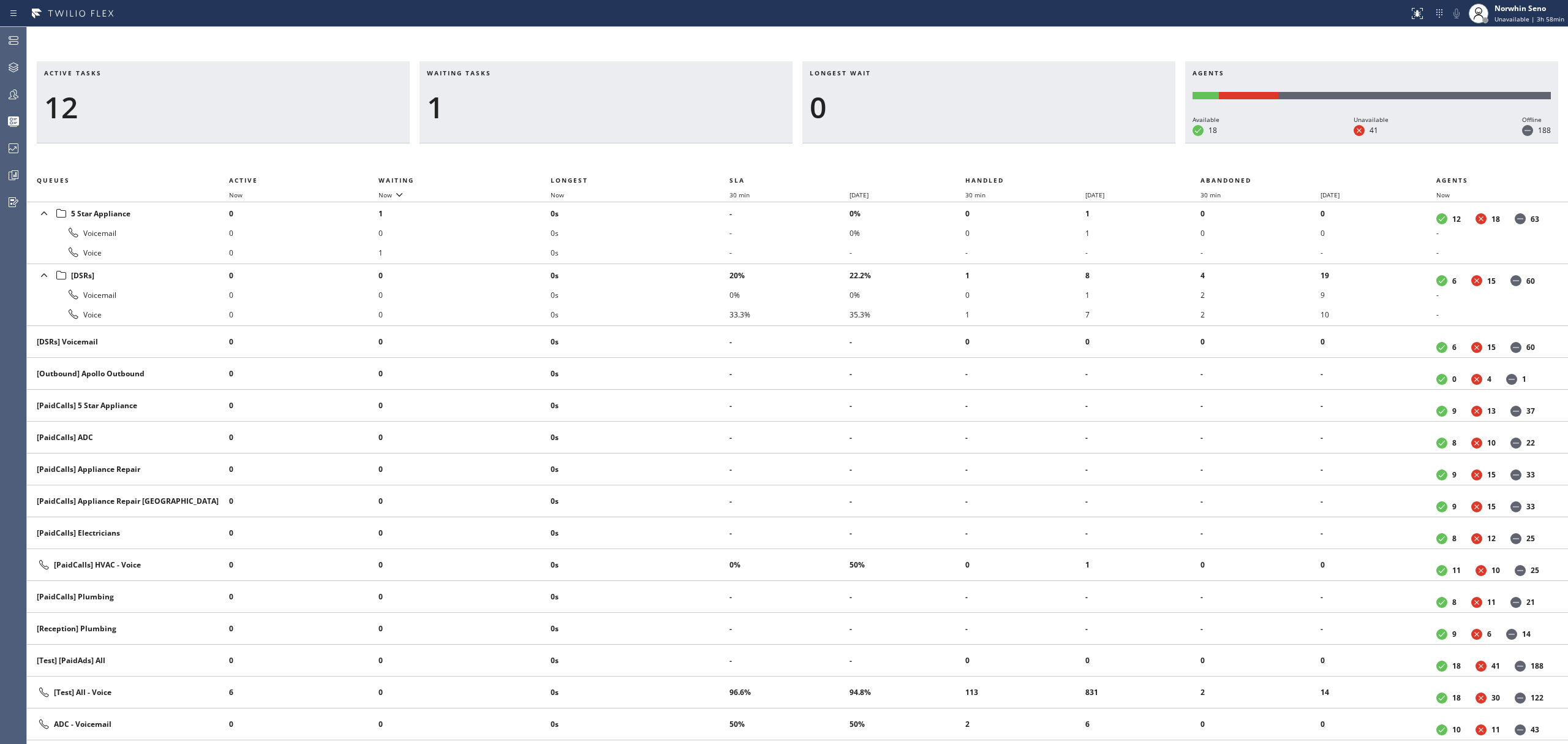
click at [1003, 159] on div "Active tasks 12 Waiting tasks 1 Longest wait 0 Agents Available 18 Unavailable …" at bounding box center [797, 402] width 1541 height 683
click at [1003, 159] on div "Active tasks 10 Waiting tasks 1 Longest wait 0 Agents Available 18 Unavailable …" at bounding box center [797, 402] width 1541 height 683
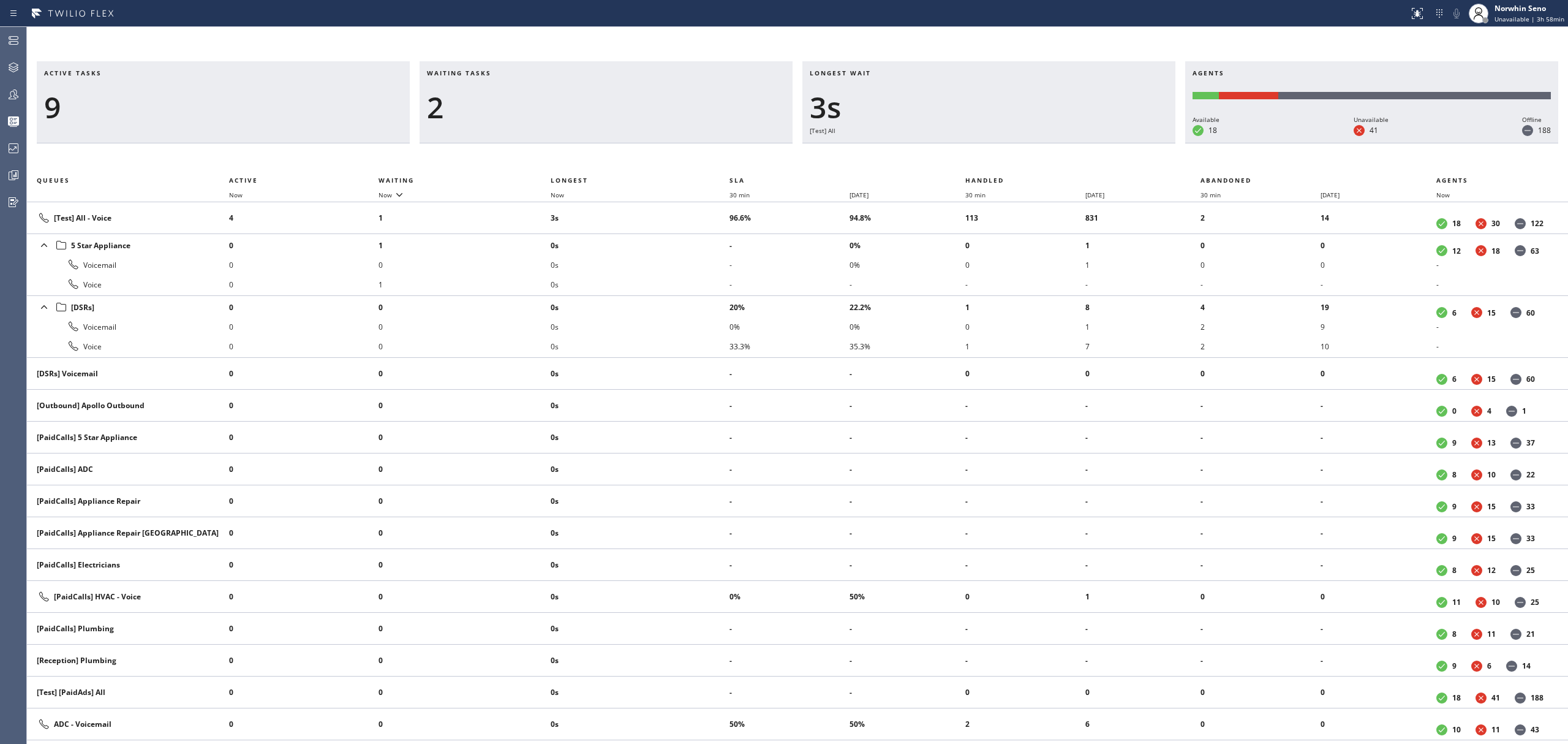
click at [1003, 159] on div "Active tasks 9 Waiting tasks 2 Longest wait 3s [Test] All Agents Available 18 U…" at bounding box center [797, 402] width 1541 height 683
click at [1003, 159] on div "Active tasks 10 Waiting tasks 2 Longest wait 2s [Test] All Agents Available 18 …" at bounding box center [797, 402] width 1541 height 683
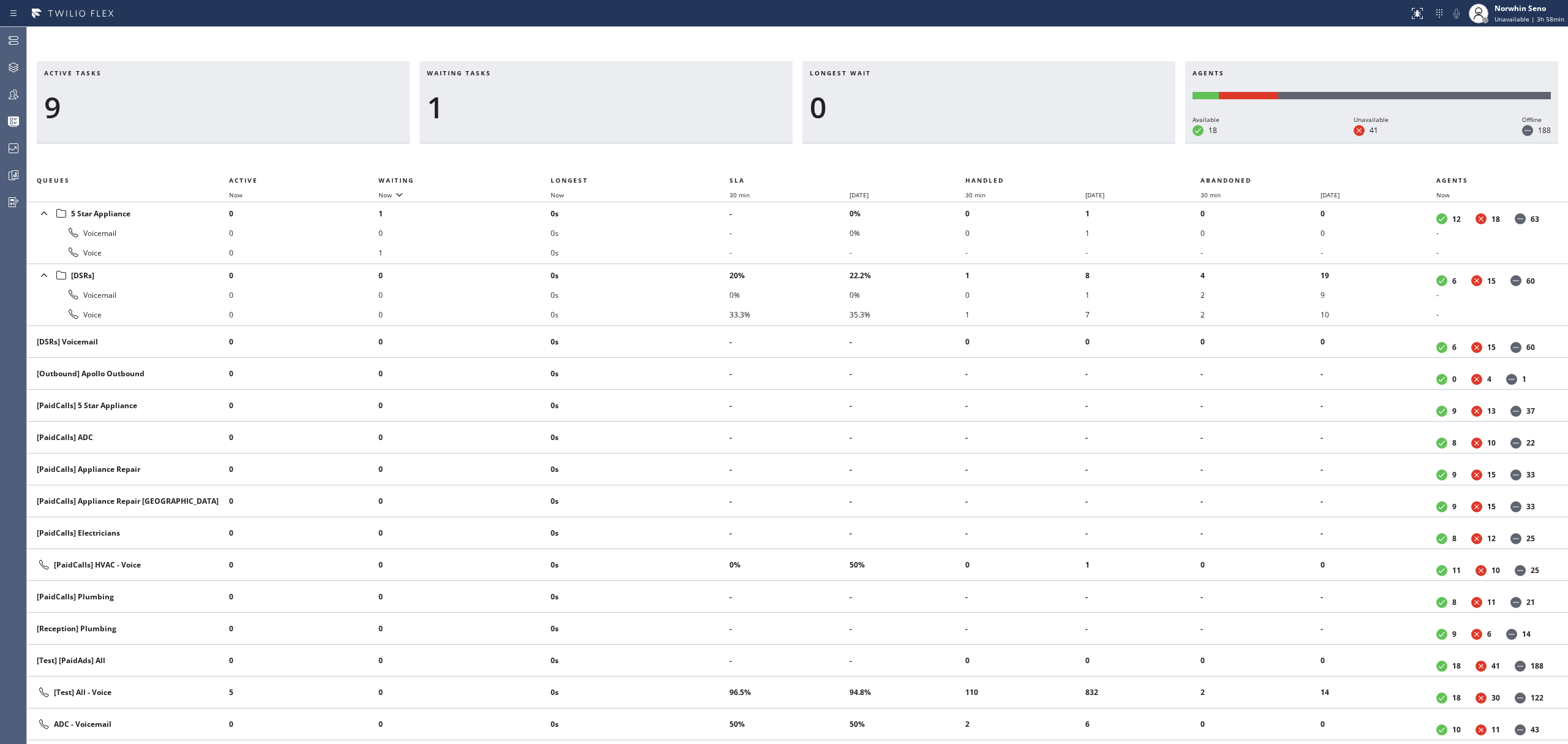
click at [1003, 159] on div "Active tasks 9 Waiting tasks 1 Longest wait 0 Agents Available 18 Unavailable 4…" at bounding box center [797, 402] width 1541 height 683
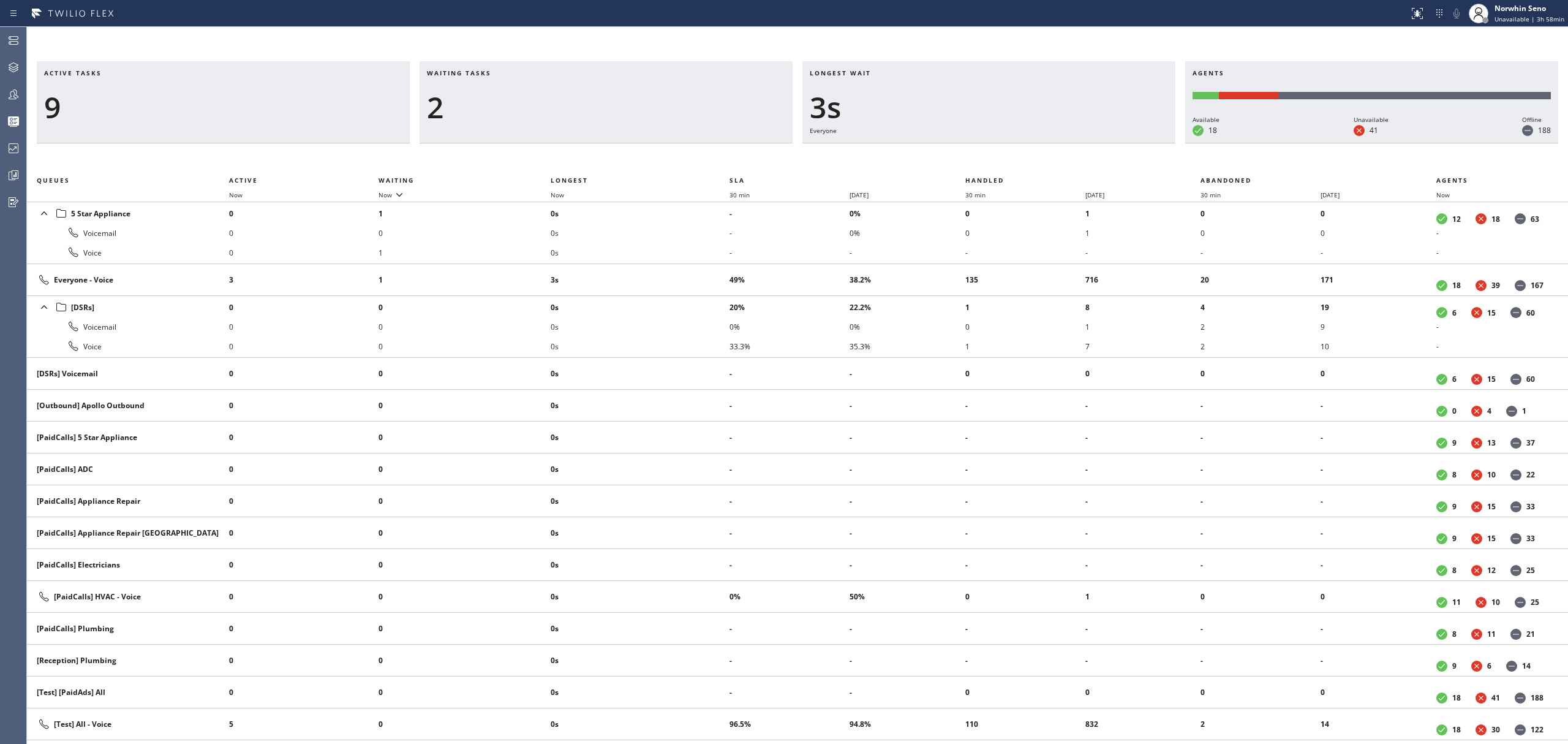
click at [1003, 159] on div "Active tasks 9 Waiting tasks 2 Longest wait 3s Everyone Agents Available 18 Una…" at bounding box center [797, 402] width 1541 height 683
click at [1003, 159] on div "Active tasks 9 Waiting tasks 2 Longest wait 9s Everyone Agents Available 18 Una…" at bounding box center [797, 402] width 1541 height 683
click at [1003, 159] on div "Active tasks 9 Waiting tasks 2 Longest wait 14s Everyone Agents Available 18 Un…" at bounding box center [797, 402] width 1541 height 683
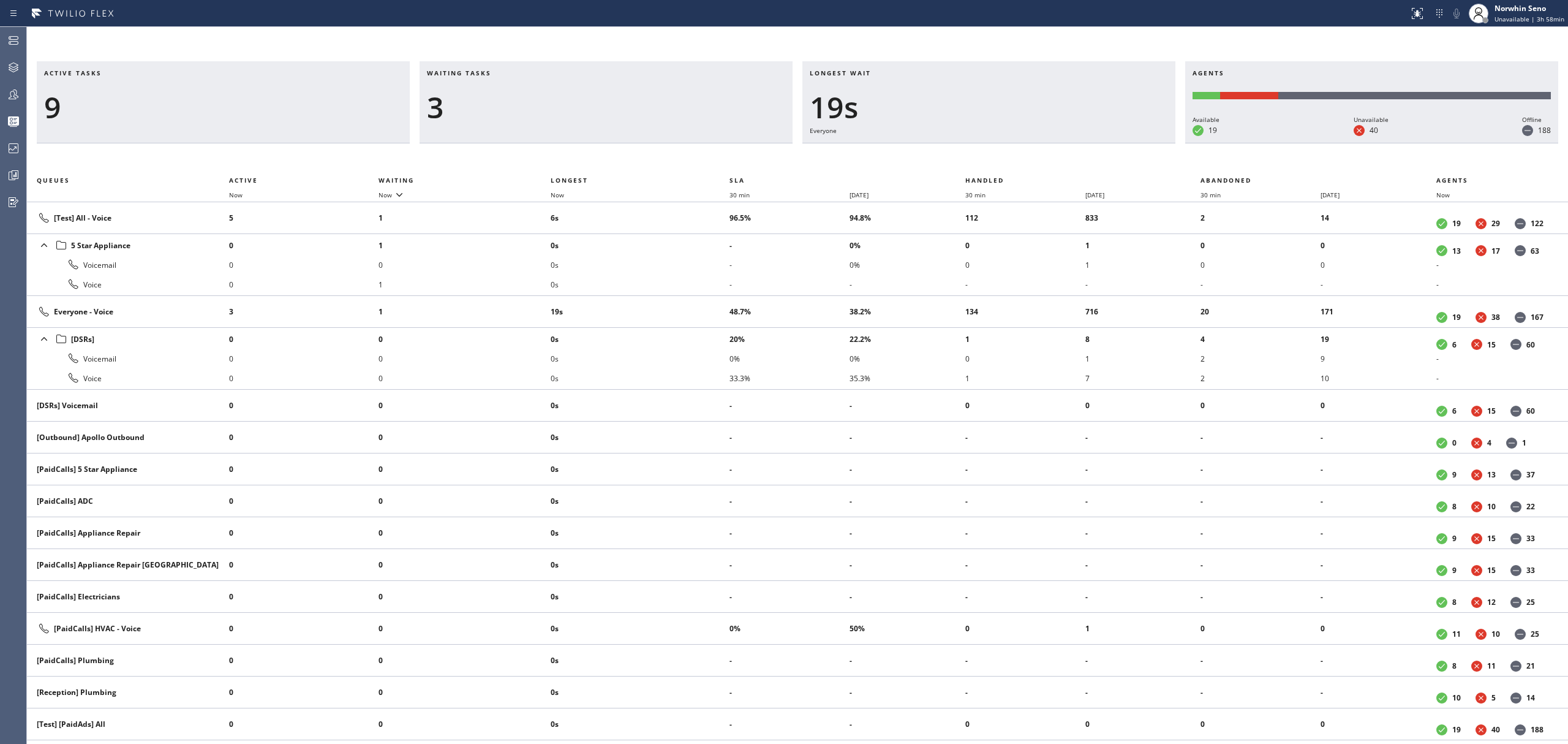
click at [1003, 159] on div "Active tasks 9 Waiting tasks 3 Longest wait 19s Everyone Agents Available 19 Un…" at bounding box center [797, 402] width 1541 height 683
click at [1003, 159] on div "Active tasks 9 Waiting tasks 3 Longest wait 24s Everyone Agents Available 19 Un…" at bounding box center [797, 402] width 1541 height 683
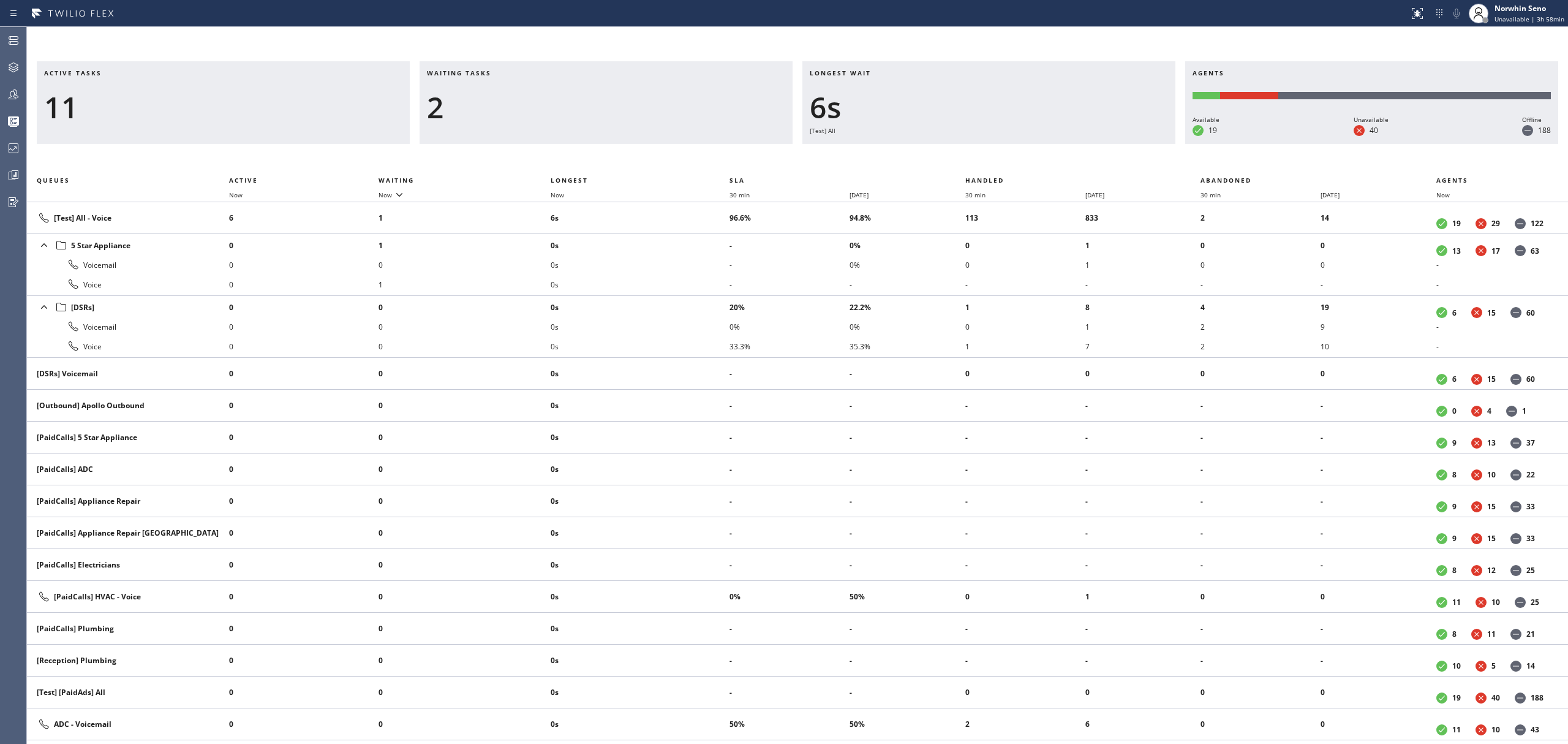
click at [1003, 159] on div "Active tasks 11 Waiting tasks 2 Longest wait 6s [Test] All Agents Available 19 …" at bounding box center [797, 402] width 1541 height 683
click at [1003, 159] on div "Active tasks 10 Waiting tasks 3 Longest wait 11s [Test] All Agents Available 19…" at bounding box center [797, 402] width 1541 height 683
click at [1003, 159] on div "Active tasks 11 Waiting tasks 3 Longest wait 4s [Test] All Agents Available 19 …" at bounding box center [797, 402] width 1541 height 683
click at [1003, 159] on div "Active tasks 11 Waiting tasks 3 Longest wait 9s [Test] All Agents Available 19 …" at bounding box center [797, 402] width 1541 height 683
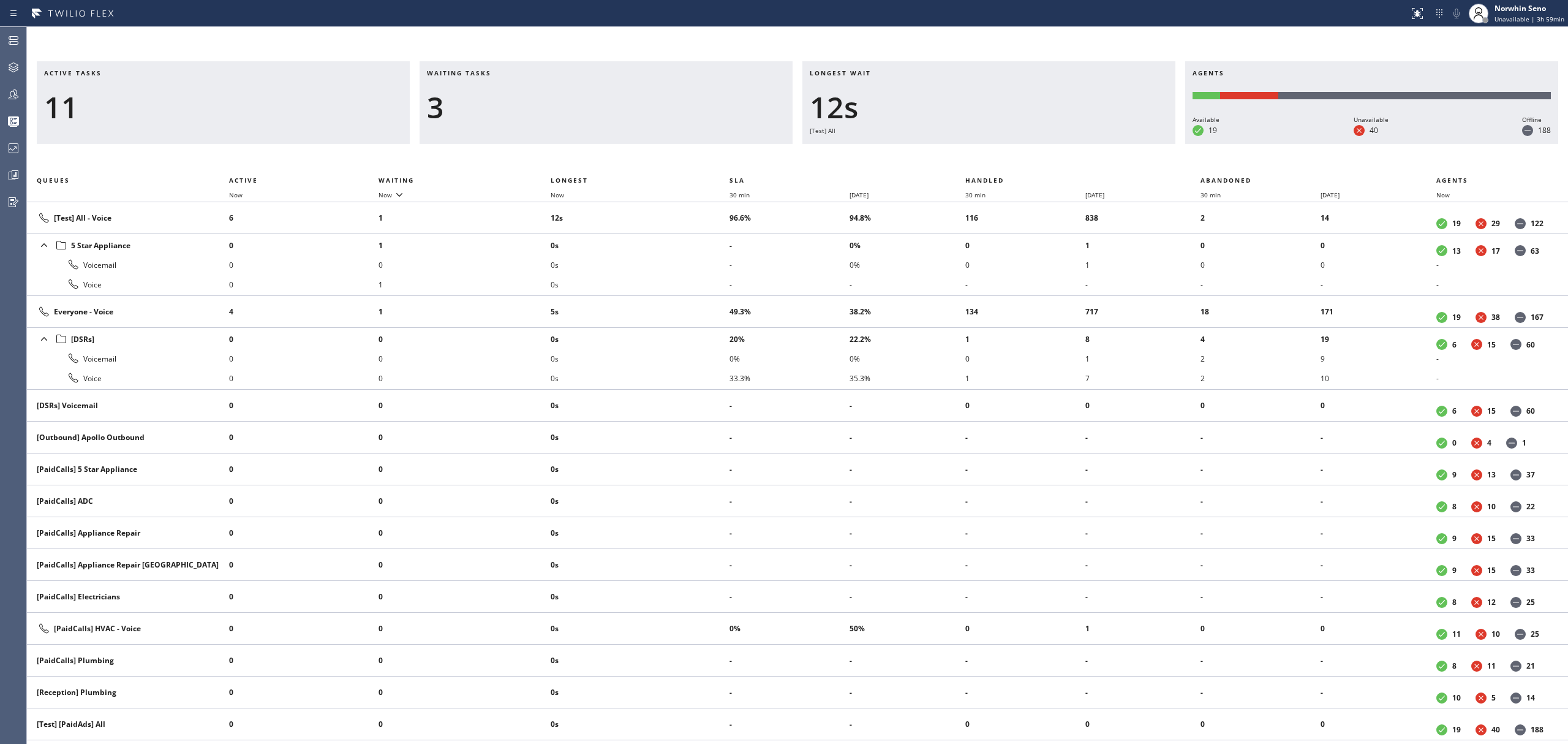
click at [1003, 159] on div "Active tasks 11 Waiting tasks 3 Longest wait 12s [Test] All Agents Available 19…" at bounding box center [797, 402] width 1541 height 683
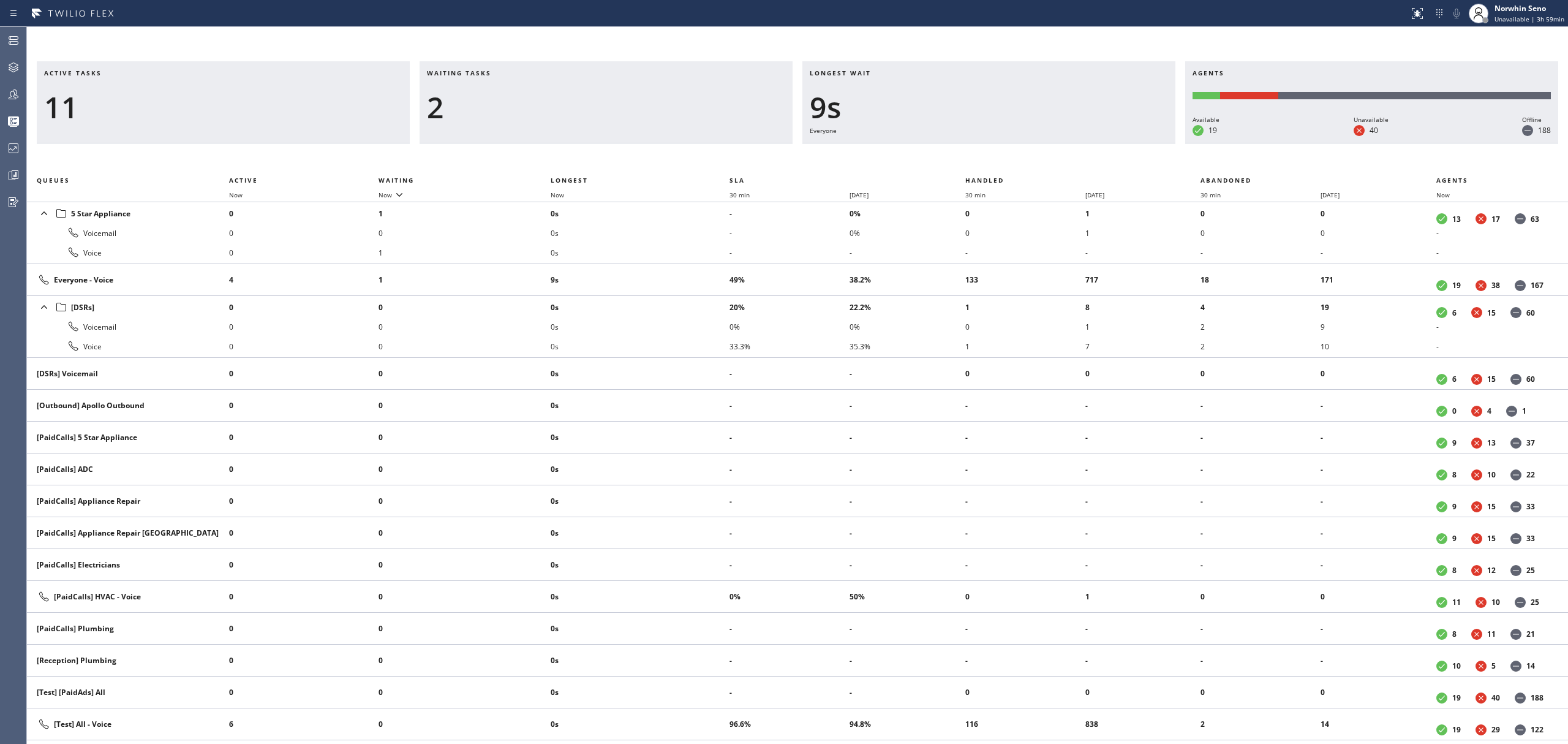
click at [1003, 159] on div "Active tasks 11 Waiting tasks 2 Longest wait 9s Everyone Agents Available 19 Un…" at bounding box center [797, 402] width 1541 height 683
click at [1003, 159] on div "Active tasks 10 Waiting tasks 2 Longest wait 14s Everyone Agents Available 20 U…" at bounding box center [797, 402] width 1541 height 683
click at [1003, 159] on div "Active tasks 10 Waiting tasks 2 Longest wait 19s Everyone Agents Available 20 U…" at bounding box center [797, 402] width 1541 height 683
click at [1003, 159] on div "Active tasks 9 Waiting tasks 2 Longest wait 24s Everyone Agents Available 20 Un…" at bounding box center [797, 402] width 1541 height 683
click at [1003, 159] on div "Active tasks 9 Waiting tasks 2 Longest wait 30s Everyone Agents Available 20 Un…" at bounding box center [797, 402] width 1541 height 683
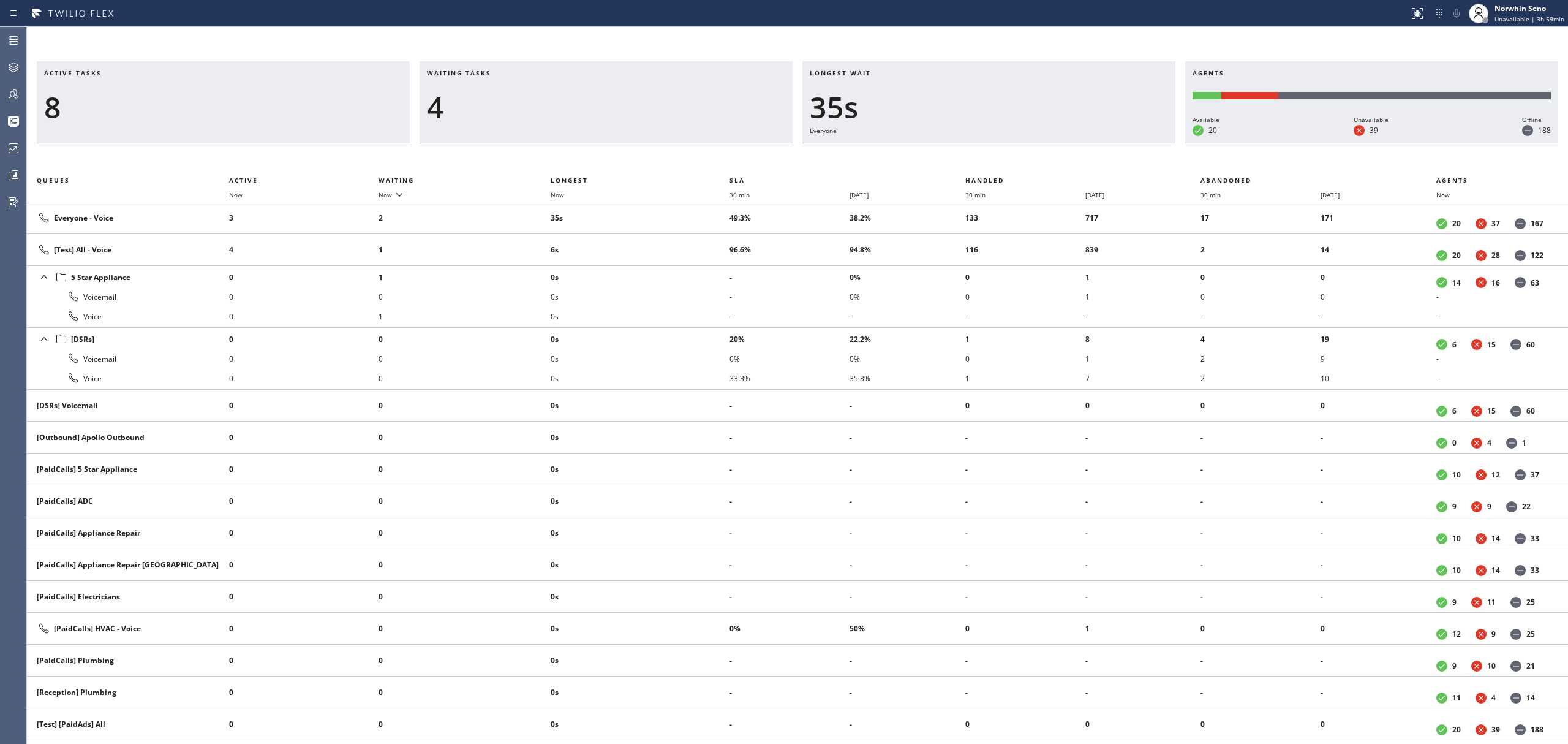
click at [1003, 159] on div "Active tasks 8 Waiting tasks 4 Longest wait 35s Everyone Agents Available 20 Un…" at bounding box center [797, 402] width 1541 height 683
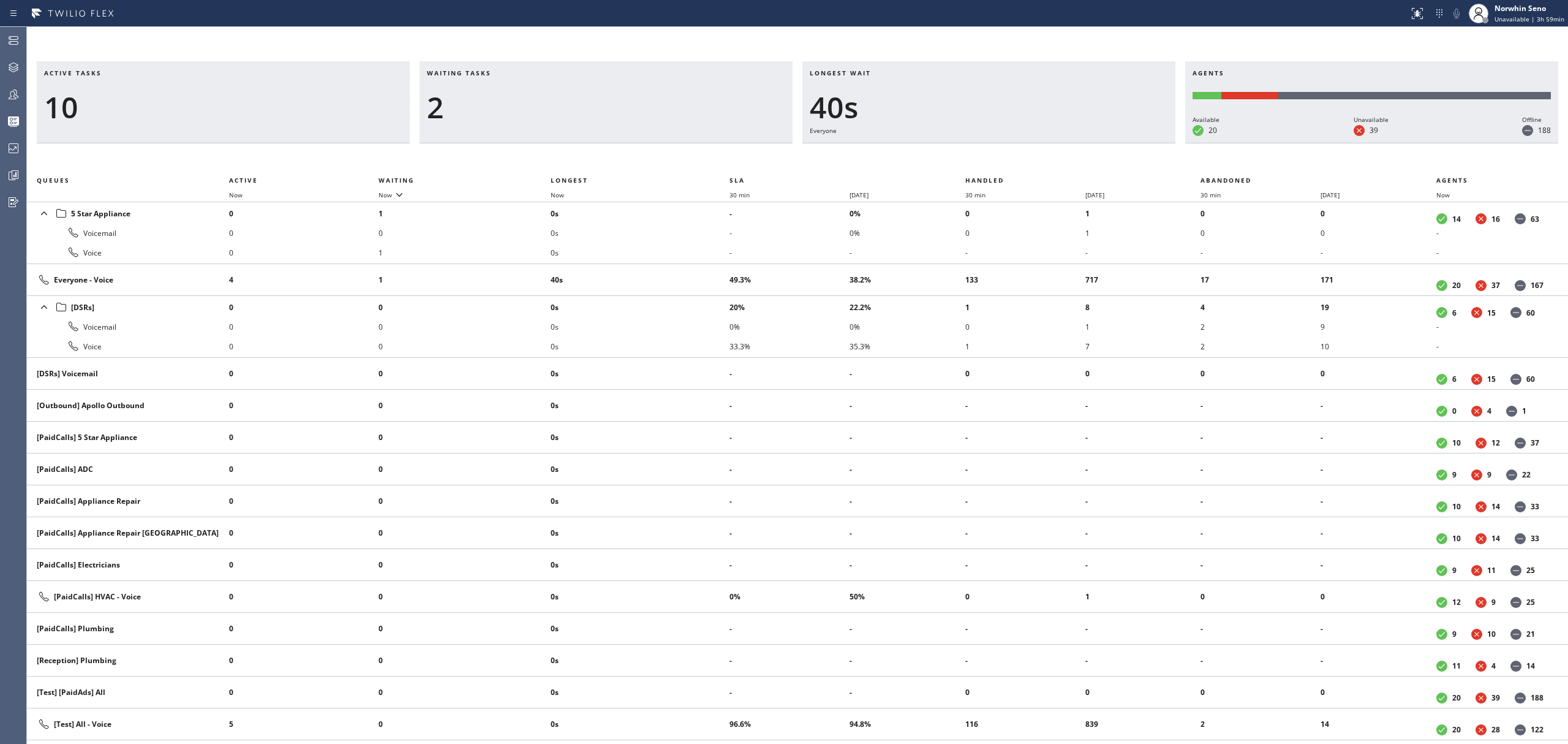
click at [1003, 159] on div "Active tasks 10 Waiting tasks 2 Longest wait 40s Everyone Agents Available 20 U…" at bounding box center [797, 402] width 1541 height 683
click at [1003, 159] on div "Active tasks 10 Waiting tasks 2 Longest wait 1s Everyone Agents Available 20 Un…" at bounding box center [797, 402] width 1541 height 683
click at [1003, 159] on div "Active tasks 10 Waiting tasks 2 Longest wait 6s Everyone Agents Available 20 Un…" at bounding box center [797, 402] width 1541 height 683
click at [1003, 159] on div "Active tasks 9 Waiting tasks 2 Longest wait 11s Everyone Agents Available 20 Un…" at bounding box center [797, 402] width 1541 height 683
click at [1003, 159] on div "Active tasks 9 Waiting tasks 2 Longest wait 6s Everyone Agents Available 20 Una…" at bounding box center [797, 402] width 1541 height 683
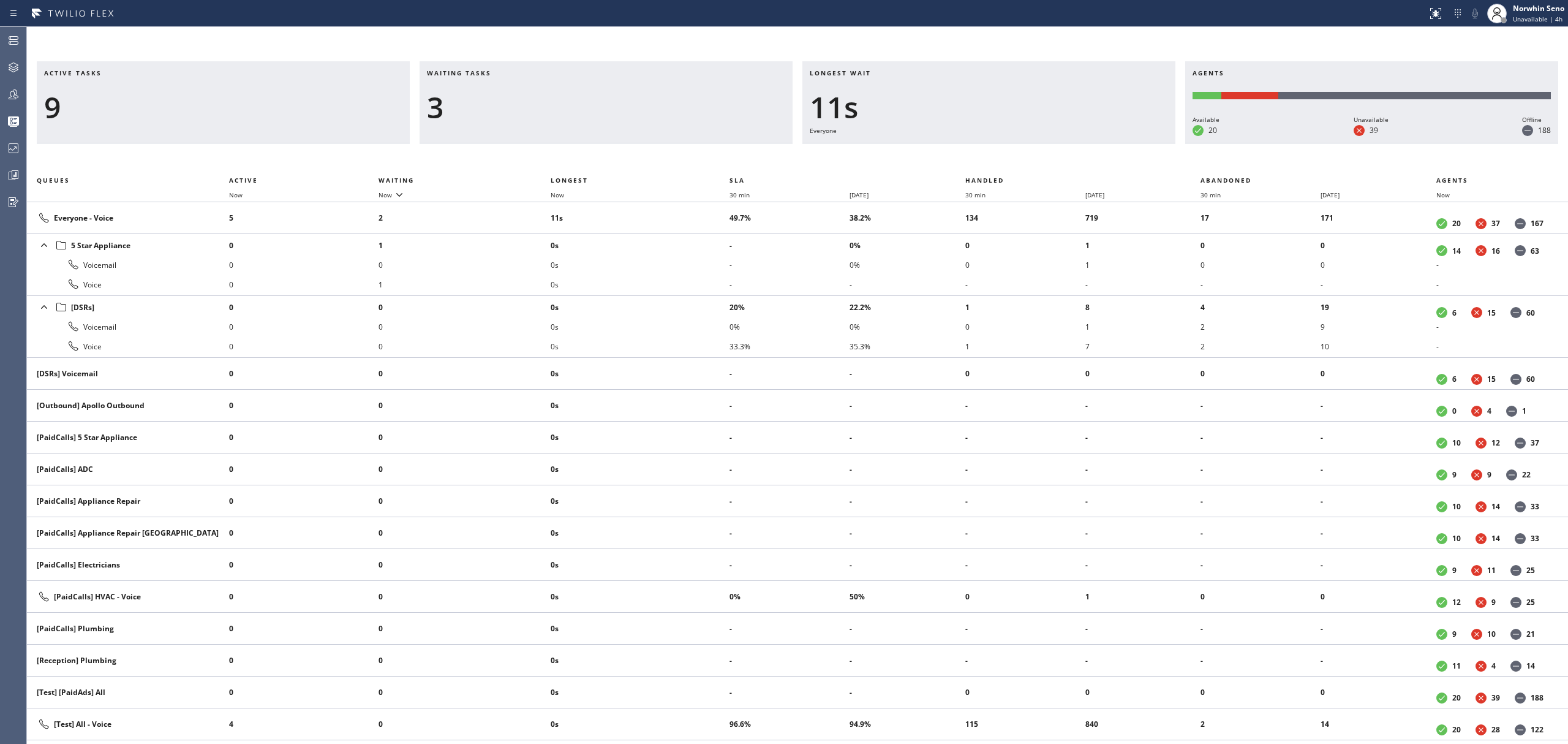
click at [1003, 159] on div "Active tasks 9 Waiting tasks 3 Longest wait 11s Everyone Agents Available 20 Un…" at bounding box center [797, 402] width 1541 height 683
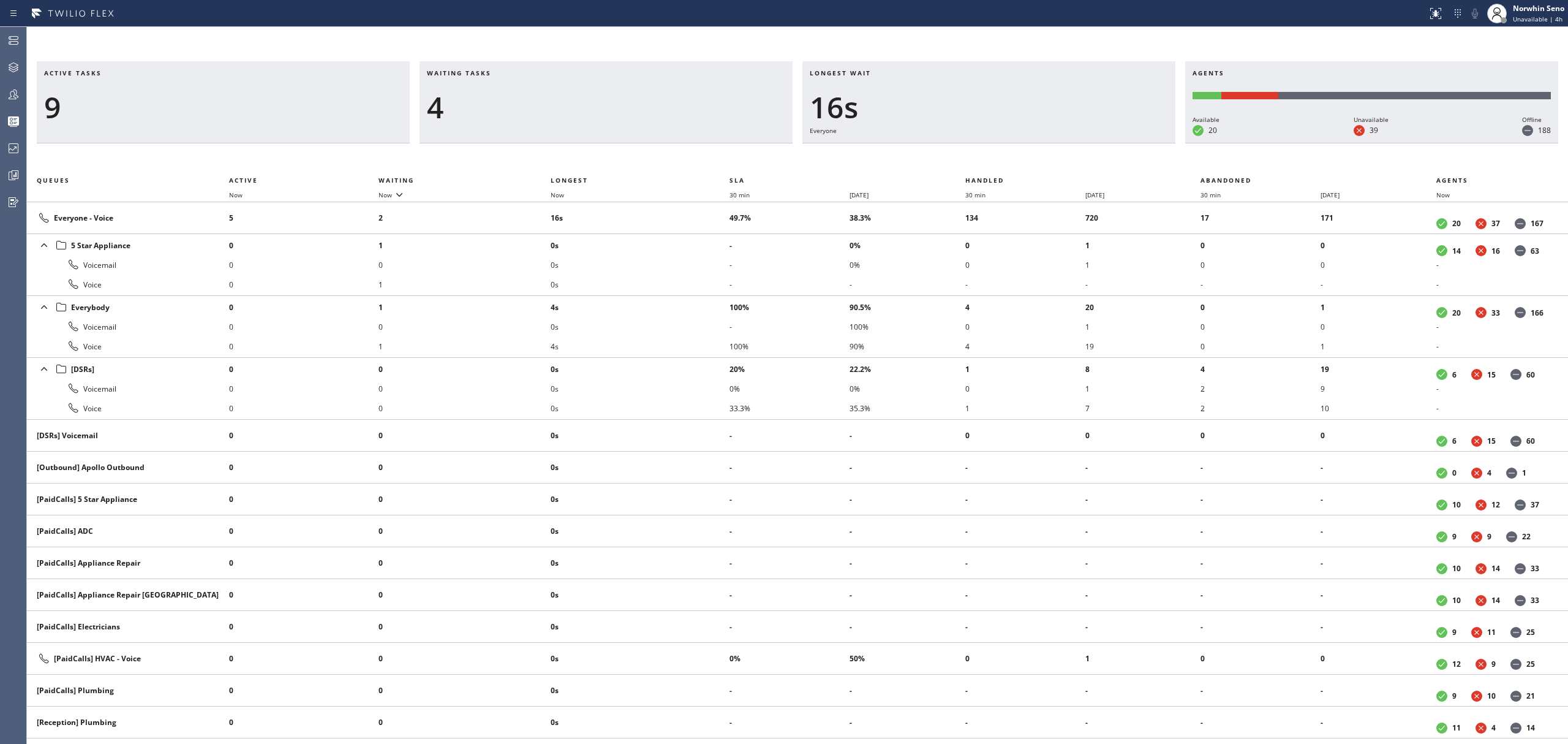
click at [1003, 159] on div "Active tasks 9 Waiting tasks 4 Longest wait 16s Everyone Agents Available 20 Un…" at bounding box center [797, 402] width 1541 height 683
click at [1003, 159] on div "Active tasks 8 Waiting tasks 5 Longest wait 21s Everyone Agents Available 20 Un…" at bounding box center [797, 402] width 1541 height 683
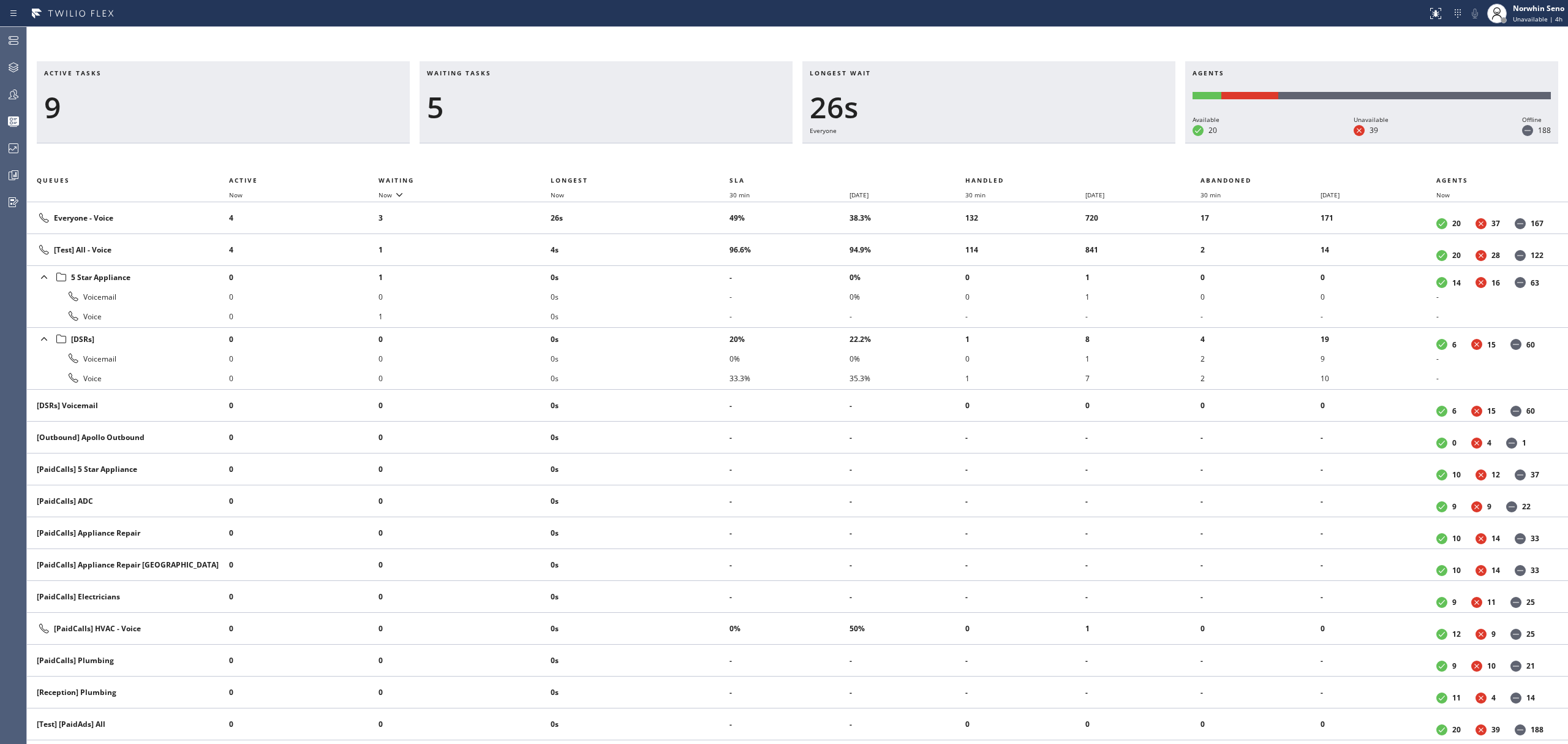
click at [1003, 159] on div "Active tasks 9 Waiting tasks 5 Longest wait 26s Everyone Agents Available 20 Un…" at bounding box center [797, 402] width 1541 height 683
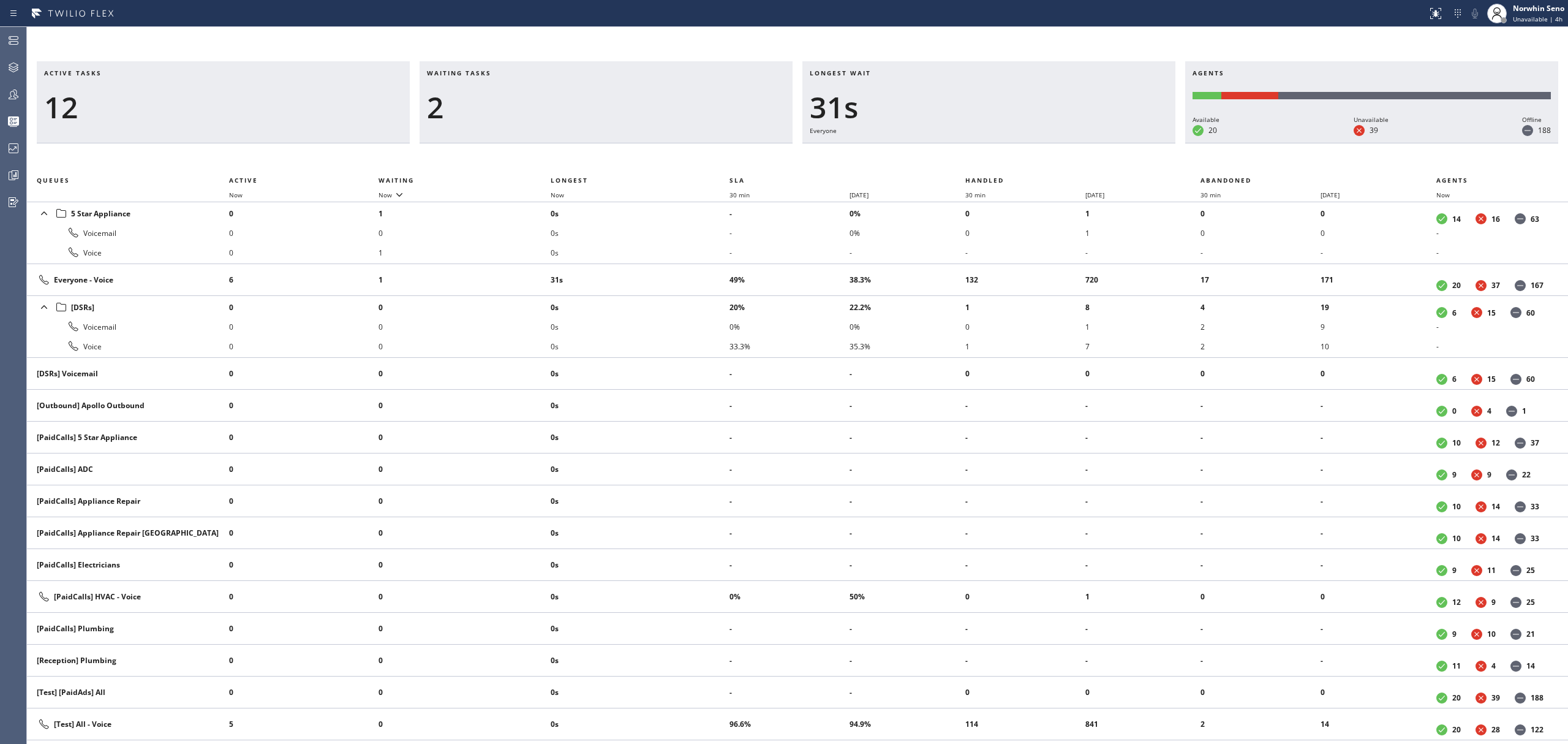
click at [1003, 159] on div "Active tasks 12 Waiting tasks 2 Longest wait 31s Everyone Agents Available 20 U…" at bounding box center [797, 402] width 1541 height 683
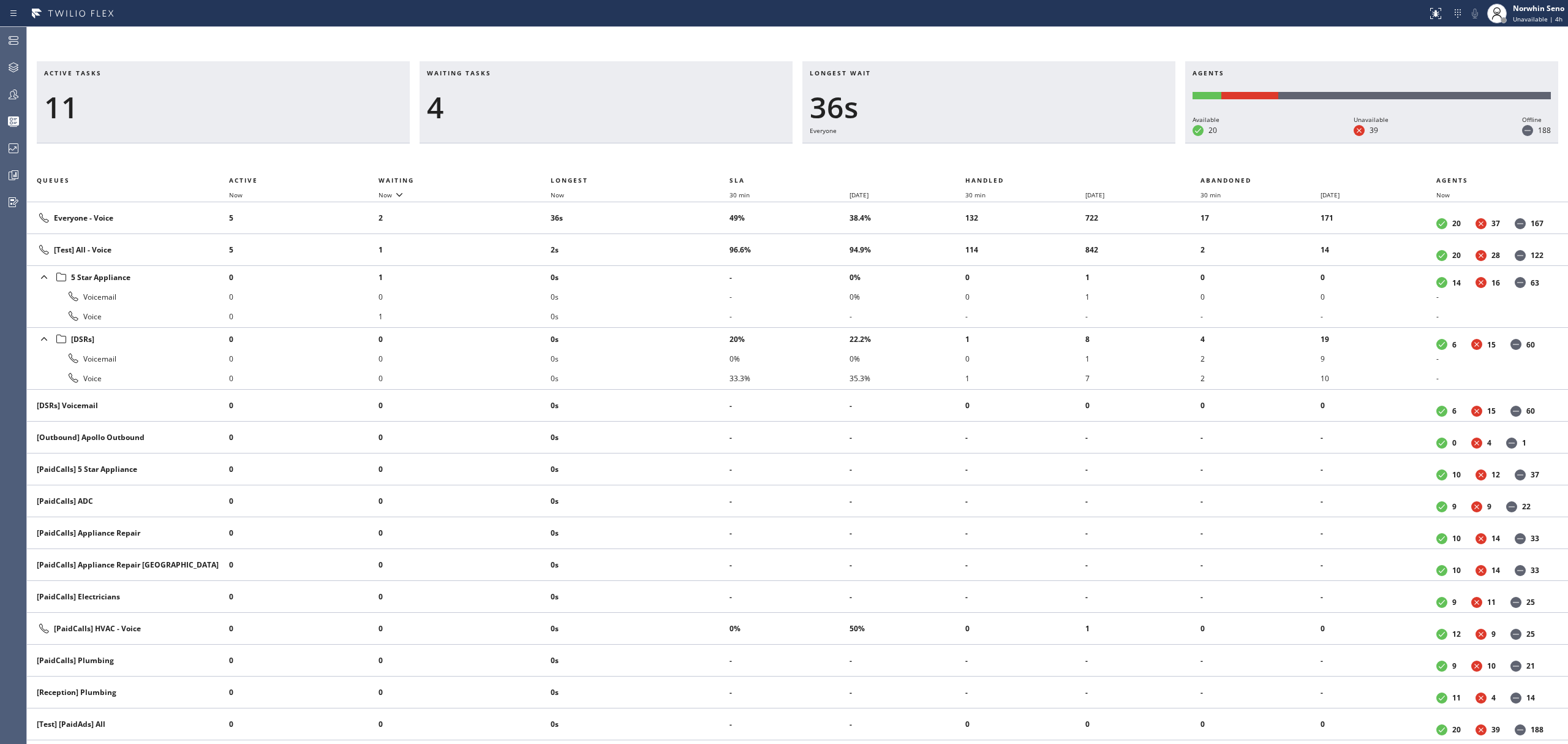
click at [1003, 159] on div "Active tasks 11 Waiting tasks 4 Longest wait 36s Everyone Agents Available 20 U…" at bounding box center [797, 402] width 1541 height 683
click at [1003, 159] on div "Active tasks 10 Waiting tasks 3 Longest wait 10s Everyone Agents Available 20 U…" at bounding box center [797, 402] width 1541 height 683
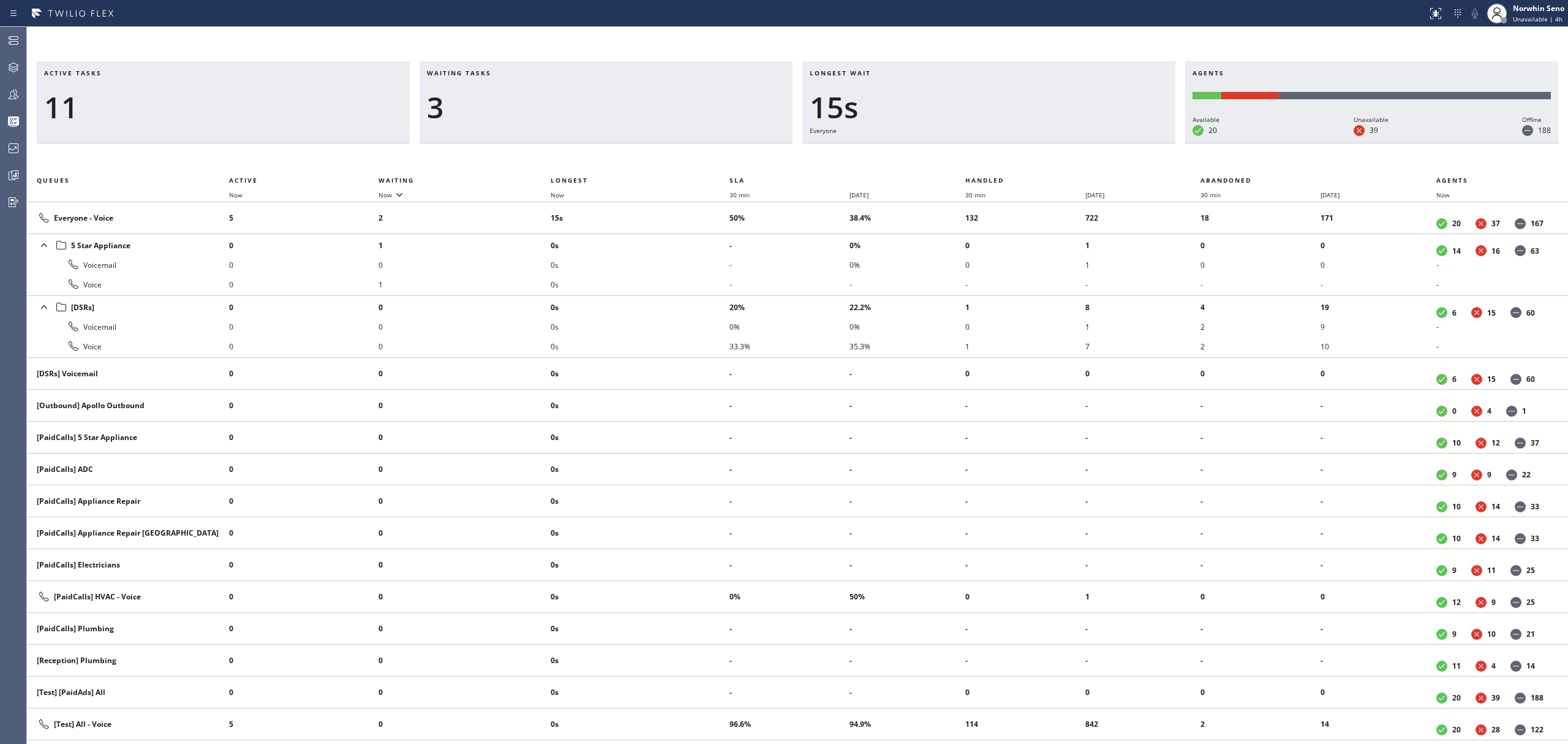
click at [1003, 159] on div "Active tasks 11 Waiting tasks 3 Longest wait 15s Everyone Agents Available 20 U…" at bounding box center [797, 402] width 1541 height 683
click at [1003, 159] on div "Active tasks 11 Waiting tasks 3 Longest wait 20s Everyone Agents Available 20 U…" at bounding box center [797, 402] width 1541 height 683
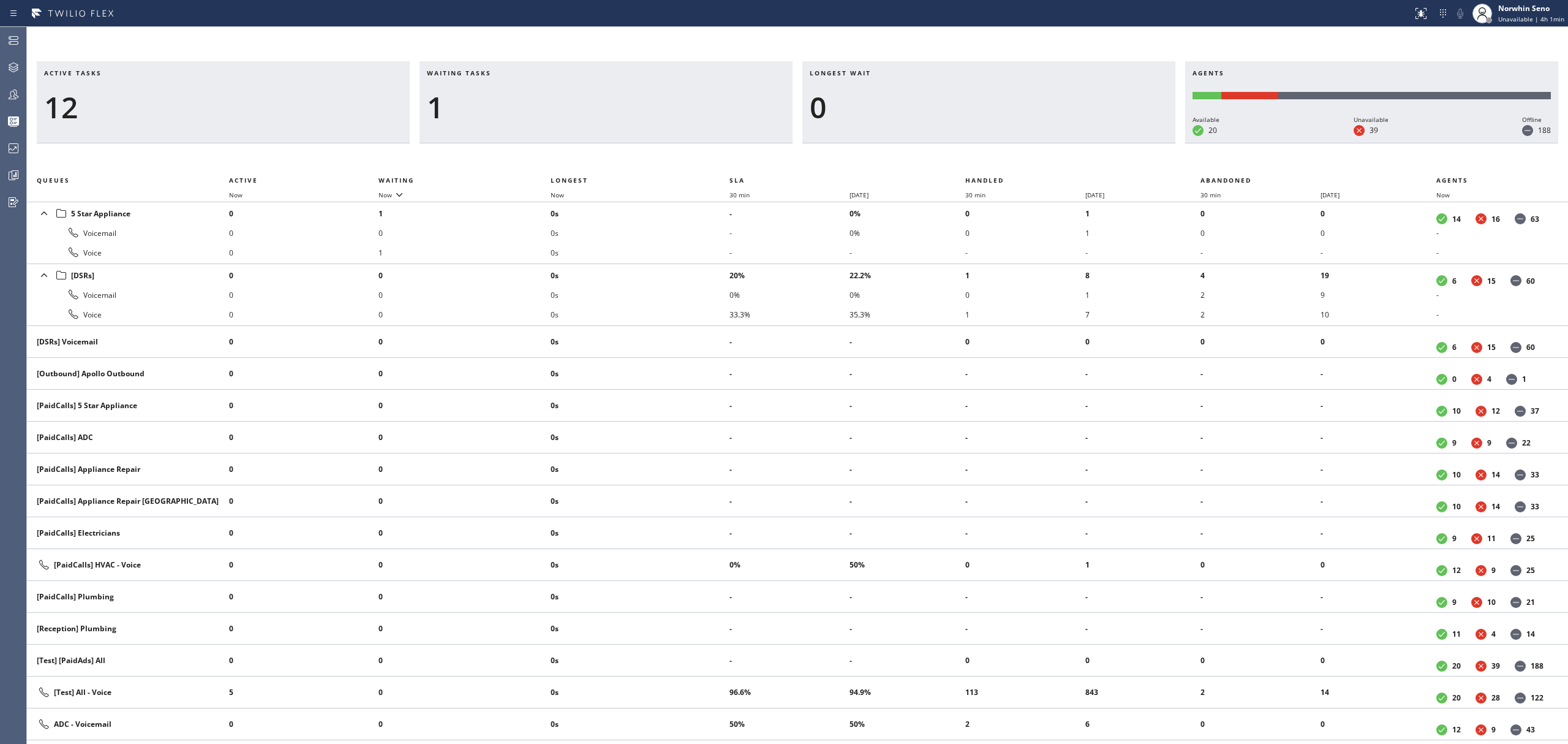
click at [1003, 159] on div "Active tasks 12 Waiting tasks 1 Longest wait 0 Agents Available 20 Unavailable …" at bounding box center [797, 402] width 1541 height 683
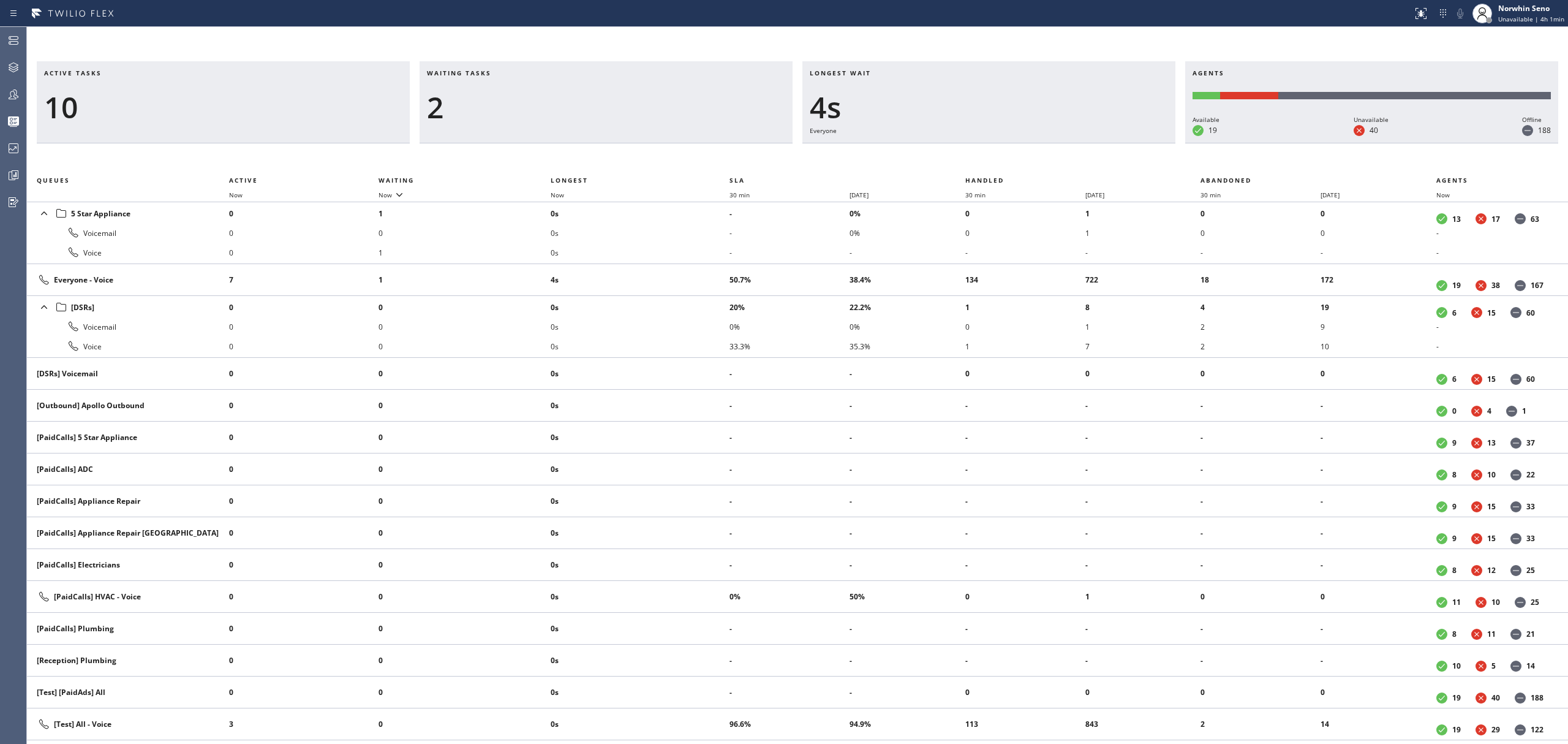
click at [1003, 159] on div "Active tasks 10 Waiting tasks 2 Longest wait 4s Everyone Agents Available 19 Un…" at bounding box center [797, 402] width 1541 height 683
click at [1003, 159] on div "Active tasks 11 Waiting tasks 2 Longest wait 9s Everyone Agents Available 19 Un…" at bounding box center [797, 402] width 1541 height 683
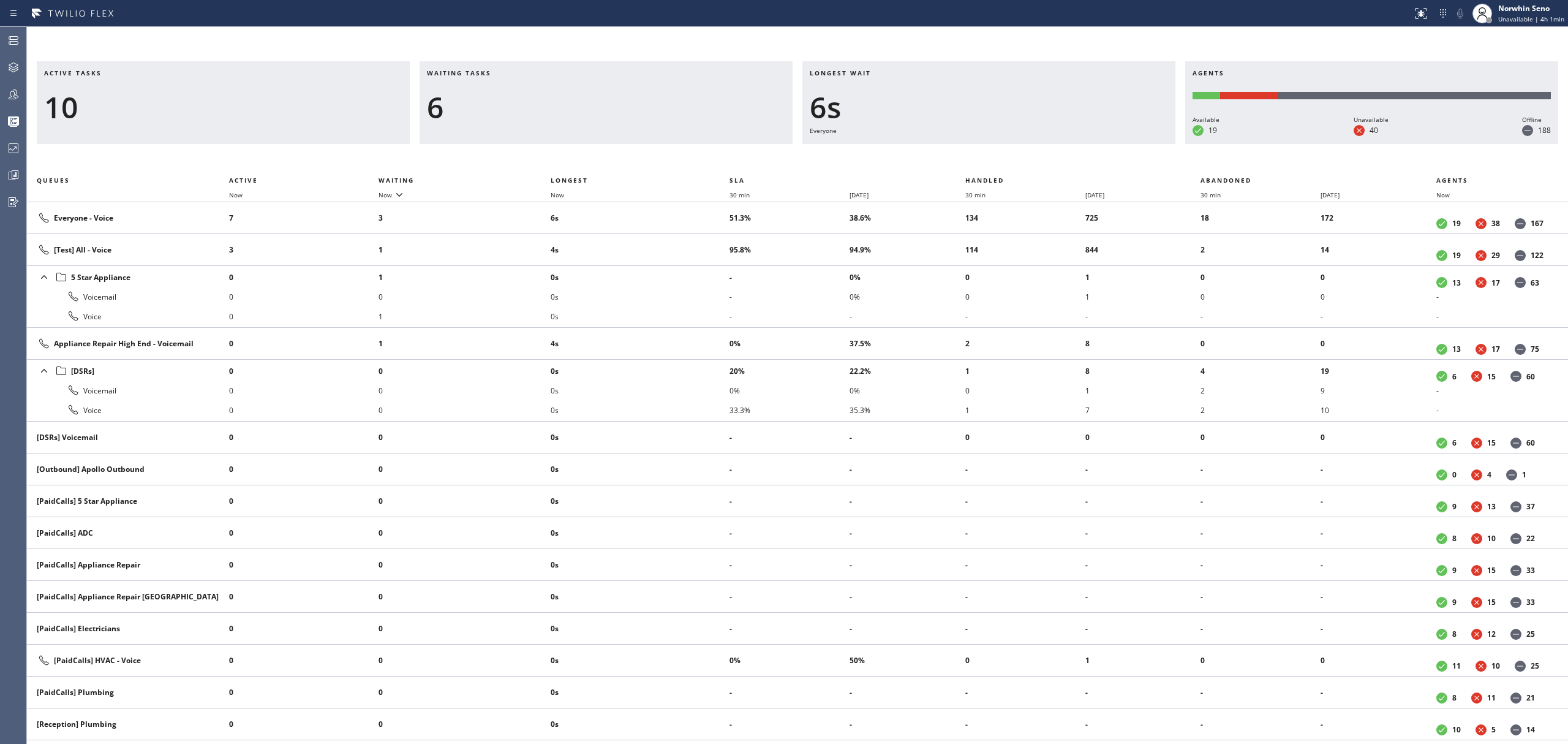
click at [1003, 159] on div "Active tasks 10 Waiting tasks 6 Longest wait 6s Everyone Agents Available 19 Un…" at bounding box center [797, 402] width 1541 height 683
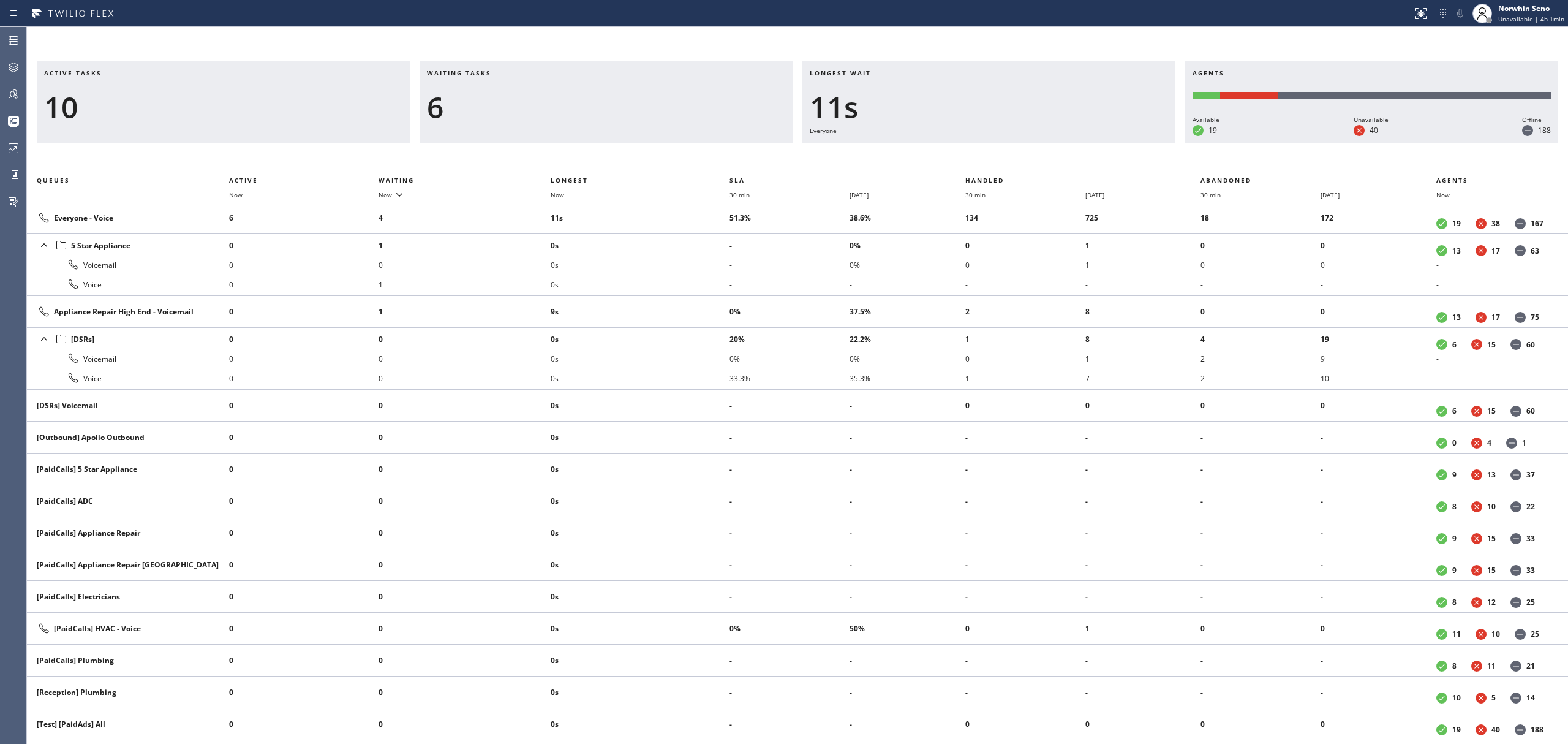
click at [1003, 159] on div "Active tasks 10 Waiting tasks 6 Longest wait 11s Everyone Agents Available 19 U…" at bounding box center [797, 402] width 1541 height 683
click at [1003, 159] on div "Active tasks 10 Waiting tasks 6 Longest wait 16s Everyone Agents Available 19 U…" at bounding box center [797, 402] width 1541 height 683
click at [1003, 159] on div "Active tasks 9 Waiting tasks 6 Longest wait 21s Everyone Agents Available 19 Un…" at bounding box center [797, 402] width 1541 height 683
click at [1003, 159] on div "Active tasks 11 Waiting tasks 4 Longest wait 24s Appliance Repair High End Agen…" at bounding box center [797, 402] width 1541 height 683
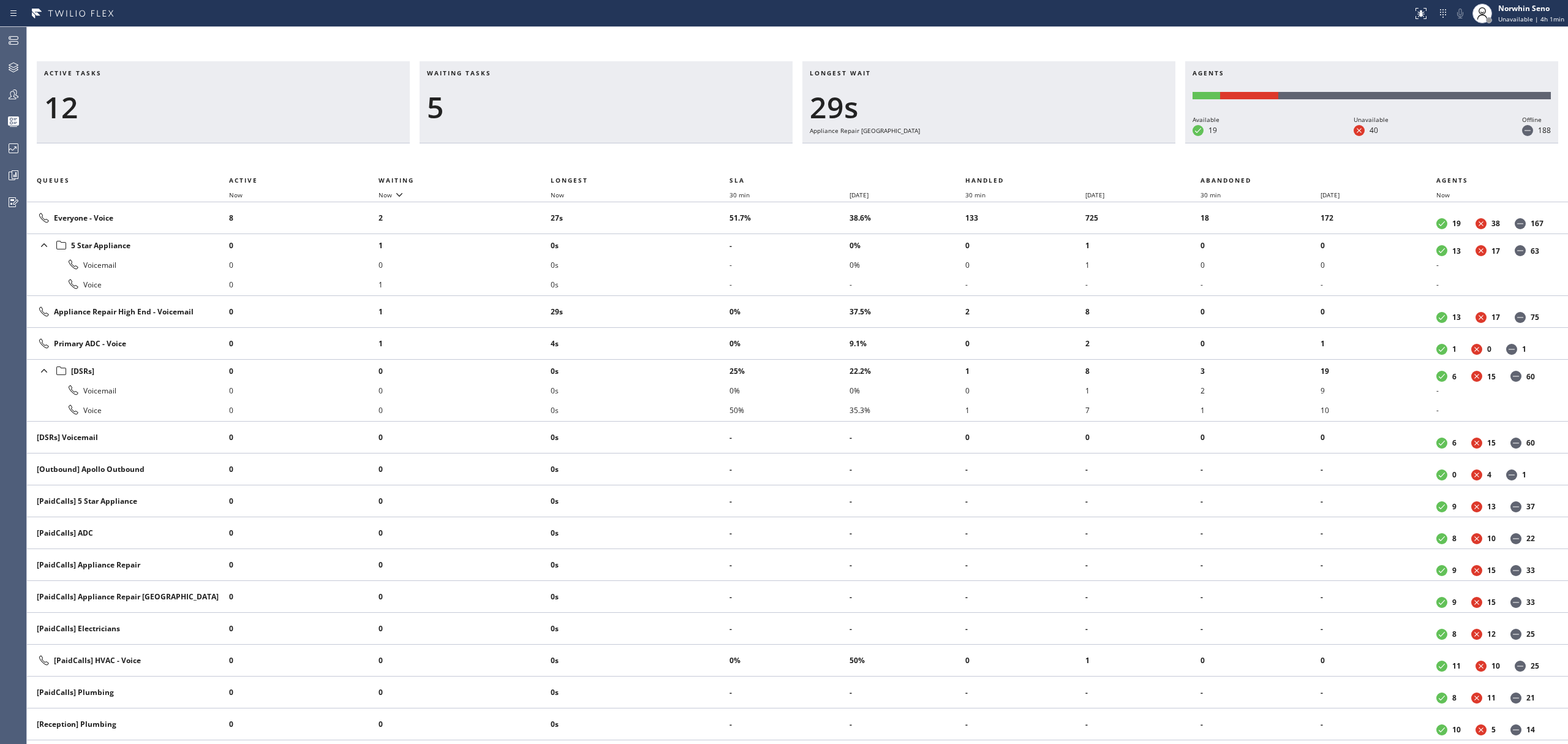
click at [1003, 159] on div "Active tasks 12 Waiting tasks 5 Longest wait 29s Appliance Repair High End Agen…" at bounding box center [797, 402] width 1541 height 683
click at [1003, 159] on div "Active tasks 12 Waiting tasks 4 Longest wait 35s Appliance Repair High End Agen…" at bounding box center [797, 402] width 1541 height 683
click at [1003, 159] on div "Active tasks 11 Waiting tasks 5 Longest wait 40s Appliance Repair High End Agen…" at bounding box center [797, 402] width 1541 height 683
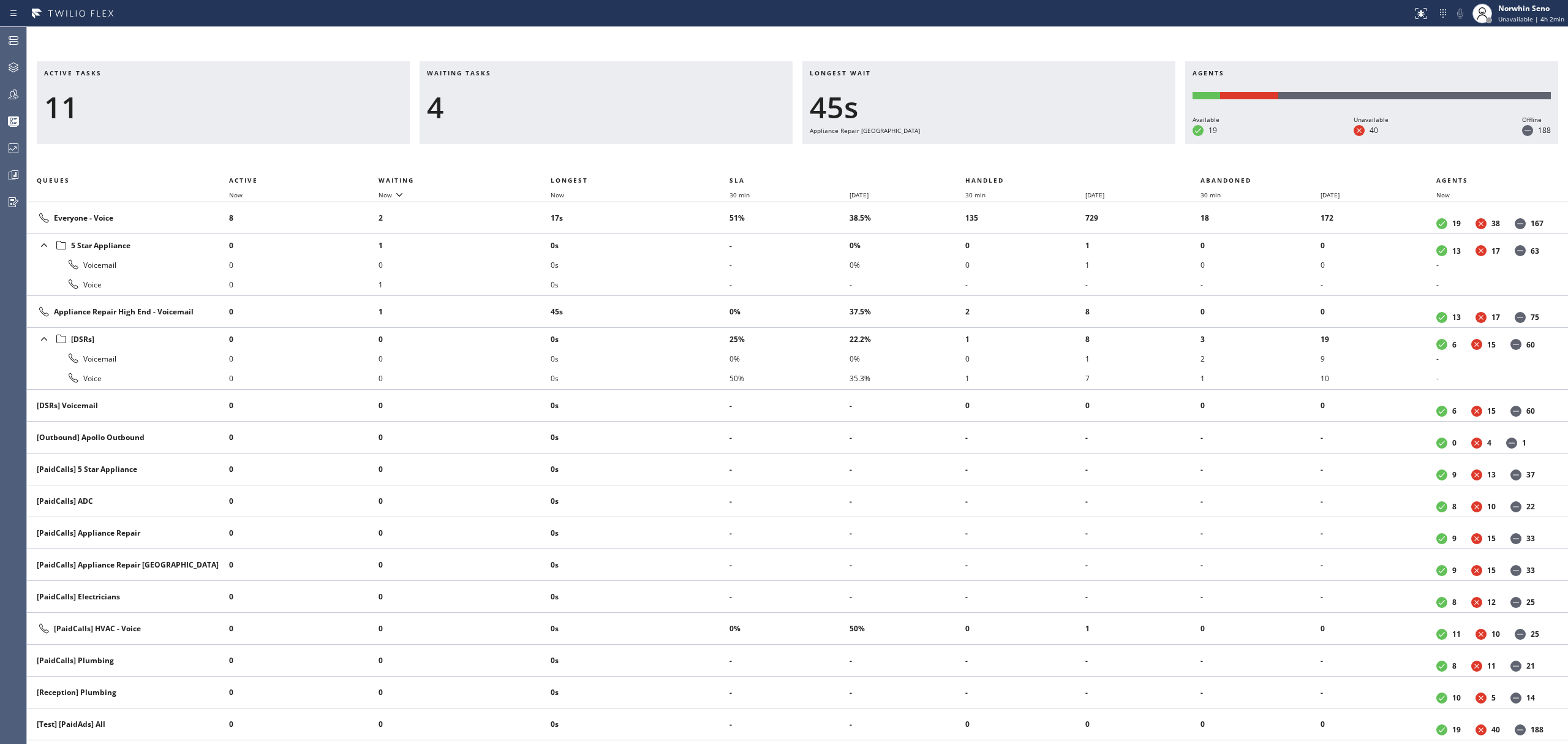
click at [1003, 159] on div "Active tasks 11 Waiting tasks 4 Longest wait 45s Appliance Repair High End Agen…" at bounding box center [797, 402] width 1541 height 683
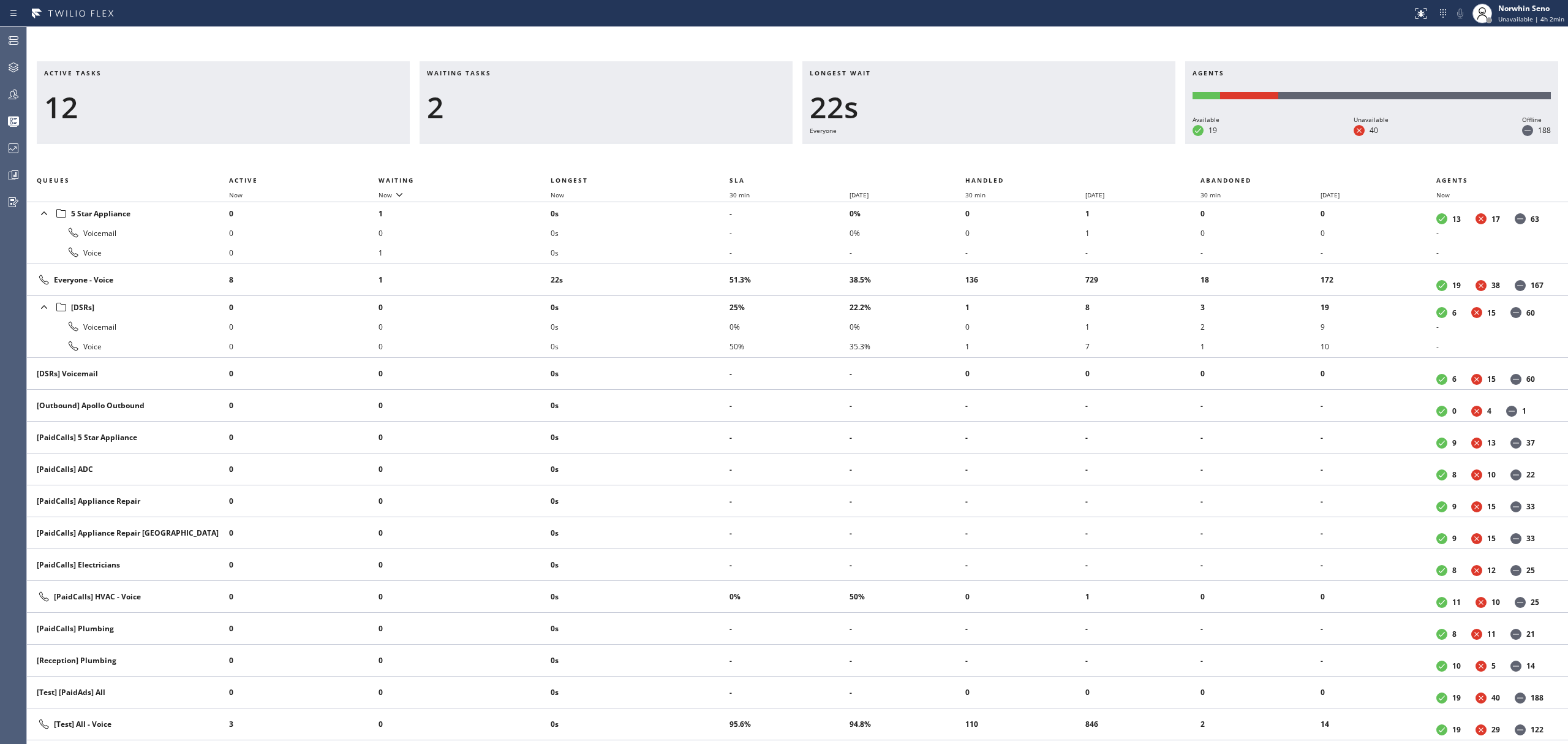
click at [1003, 159] on div "Active tasks 12 Waiting tasks 2 Longest wait 22s Everyone Agents Available 19 U…" at bounding box center [797, 402] width 1541 height 683
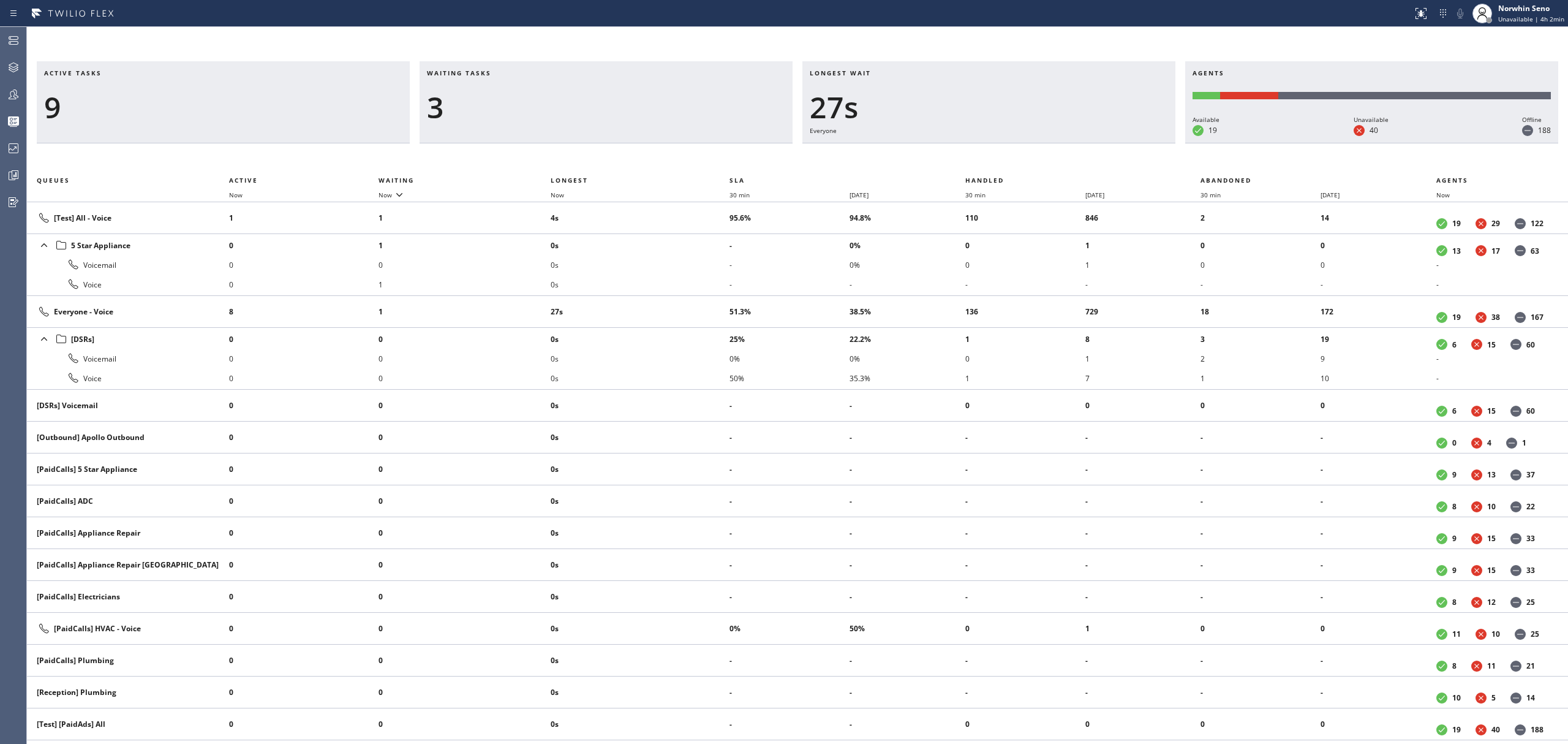
click at [1003, 159] on div "Active tasks 9 Waiting tasks 3 Longest wait 27s Everyone Agents Available 19 Un…" at bounding box center [797, 402] width 1541 height 683
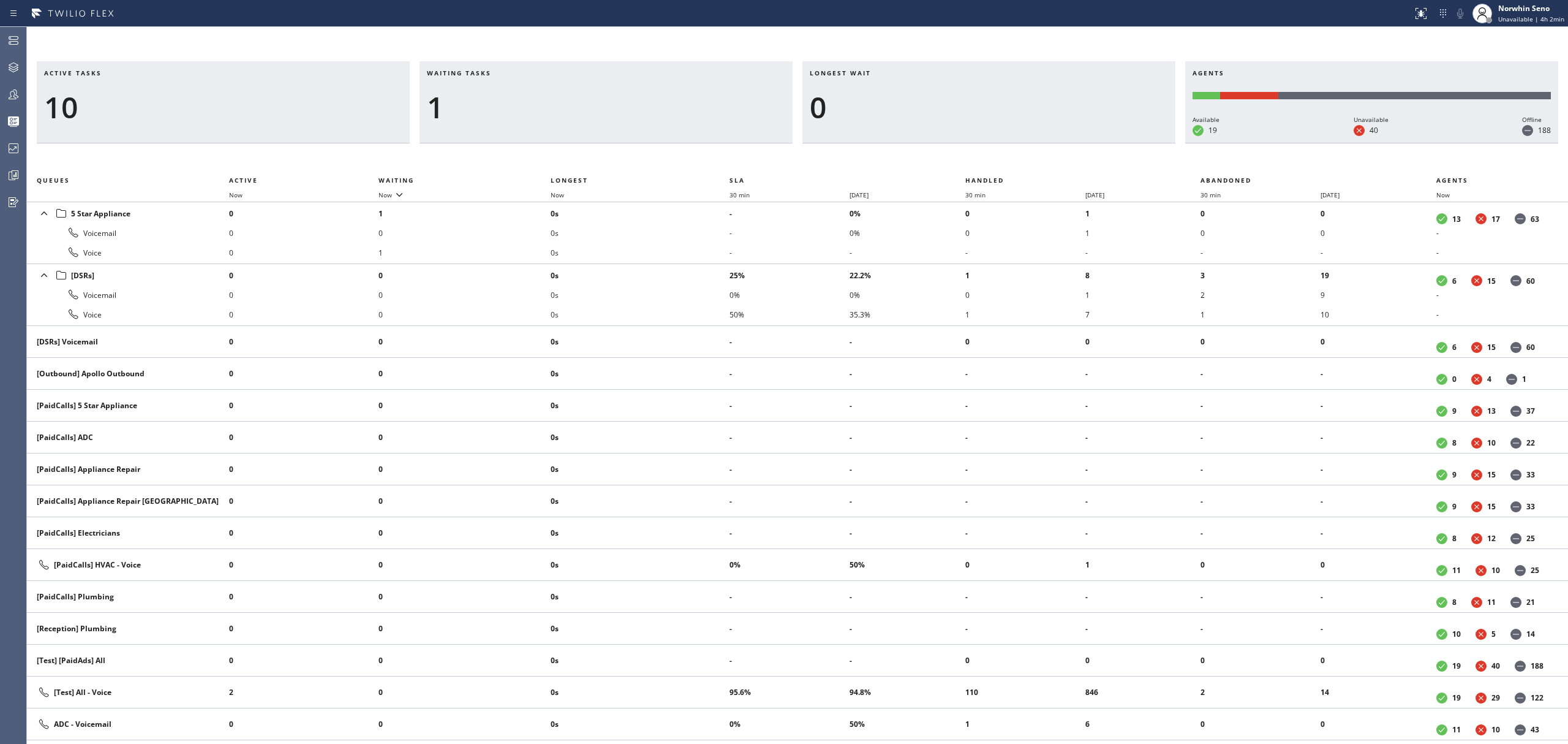
click at [1003, 159] on div "Active tasks 10 Waiting tasks 1 Longest wait 0 Agents Available 19 Unavailable …" at bounding box center [797, 402] width 1541 height 683
click at [1003, 159] on div "Active tasks 11 Waiting tasks 1 Longest wait 0 Agents Available 19 Unavailable …" at bounding box center [797, 402] width 1541 height 683
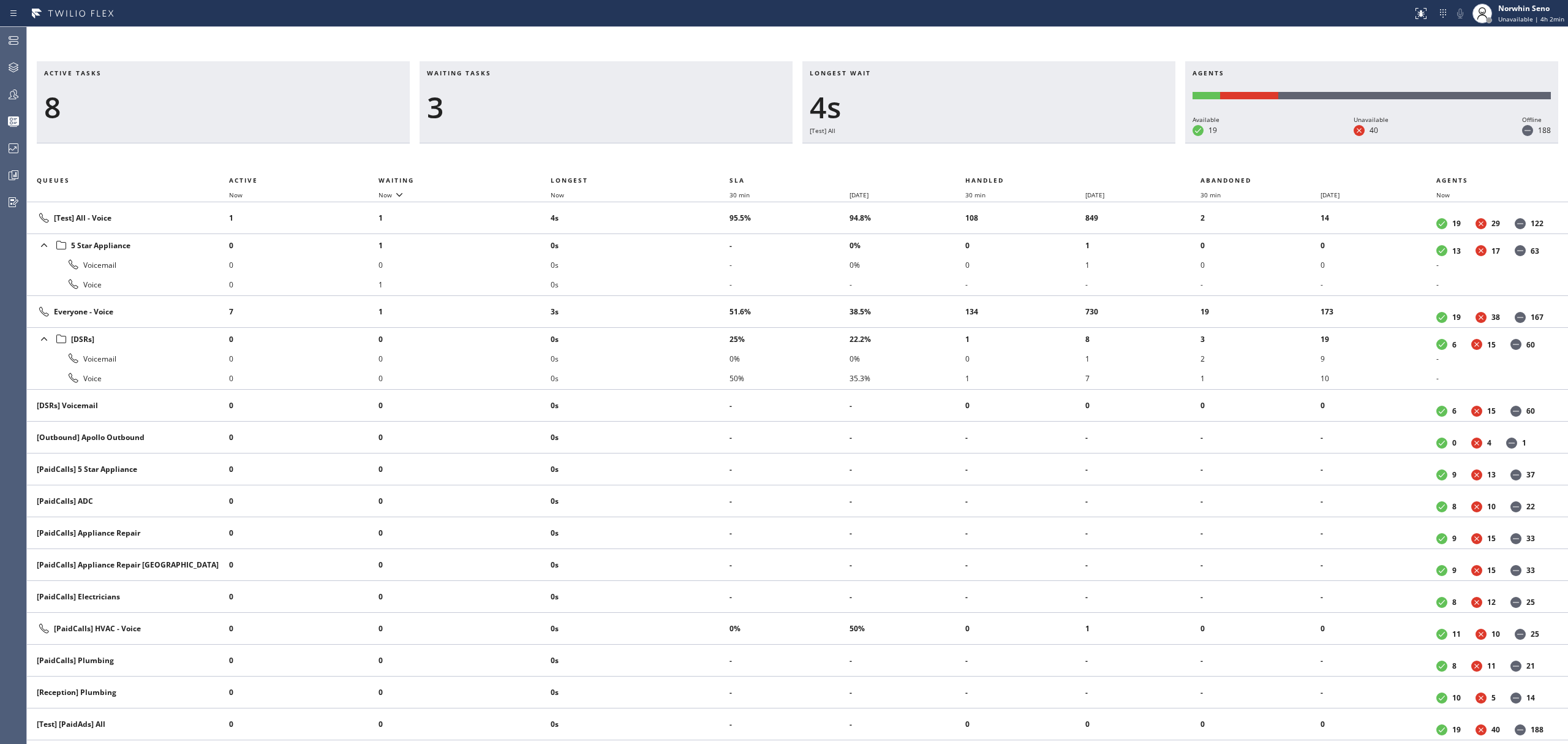
click at [1003, 159] on div "Active tasks 8 Waiting tasks 3 Longest wait 4s [Test] All Agents Available 19 U…" at bounding box center [797, 402] width 1541 height 683
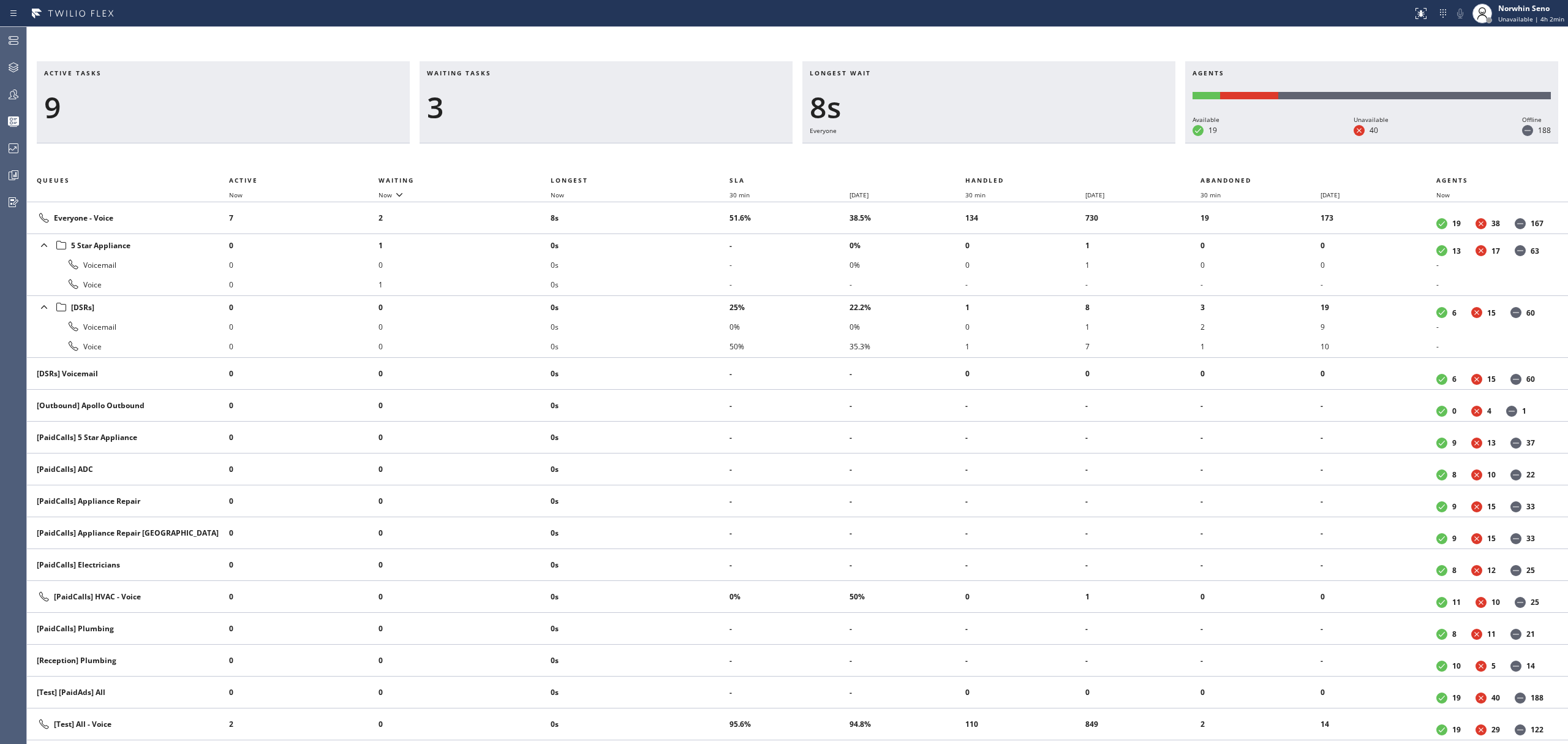
click at [1003, 159] on div "Active tasks 9 Waiting tasks 3 Longest wait 8s Everyone Agents Available 19 Una…" at bounding box center [797, 402] width 1541 height 683
click at [1003, 159] on div "Active tasks 9 Waiting tasks 3 Longest wait 13s Everyone Agents Available 20 Un…" at bounding box center [797, 402] width 1541 height 683
click at [1003, 159] on div "Active tasks 9 Waiting tasks 2 Longest wait 13s Everyone Agents Available 20 Un…" at bounding box center [797, 402] width 1541 height 683
click at [1003, 159] on div "Active tasks 8 Waiting tasks 2 Longest wait 18s Everyone Agents Available 20 Un…" at bounding box center [797, 402] width 1541 height 683
click at [1003, 159] on div "Active tasks 8 Waiting tasks 2 Longest wait 3s Everyone Agents Available 20 Una…" at bounding box center [797, 402] width 1541 height 683
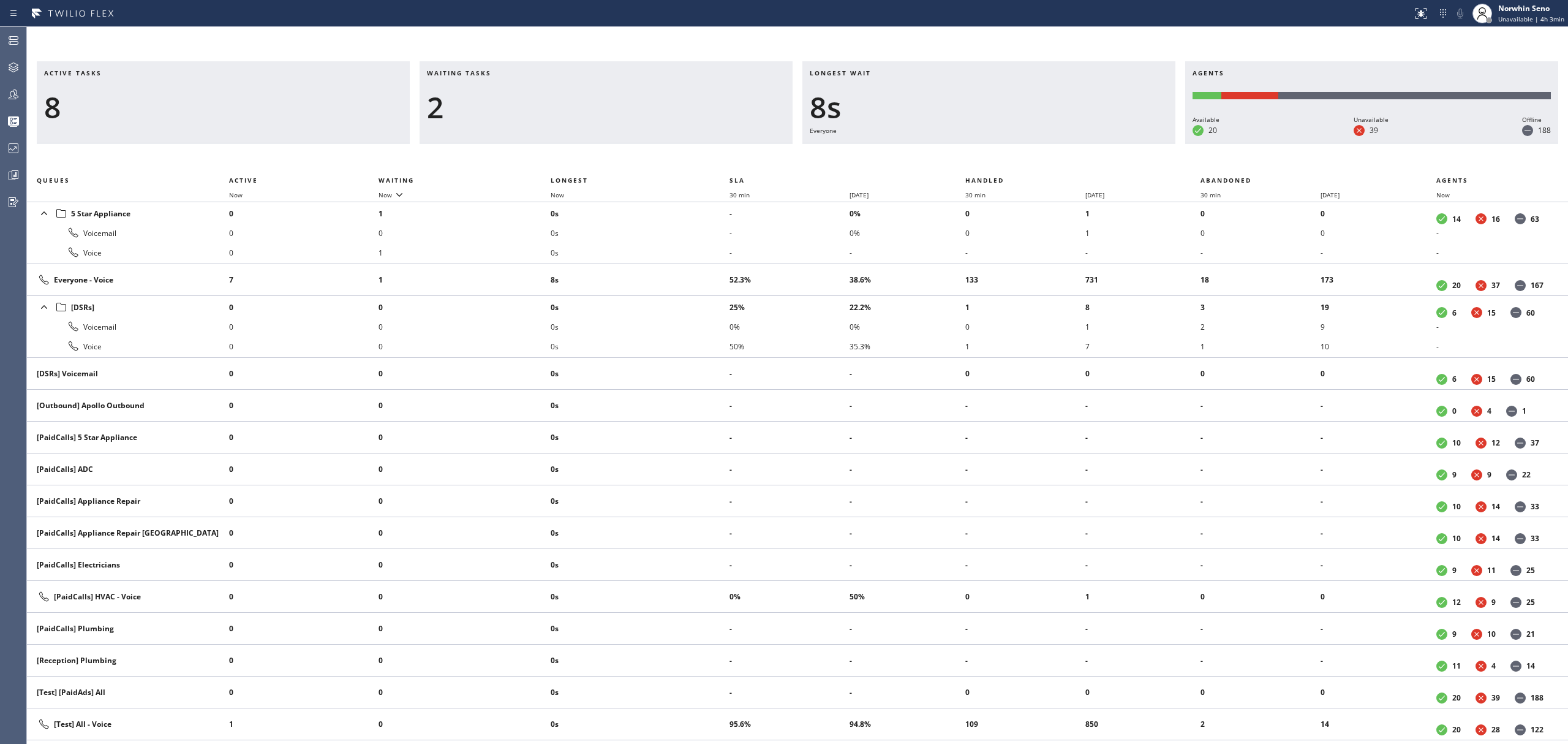
click at [1003, 159] on div "Active tasks 8 Waiting tasks 2 Longest wait 8s Everyone Agents Available 20 Una…" at bounding box center [797, 402] width 1541 height 683
click at [1003, 159] on div "Active tasks 7 Waiting tasks 2 Longest wait 13s Everyone Agents Available 19 Un…" at bounding box center [797, 402] width 1541 height 683
click at [1003, 159] on div "Active tasks 6 Waiting tasks 2 Longest wait 18s Everyone Agents Available 19 Un…" at bounding box center [797, 402] width 1541 height 683
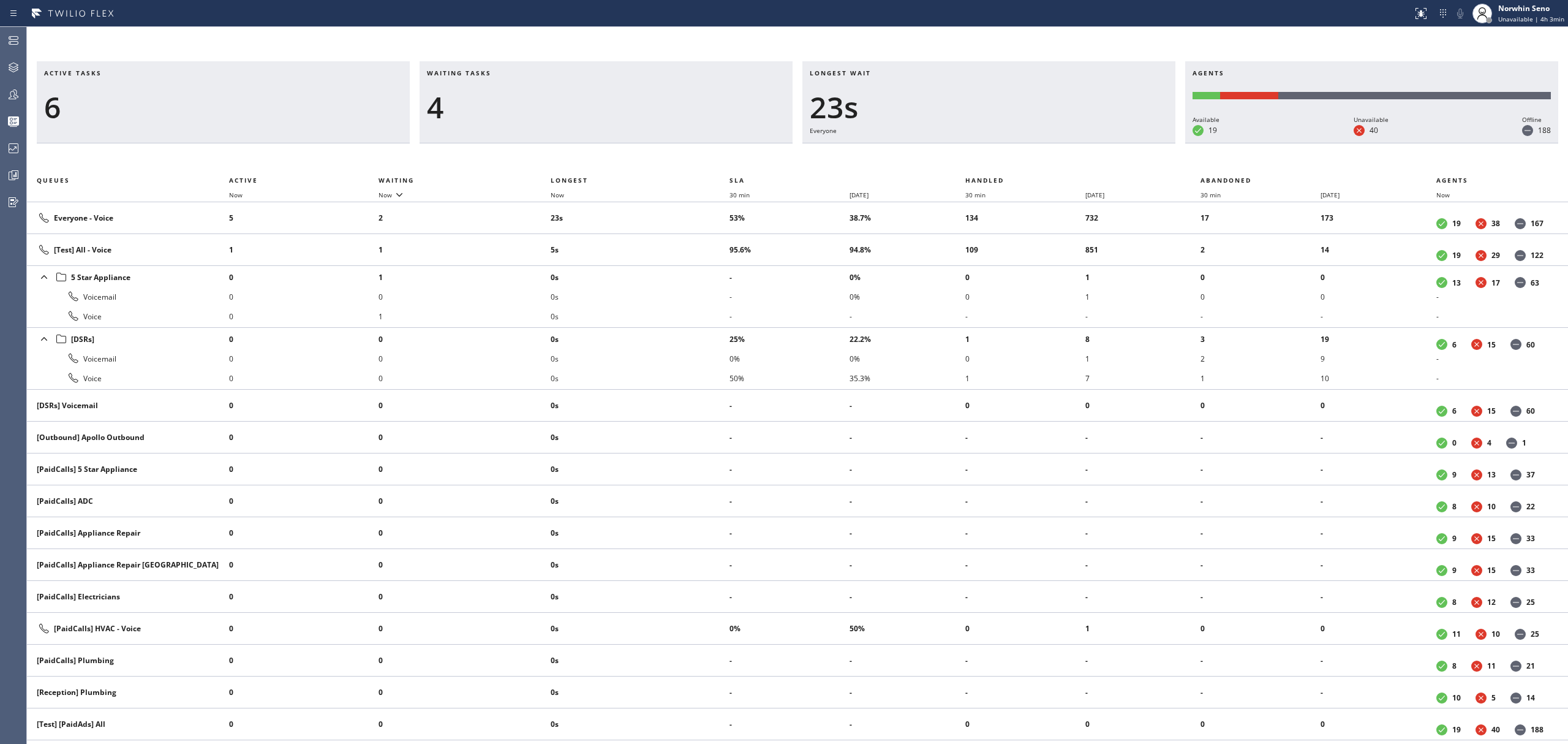
click at [1003, 159] on div "Active tasks 6 Waiting tasks 4 Longest wait 23s Everyone Agents Available 19 Un…" at bounding box center [797, 402] width 1541 height 683
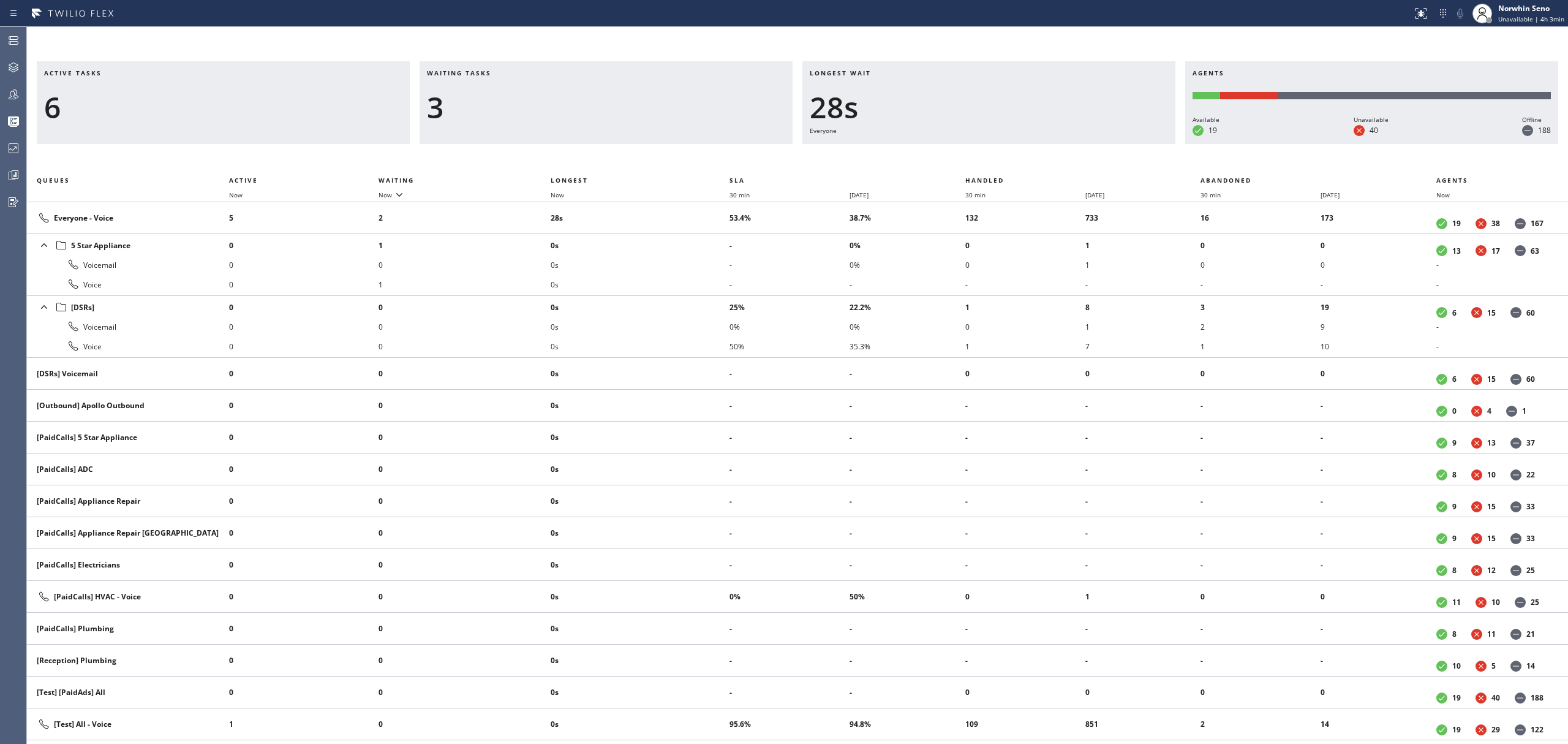
click at [1003, 159] on div "Active tasks 6 Waiting tasks 3 Longest wait 28s Everyone Agents Available 19 Un…" at bounding box center [797, 402] width 1541 height 683
click at [1003, 159] on div "Active tasks 8 Waiting tasks 2 Longest wait 3s [Test] All Agents Available 19 U…" at bounding box center [797, 402] width 1541 height 683
click at [1003, 159] on div "Active tasks 8 Waiting tasks 2 Longest wait 2s Everyone Agents Available 19 Una…" at bounding box center [797, 402] width 1541 height 683
click at [1003, 159] on div "Active tasks 8 Waiting tasks 2 Longest wait 7s Everyone Agents Available 19 Una…" at bounding box center [797, 402] width 1541 height 683
click at [1003, 159] on div "Active tasks 8 Waiting tasks 2 Longest wait 12s Everyone Agents Available 19 Un…" at bounding box center [797, 402] width 1541 height 683
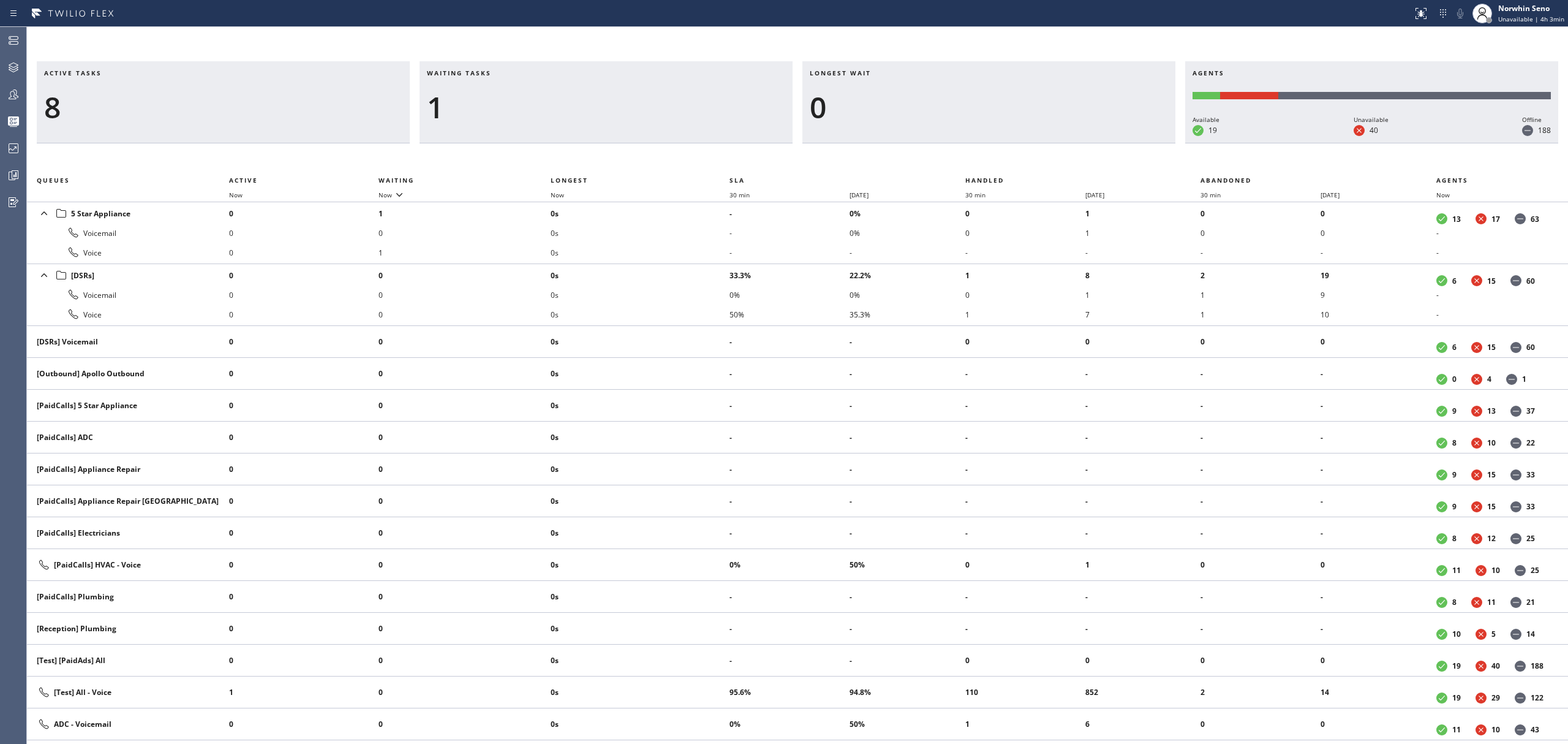
click at [1003, 159] on div "Active tasks 8 Waiting tasks 1 Longest wait 0 Agents Available 19 Unavailable 4…" at bounding box center [797, 402] width 1541 height 683
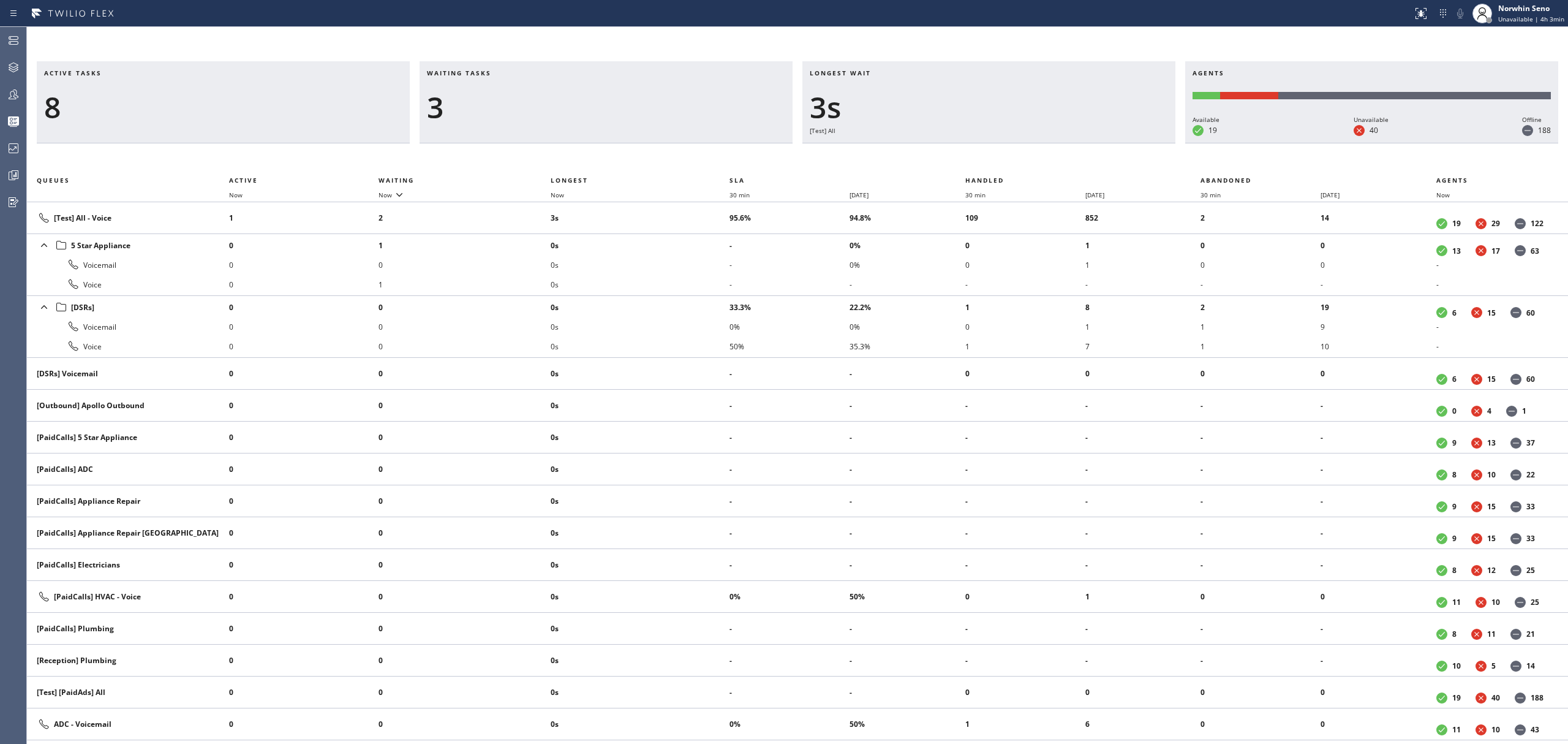
click at [1003, 159] on div "Active tasks 8 Waiting tasks 3 Longest wait 3s [Test] All Agents Available 19 U…" at bounding box center [797, 402] width 1541 height 683
click at [1003, 159] on div "Active tasks 9 Waiting tasks 2 Longest wait 5s Primary HVAC Agents Available 19…" at bounding box center [797, 402] width 1541 height 683
click at [1003, 159] on div "Active tasks 9 Waiting tasks 2 Longest wait 10s Primary HVAC Agents Available 1…" at bounding box center [797, 402] width 1541 height 683
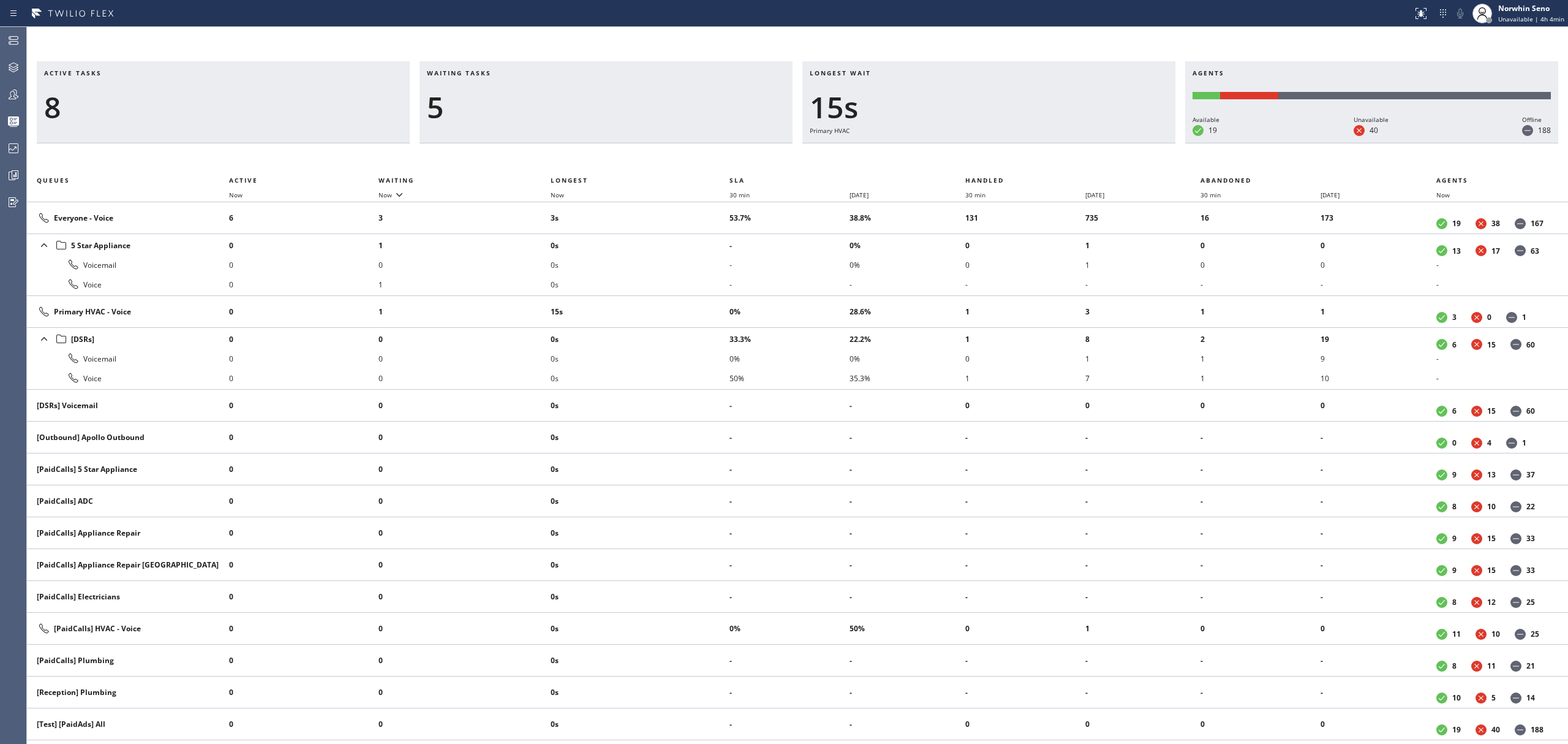
click at [1003, 159] on div "Active tasks 8 Waiting tasks 5 Longest wait 15s Primary HVAC Agents Available 1…" at bounding box center [797, 402] width 1541 height 683
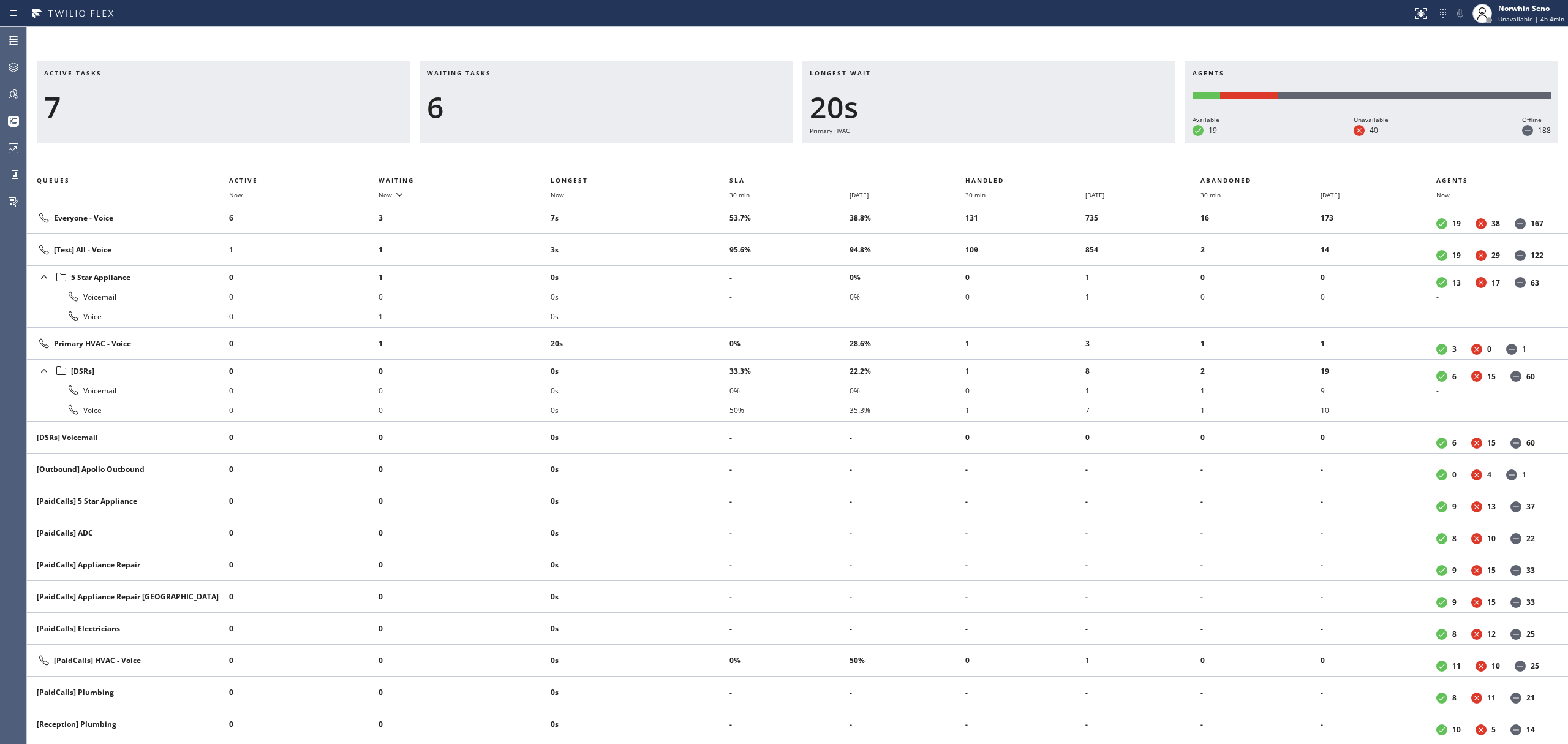
click at [1003, 159] on div "Active tasks 7 Waiting tasks 6 Longest wait 20s Primary HVAC Agents Available 1…" at bounding box center [797, 402] width 1541 height 683
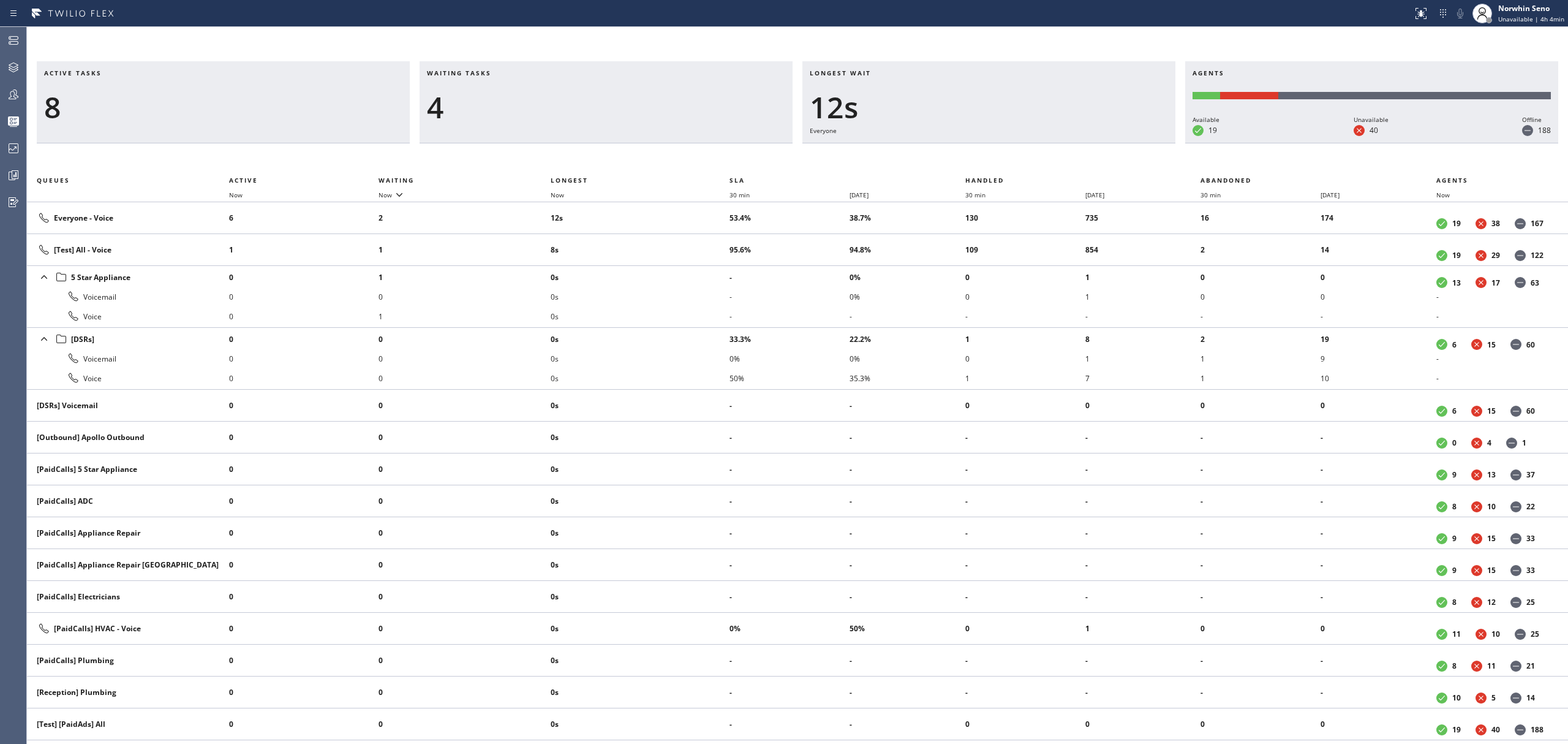
click at [1003, 159] on div "Active tasks 8 Waiting tasks 4 Longest wait 12s Everyone Agents Available 19 Un…" at bounding box center [797, 402] width 1541 height 683
click at [1003, 159] on div "Active tasks 7 Waiting tasks 6 Longest wait 17s Everyone Agents Available 19 Un…" at bounding box center [797, 402] width 1541 height 683
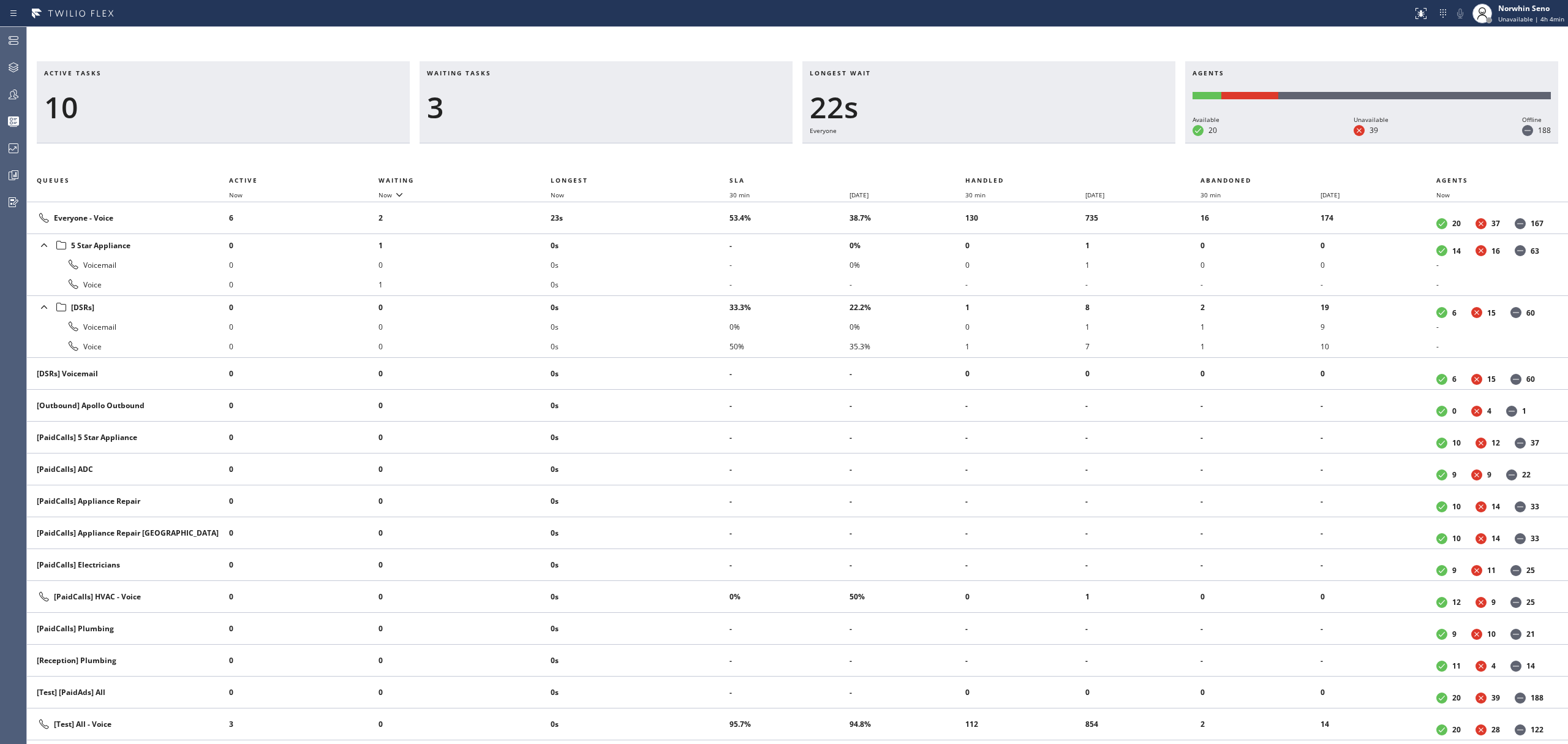
click at [1003, 159] on div "Active tasks 10 Waiting tasks 3 Longest wait 22s Everyone Agents Available 20 U…" at bounding box center [797, 402] width 1541 height 683
click at [1003, 159] on div "Active tasks 8 Waiting tasks 3 Longest wait 27s Everyone Agents Available 20 Un…" at bounding box center [797, 402] width 1541 height 683
click at [1003, 159] on div "Active tasks 9 Waiting tasks 2 Longest wait 15s Everyone Agents Available 20 Un…" at bounding box center [797, 402] width 1541 height 683
click at [1003, 159] on div "Active tasks 9 Waiting tasks 2 Longest wait 20s Everyone Agents Available 20 Un…" at bounding box center [797, 402] width 1541 height 683
click at [1003, 159] on div "Active tasks 8 Waiting tasks 2 Longest wait 25s Everyone Agents Available 20 Un…" at bounding box center [797, 402] width 1541 height 683
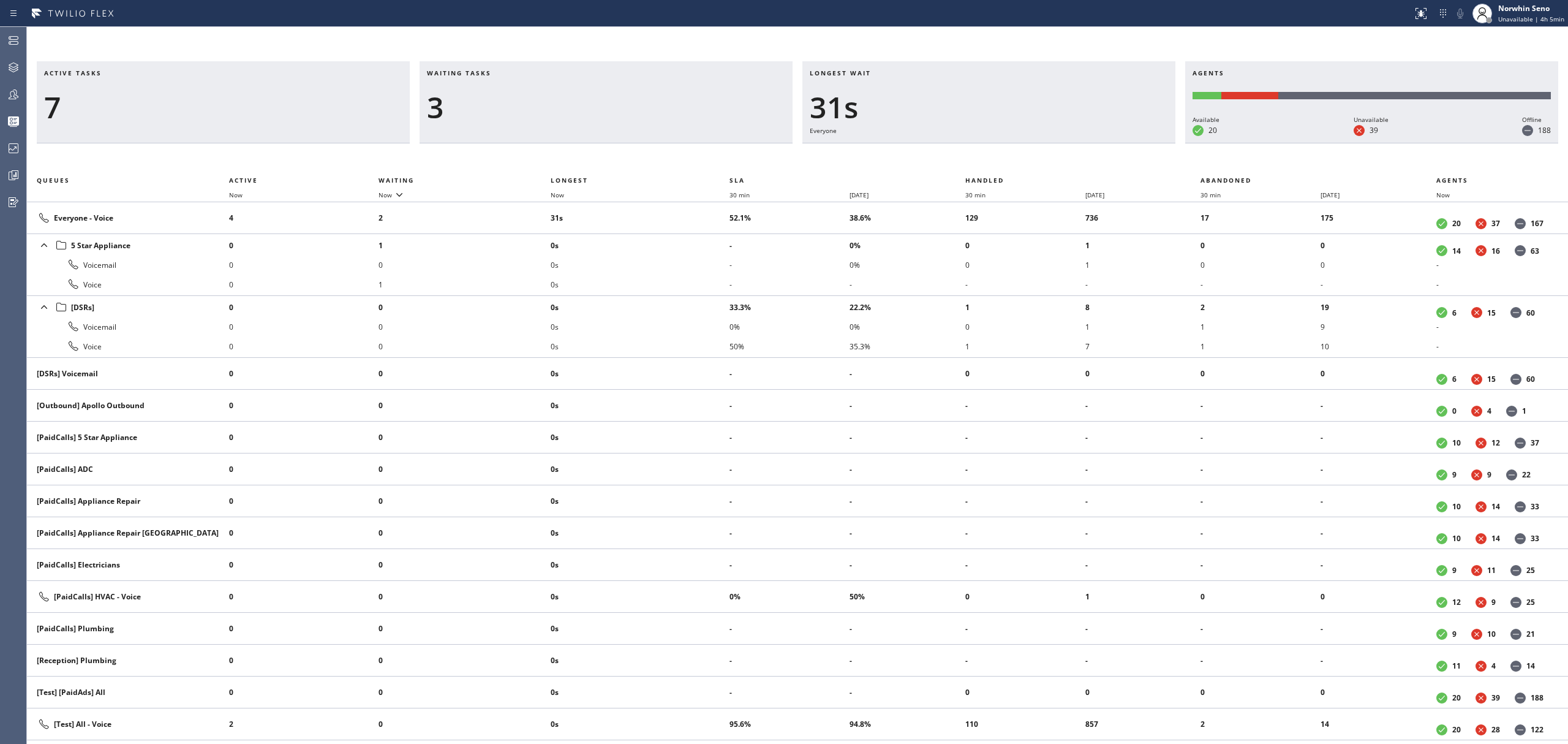
click at [1003, 159] on div "Active tasks 7 Waiting tasks 3 Longest wait 31s Everyone Agents Available 20 Un…" at bounding box center [797, 402] width 1541 height 683
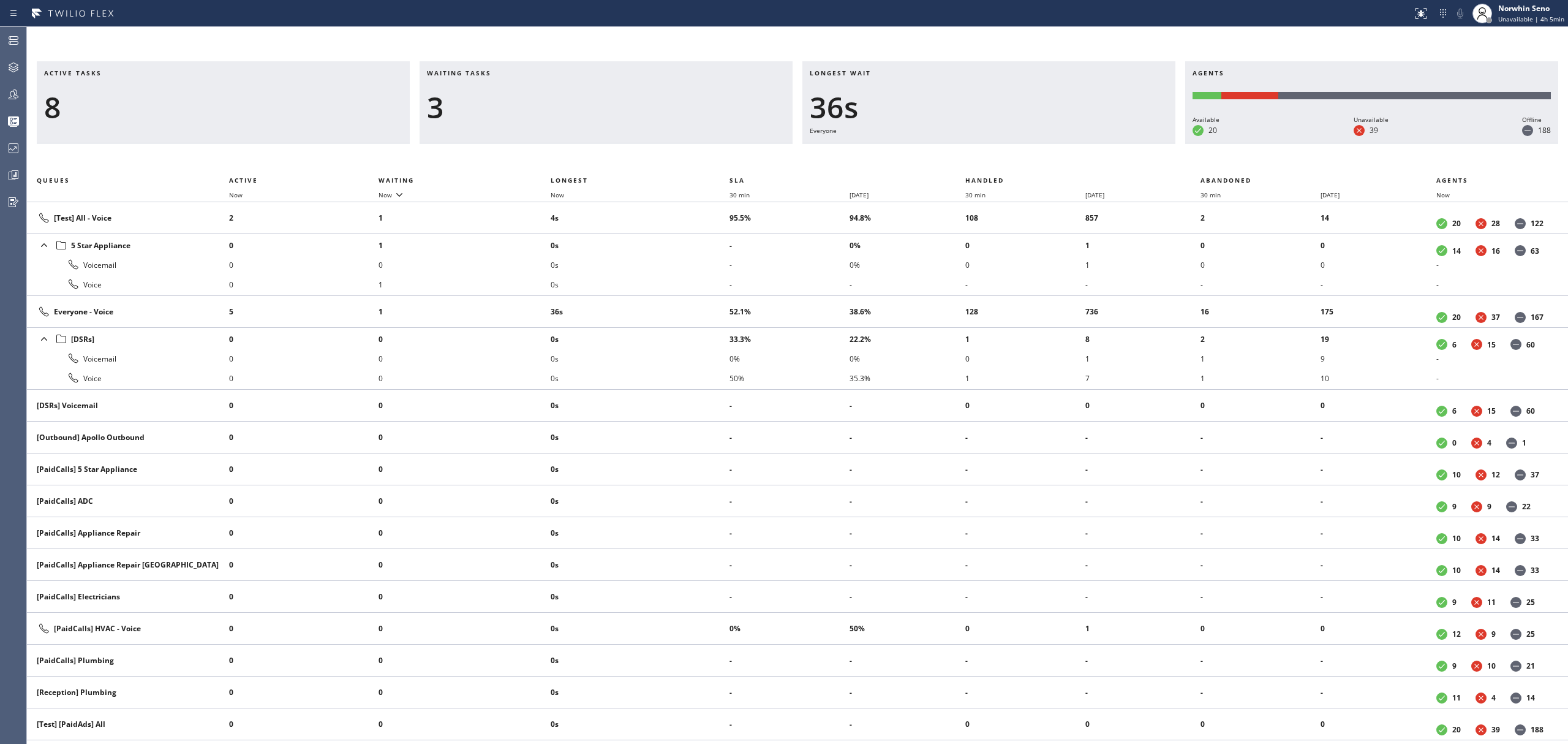
click at [1003, 159] on div "Active tasks 8 Waiting tasks 3 Longest wait 36s Everyone Agents Available 20 Un…" at bounding box center [797, 402] width 1541 height 683
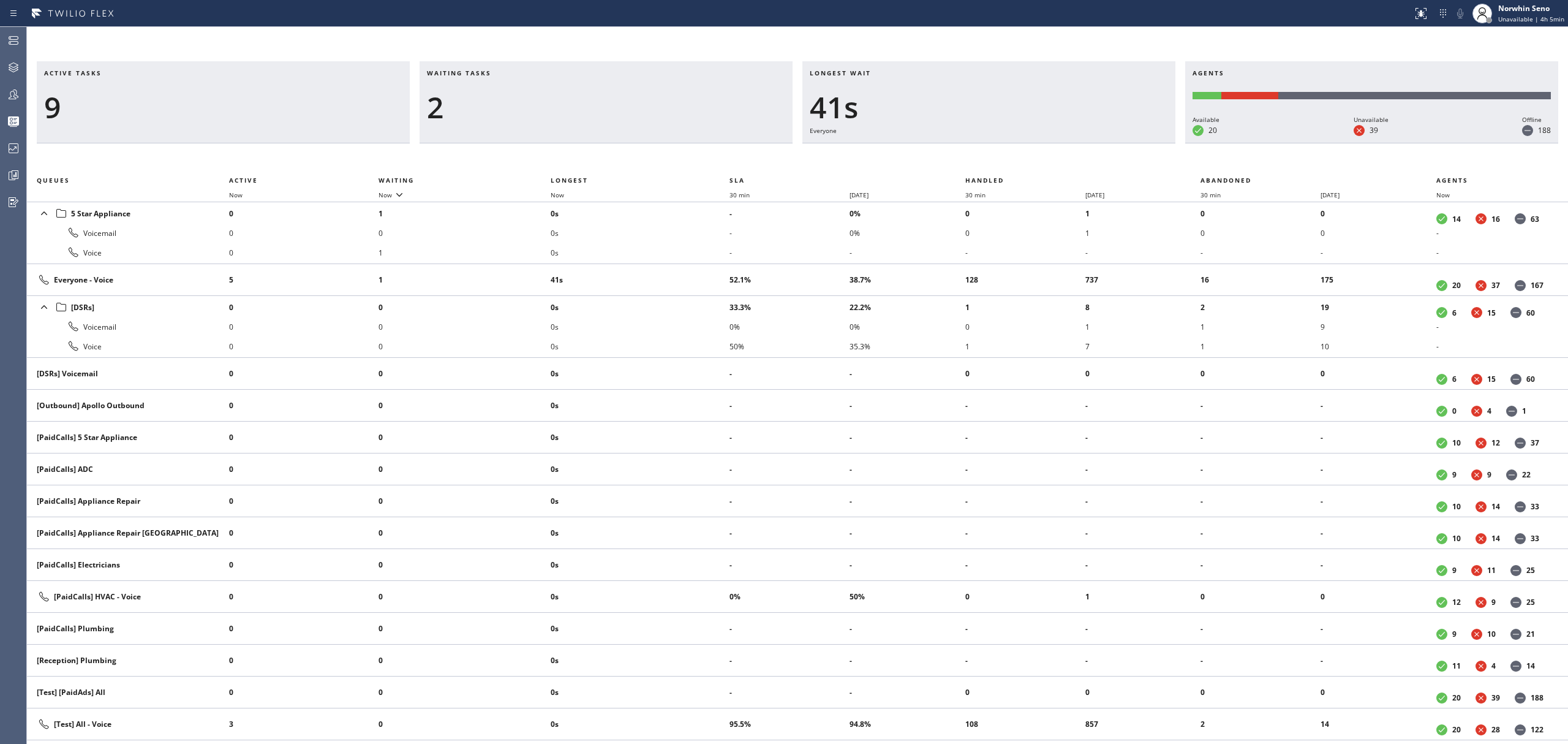
click at [1003, 159] on div "Active tasks 9 Waiting tasks 2 Longest wait 41s Everyone Agents Available 20 Un…" at bounding box center [797, 402] width 1541 height 683
click at [1003, 159] on div "Active tasks 9 Waiting tasks 2 Longest wait 46s Everyone Agents Available 20 Un…" at bounding box center [797, 402] width 1541 height 683
click at [1003, 159] on div "Active tasks 9 Waiting tasks 2 Longest wait 51s Everyone Agents Available 20 Un…" at bounding box center [797, 402] width 1541 height 683
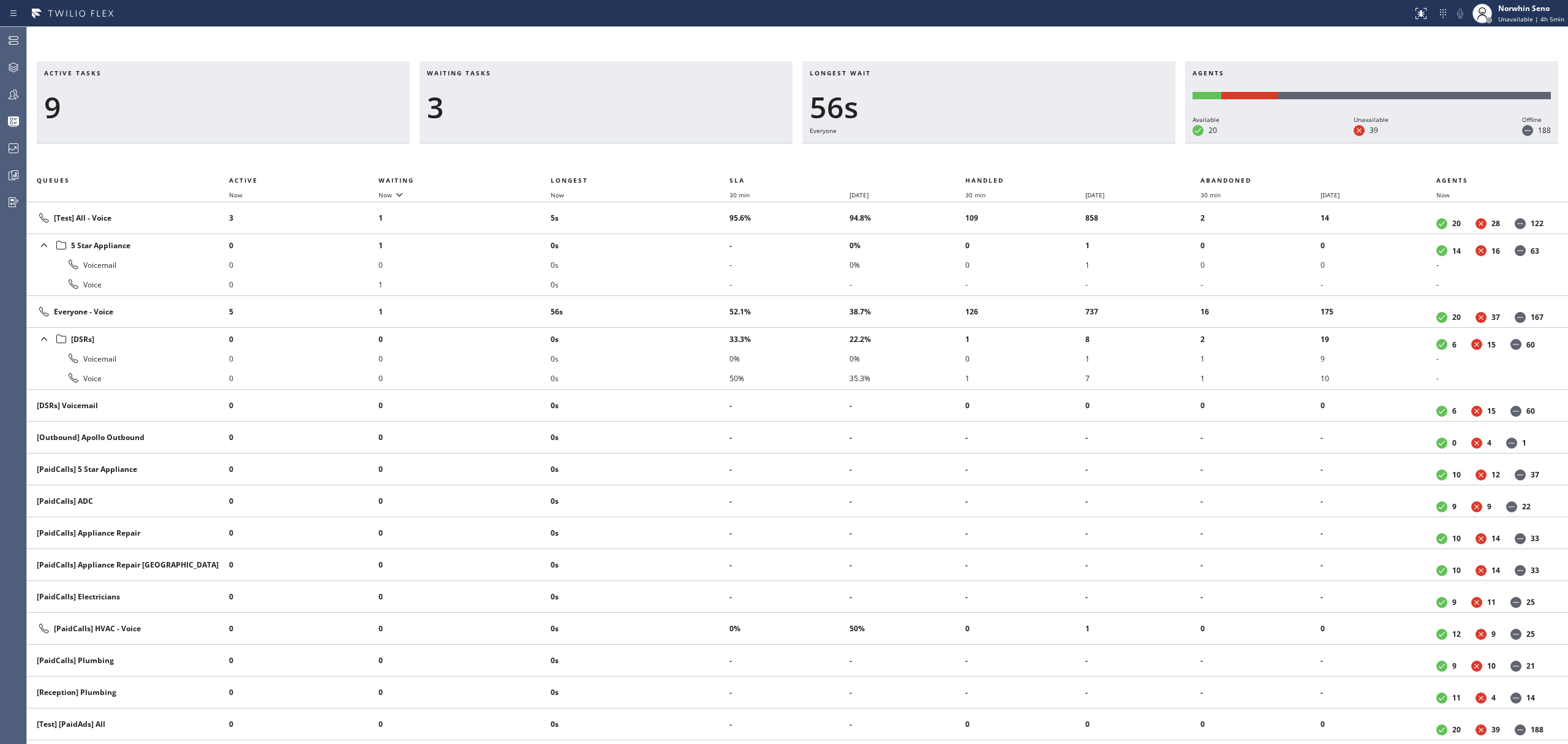
click at [1003, 159] on div "Active tasks 9 Waiting tasks 3 Longest wait 56s Everyone Agents Available 20 Un…" at bounding box center [797, 402] width 1541 height 683
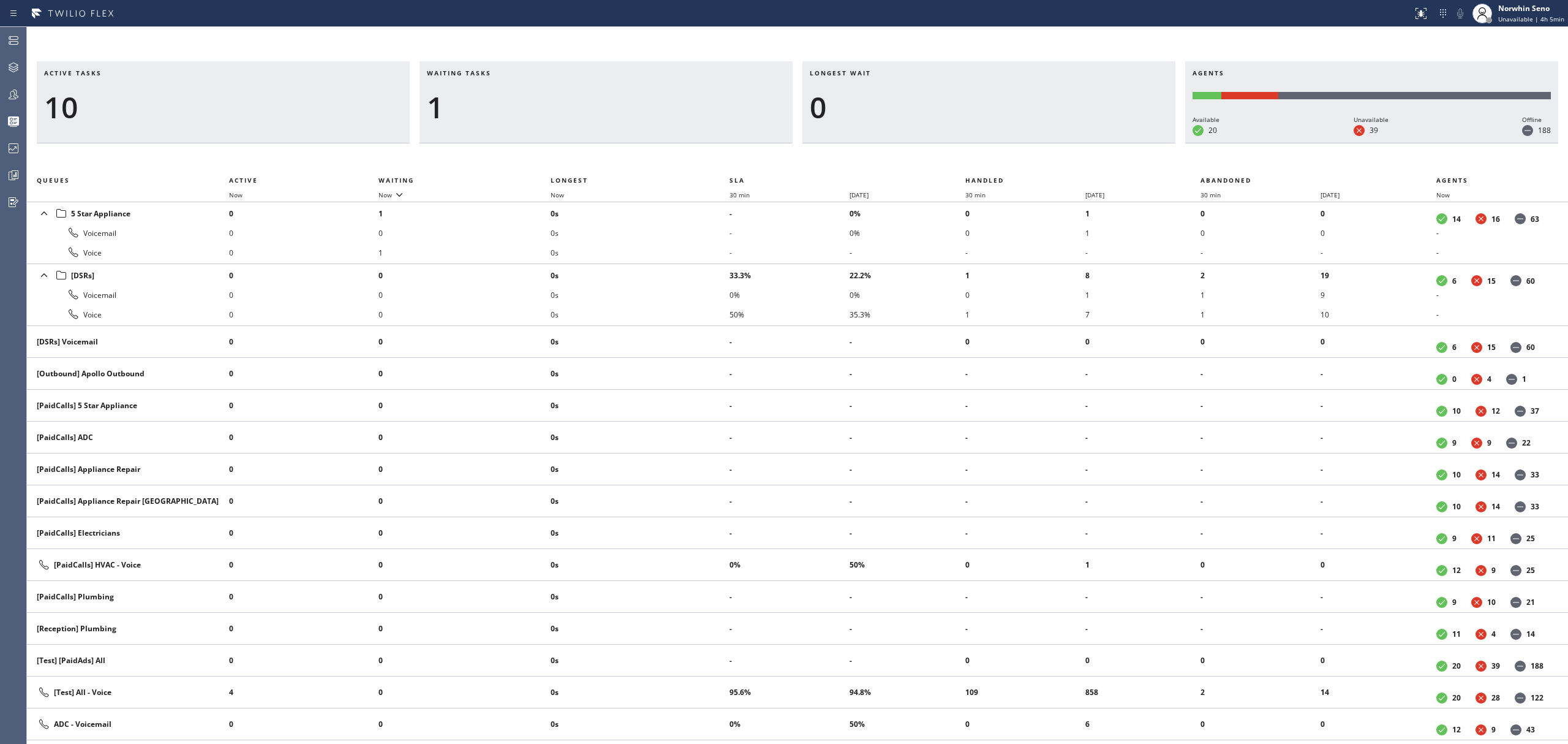
click at [1003, 159] on div "Active tasks 10 Waiting tasks 1 Longest wait 0 Agents Available 20 Unavailable …" at bounding box center [797, 402] width 1541 height 683
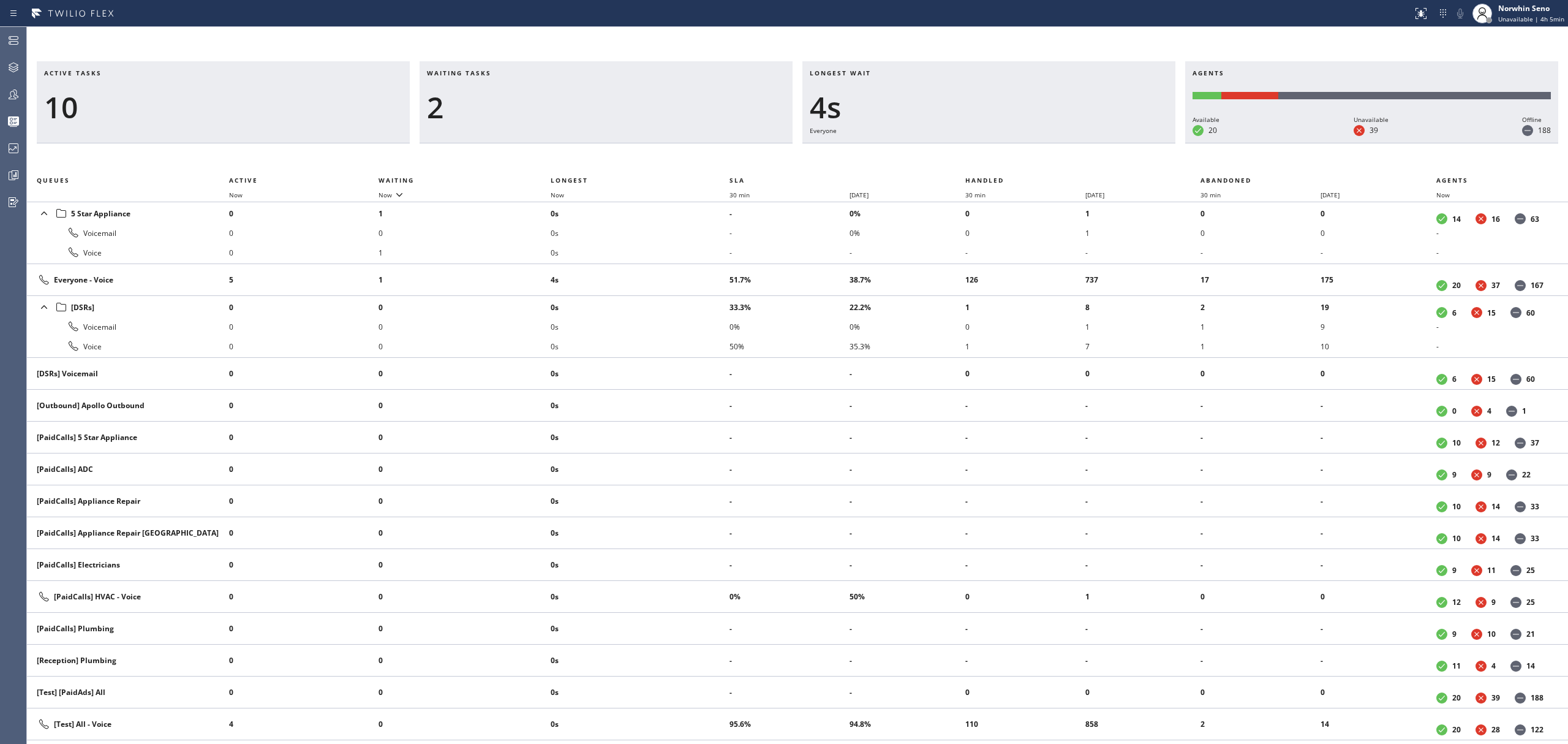
click at [1003, 159] on div "Active tasks 10 Waiting tasks 2 Longest wait 4s Everyone Agents Available 20 Un…" at bounding box center [797, 402] width 1541 height 683
click at [1003, 159] on div "Active tasks 10 Waiting tasks 2 Longest wait 9s Everyone Agents Available 20 Un…" at bounding box center [797, 402] width 1541 height 683
click at [1003, 159] on div "Active tasks 9 Waiting tasks 4 Longest wait 14s Everyone Agents Available 20 Un…" at bounding box center [797, 402] width 1541 height 683
click at [1003, 159] on div "Active tasks 9 Waiting tasks 4 Longest wait 19s Everyone Agents Available 20 Un…" at bounding box center [797, 402] width 1541 height 683
click at [1003, 159] on div "Active tasks 9 Waiting tasks 5 Longest wait 24s Everyone Agents Available 20 Un…" at bounding box center [797, 402] width 1541 height 683
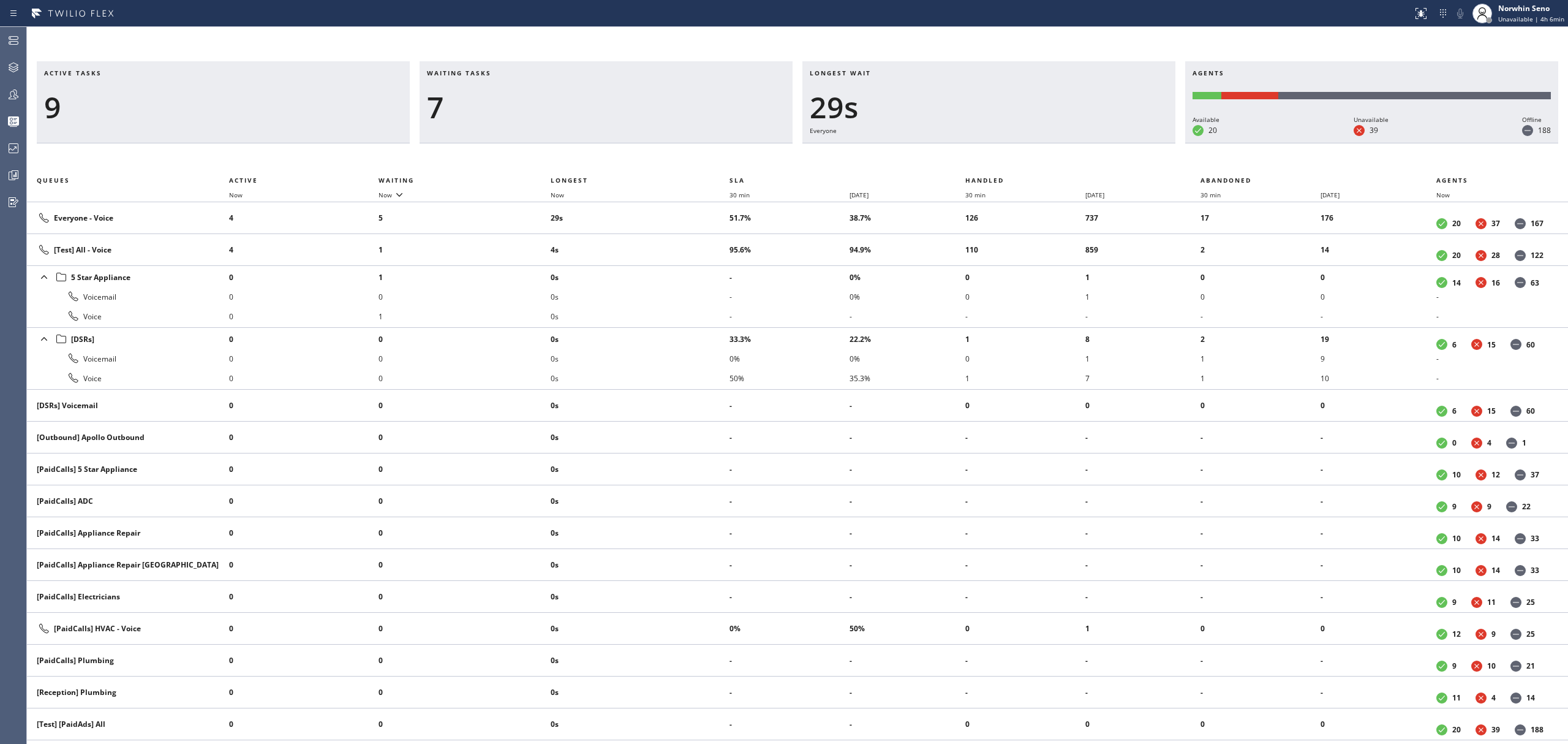
click at [1003, 159] on div "Active tasks 9 Waiting tasks 7 Longest wait 29s Everyone Agents Available 20 Un…" at bounding box center [797, 402] width 1541 height 683
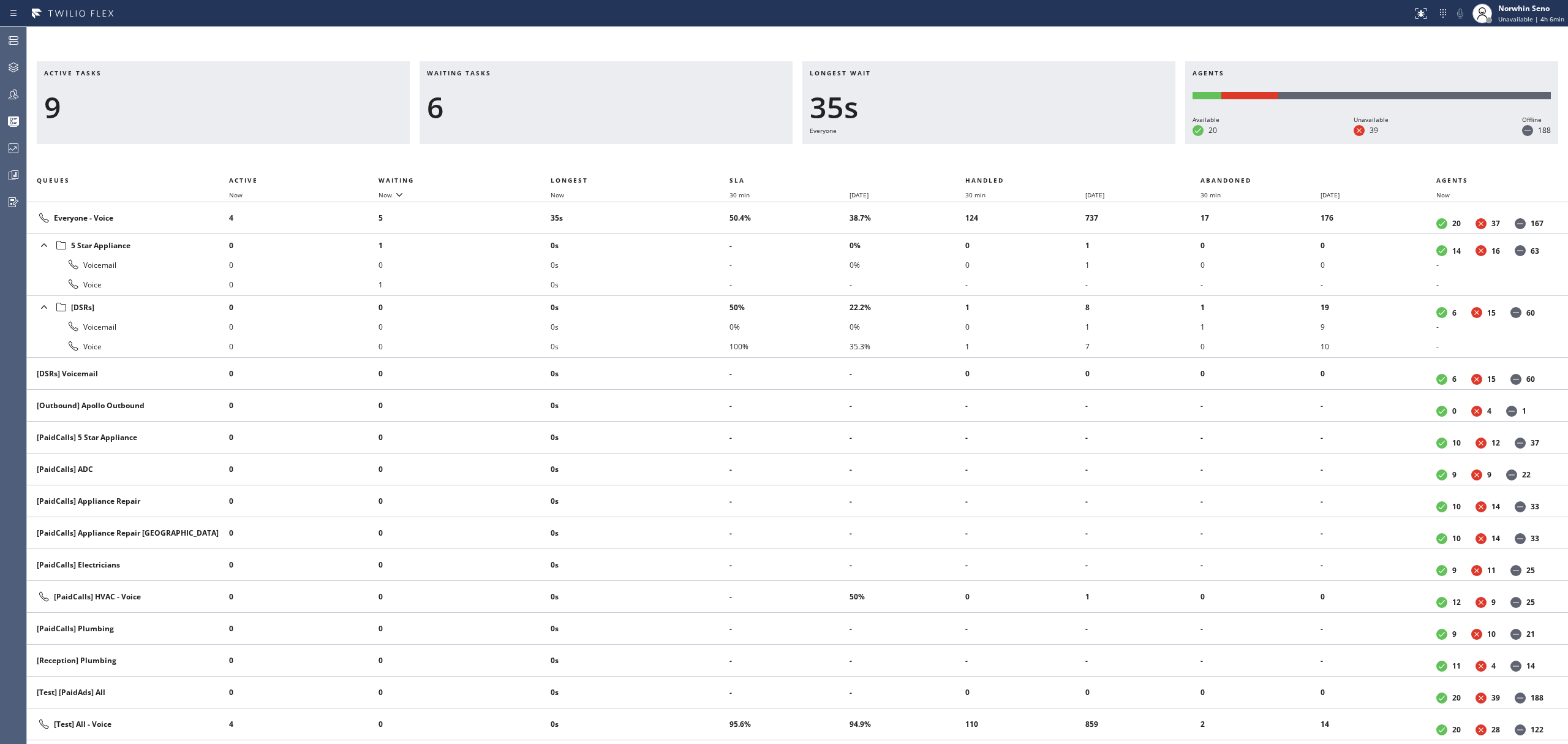
click at [1003, 159] on div "Active tasks 9 Waiting tasks 6 Longest wait 35s Everyone Agents Available 20 Un…" at bounding box center [797, 402] width 1541 height 683
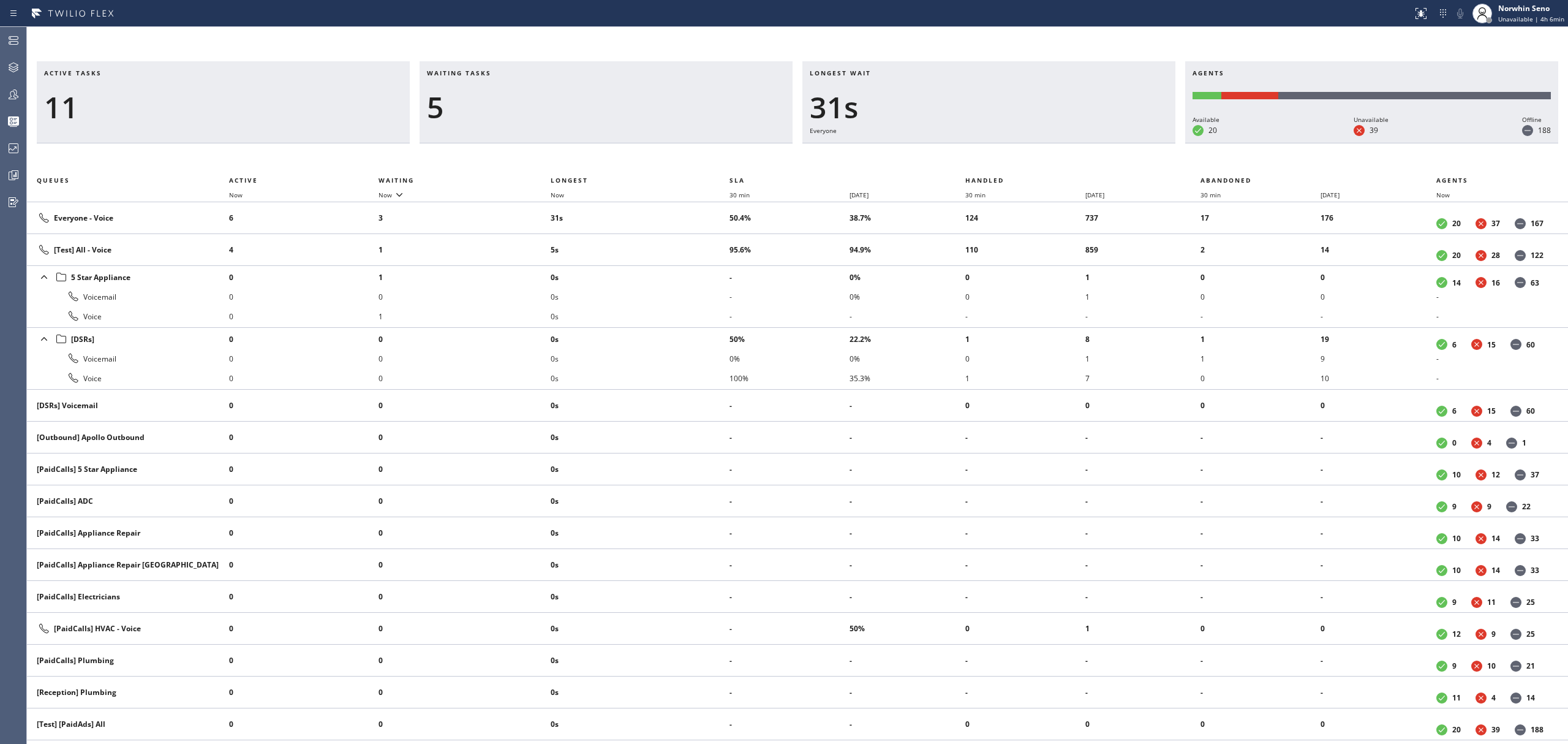
click at [1003, 159] on div "Active tasks 11 Waiting tasks 5 Longest wait 31s Everyone Agents Available 20 U…" at bounding box center [797, 402] width 1541 height 683
click at [1003, 159] on div "Active tasks 12 Waiting tasks 3 Longest wait 17s Everyone Agents Available 20 U…" at bounding box center [797, 402] width 1541 height 683
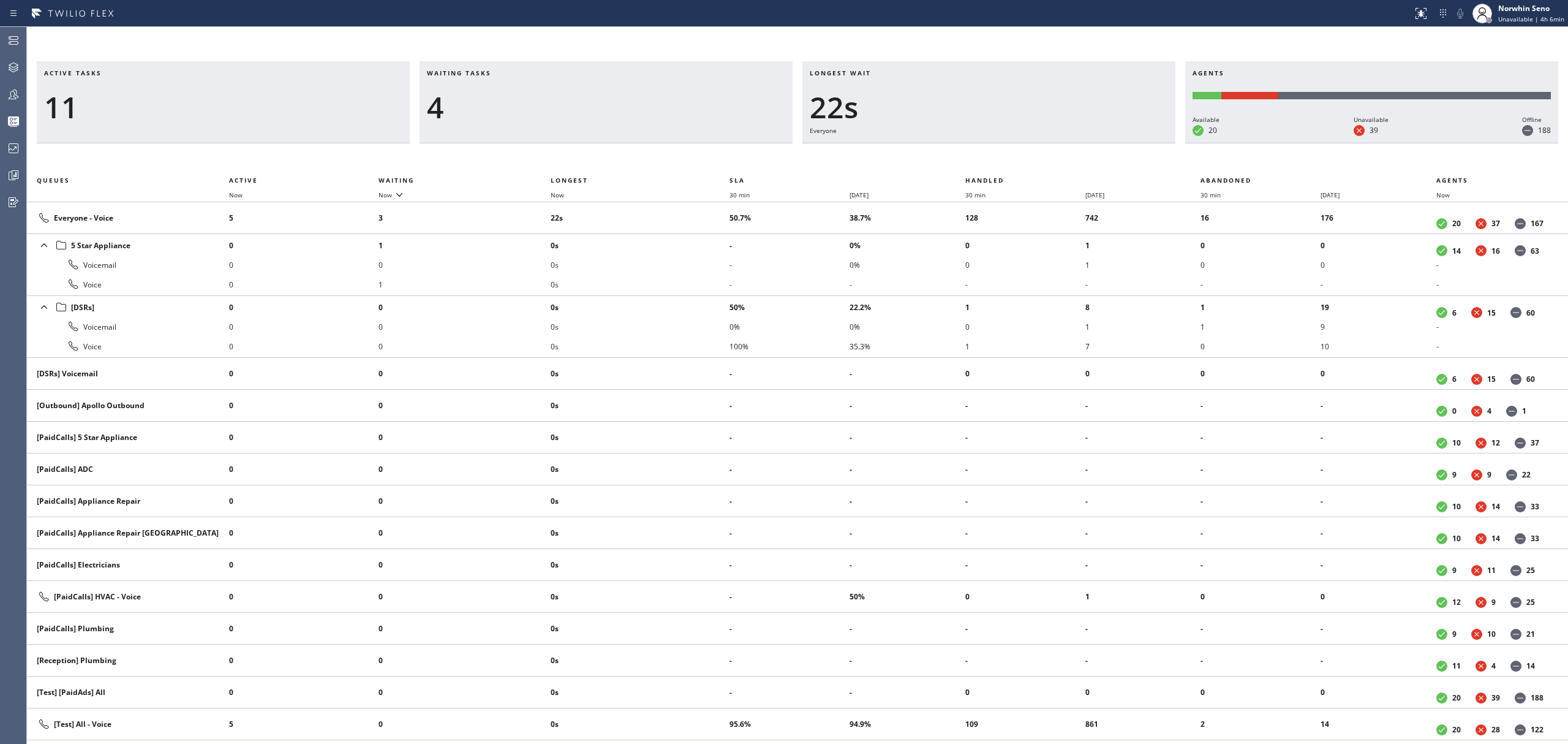
click at [1003, 159] on div "Active tasks 11 Waiting tasks 4 Longest wait 22s Everyone Agents Available 20 U…" at bounding box center [797, 402] width 1541 height 683
click at [1003, 159] on div "Active tasks 12 Waiting tasks 4 Longest wait 27s Everyone Agents Available 20 U…" at bounding box center [797, 402] width 1541 height 683
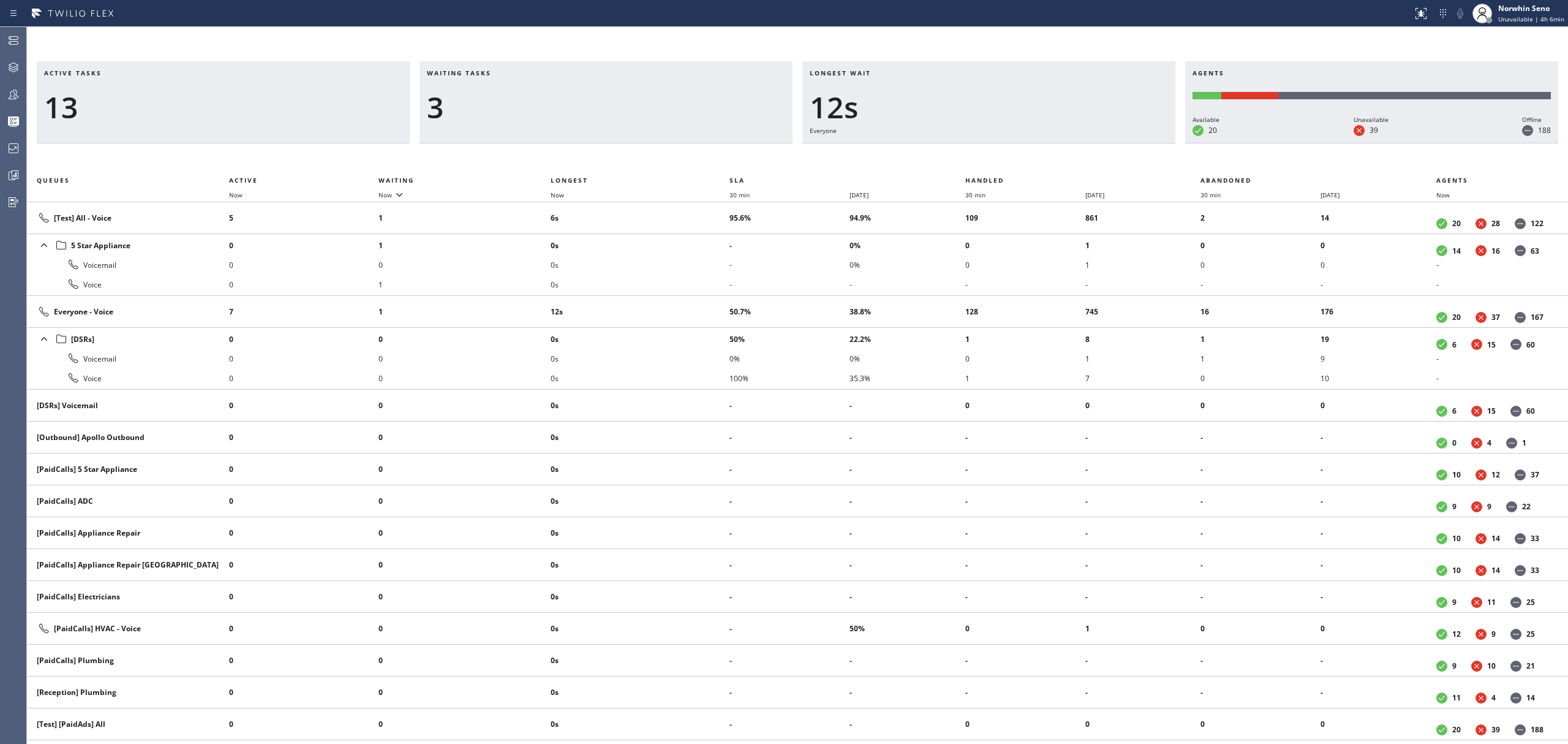
click at [1003, 159] on div "Active tasks 13 Waiting tasks 3 Longest wait 12s Everyone Agents Available 20 U…" at bounding box center [797, 402] width 1541 height 683
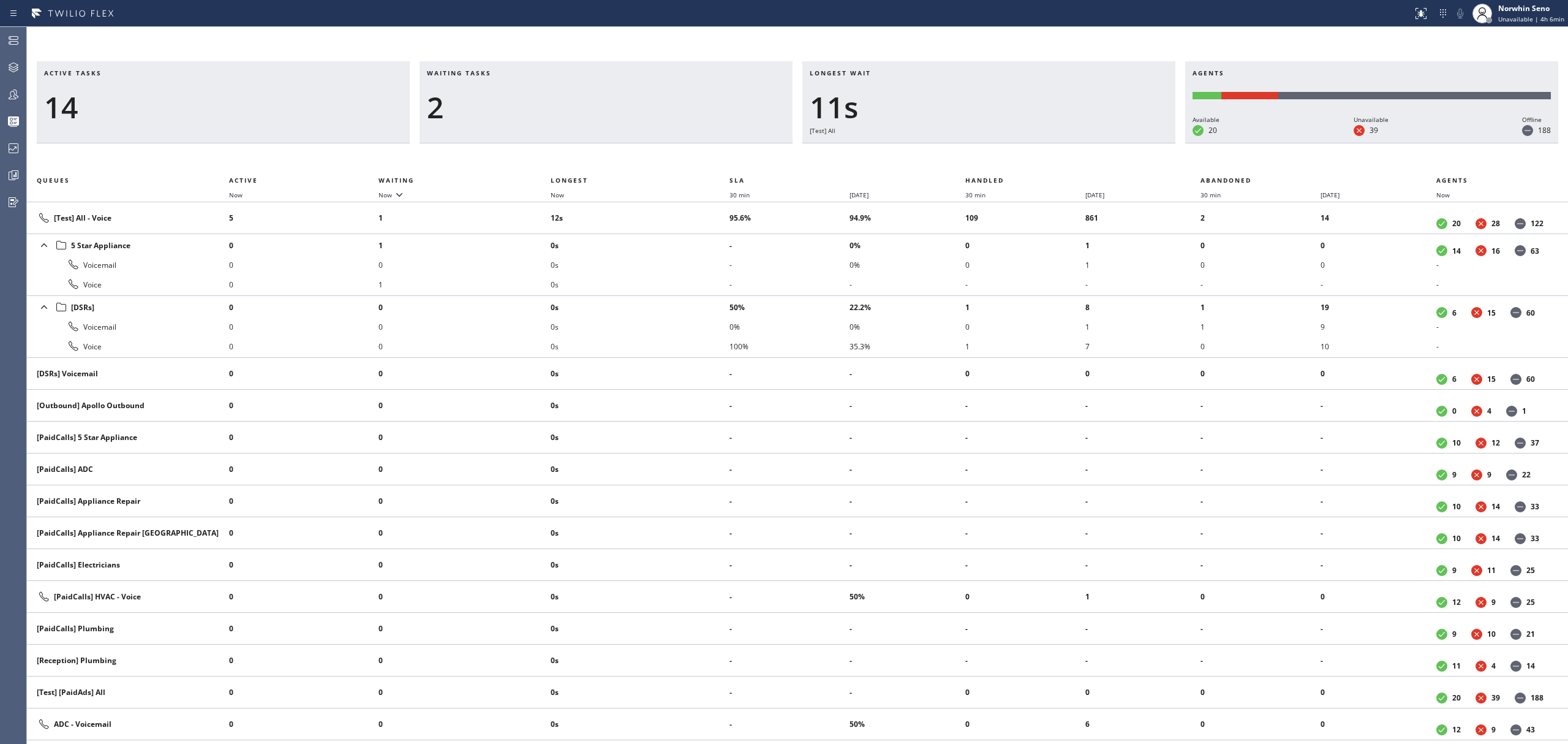
click at [1003, 159] on div "Active tasks 14 Waiting tasks 2 Longest wait 11s [Test] All Agents Available 20…" at bounding box center [797, 402] width 1541 height 683
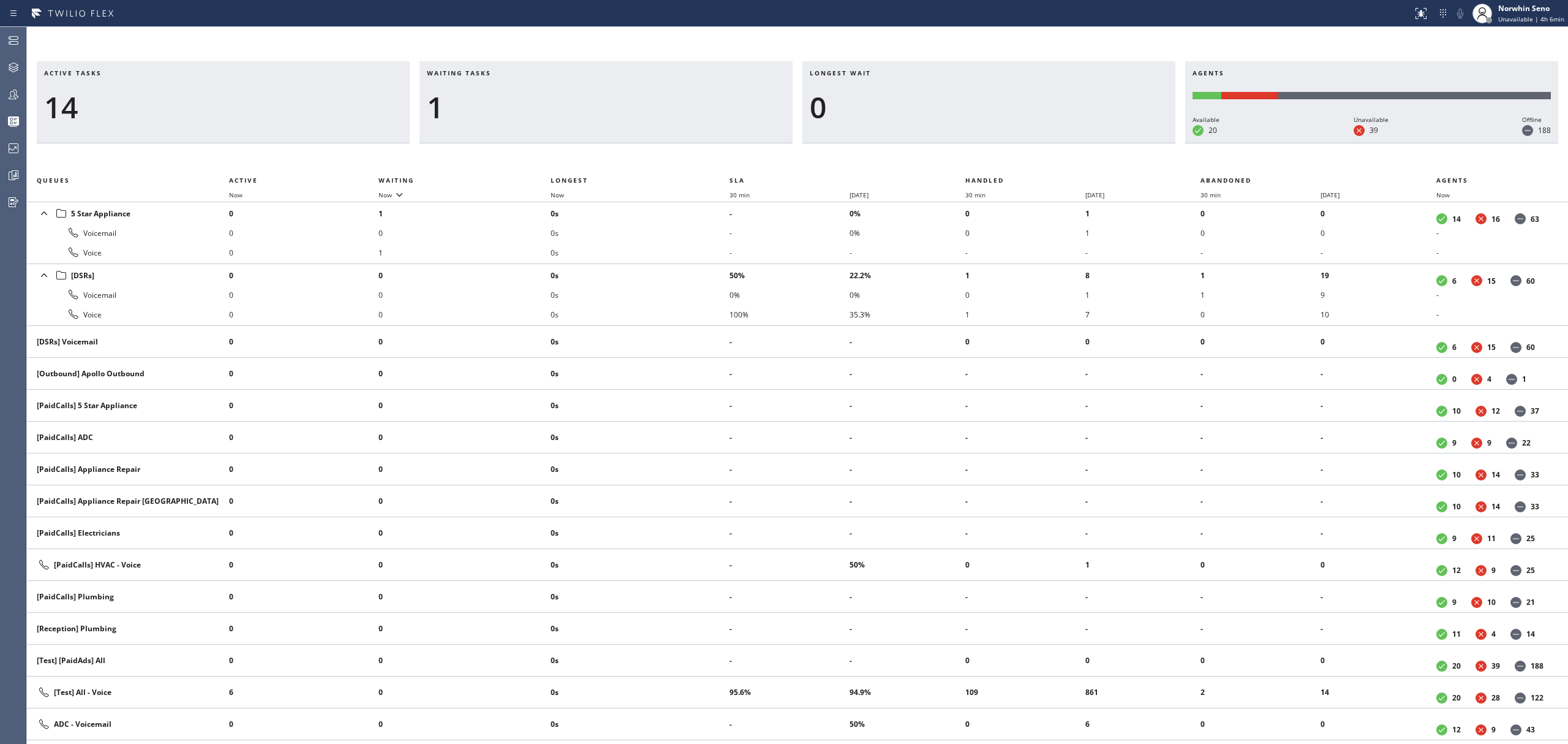
click at [1003, 159] on div "Active tasks 14 Waiting tasks 1 Longest wait 0 Agents Available 20 Unavailable …" at bounding box center [797, 402] width 1541 height 683
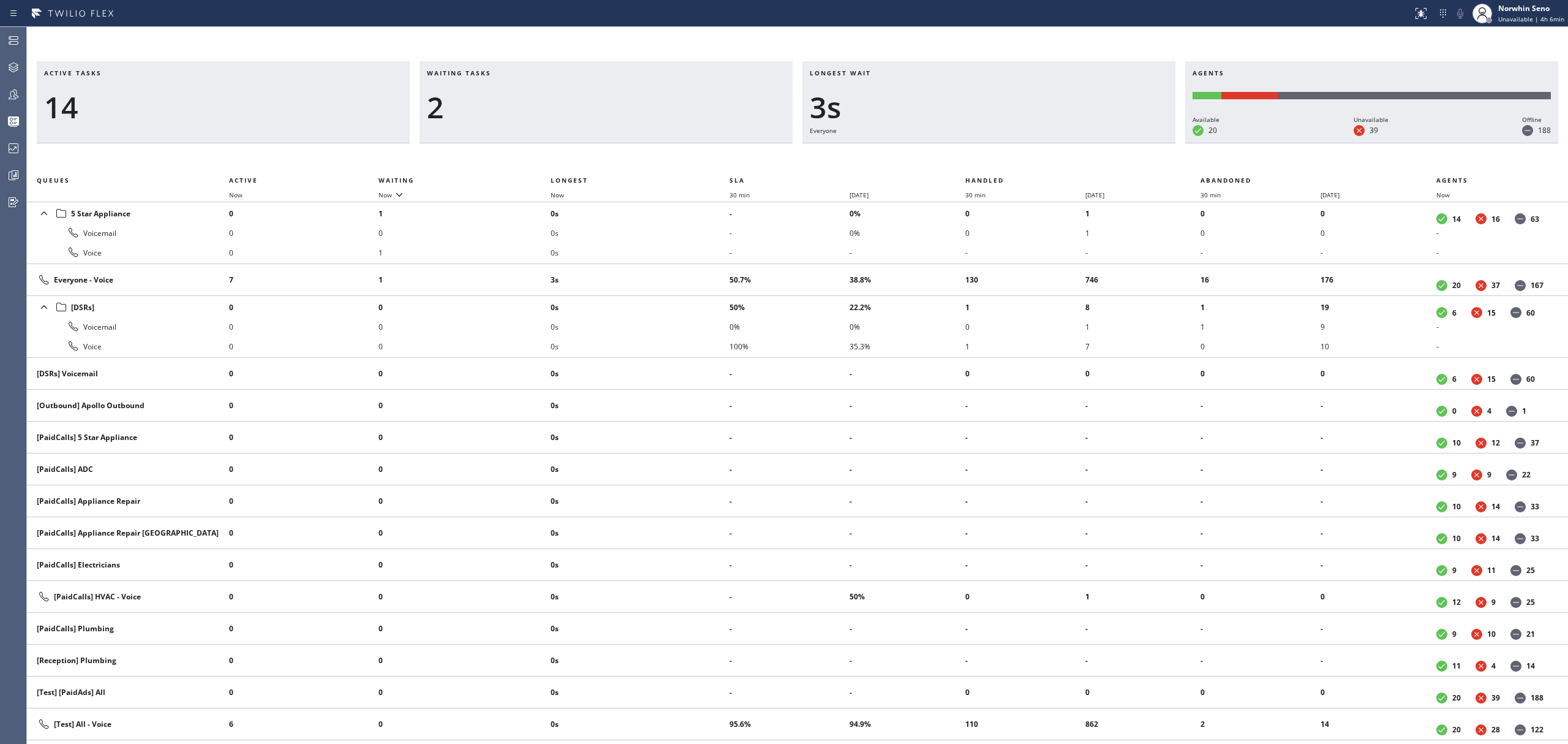
click at [1003, 159] on div "Active tasks 14 Waiting tasks 2 Longest wait 3s Everyone Agents Available 20 Un…" at bounding box center [797, 402] width 1541 height 683
click at [1003, 159] on div "Active tasks 14 Waiting tasks 3 Longest wait 8s Everyone Agents Available 20 Un…" at bounding box center [797, 402] width 1541 height 683
click at [1003, 159] on div "Active tasks 14 Waiting tasks 2 Longest wait 7s Everyone Agents Available 20 Un…" at bounding box center [797, 402] width 1541 height 683
click at [1003, 159] on div "Active tasks 14 Waiting tasks 2 Longest wait 12s Everyone Agents Available 20 U…" at bounding box center [797, 402] width 1541 height 683
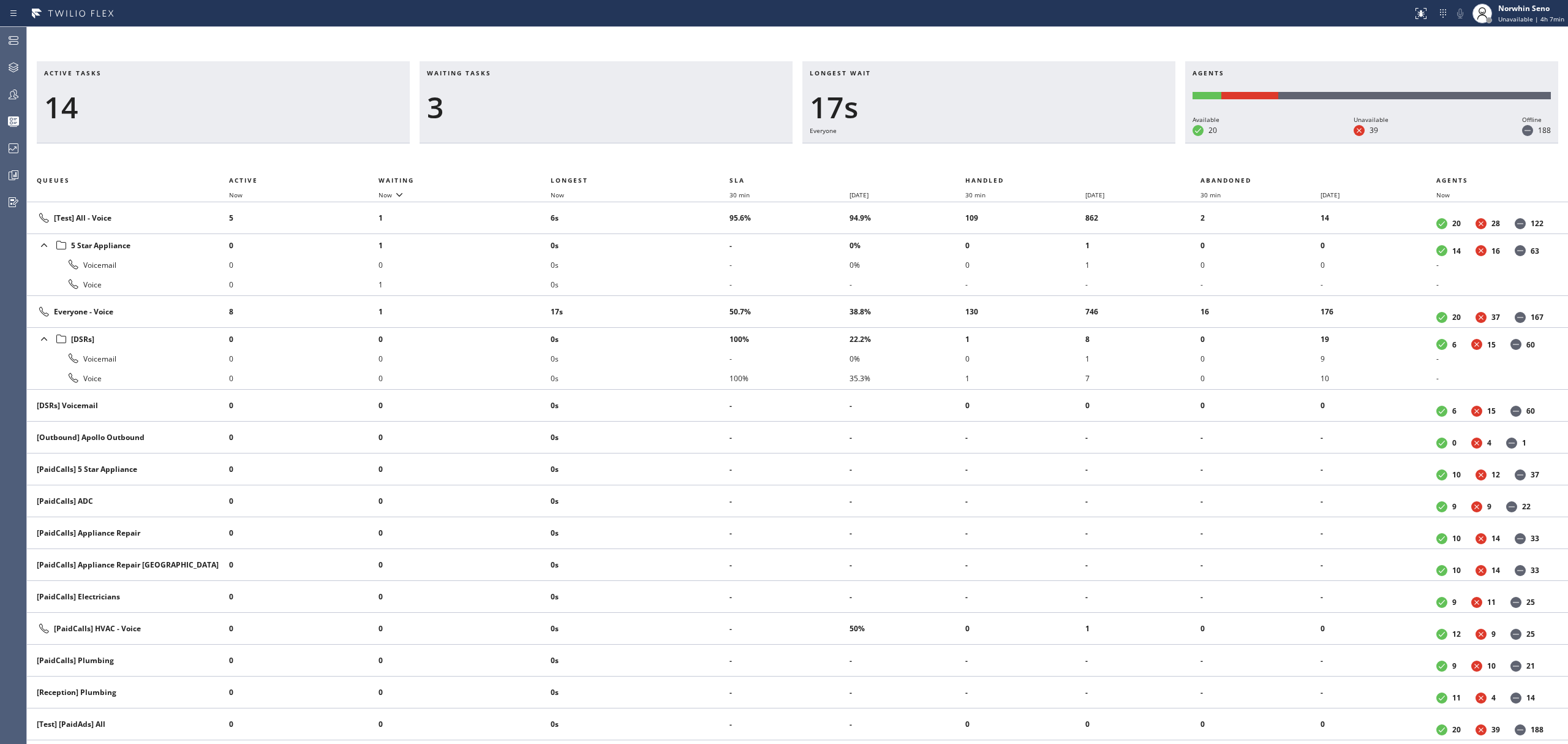
click at [1003, 159] on div "Active tasks 14 Waiting tasks 3 Longest wait 17s Everyone Agents Available 20 U…" at bounding box center [797, 402] width 1541 height 683
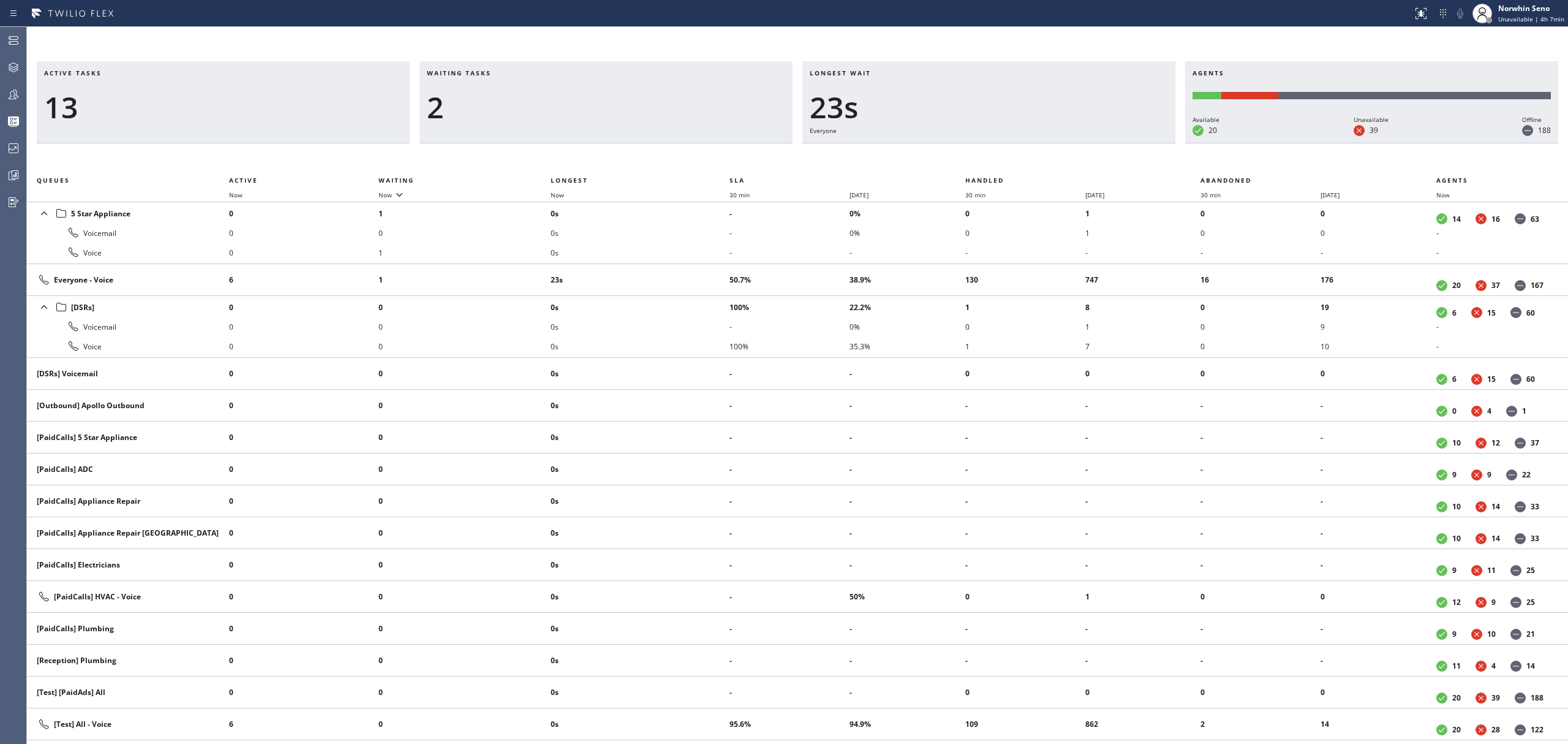
click at [1003, 159] on div "Active tasks 13 Waiting tasks 2 Longest wait 23s Everyone Agents Available 20 U…" at bounding box center [797, 402] width 1541 height 683
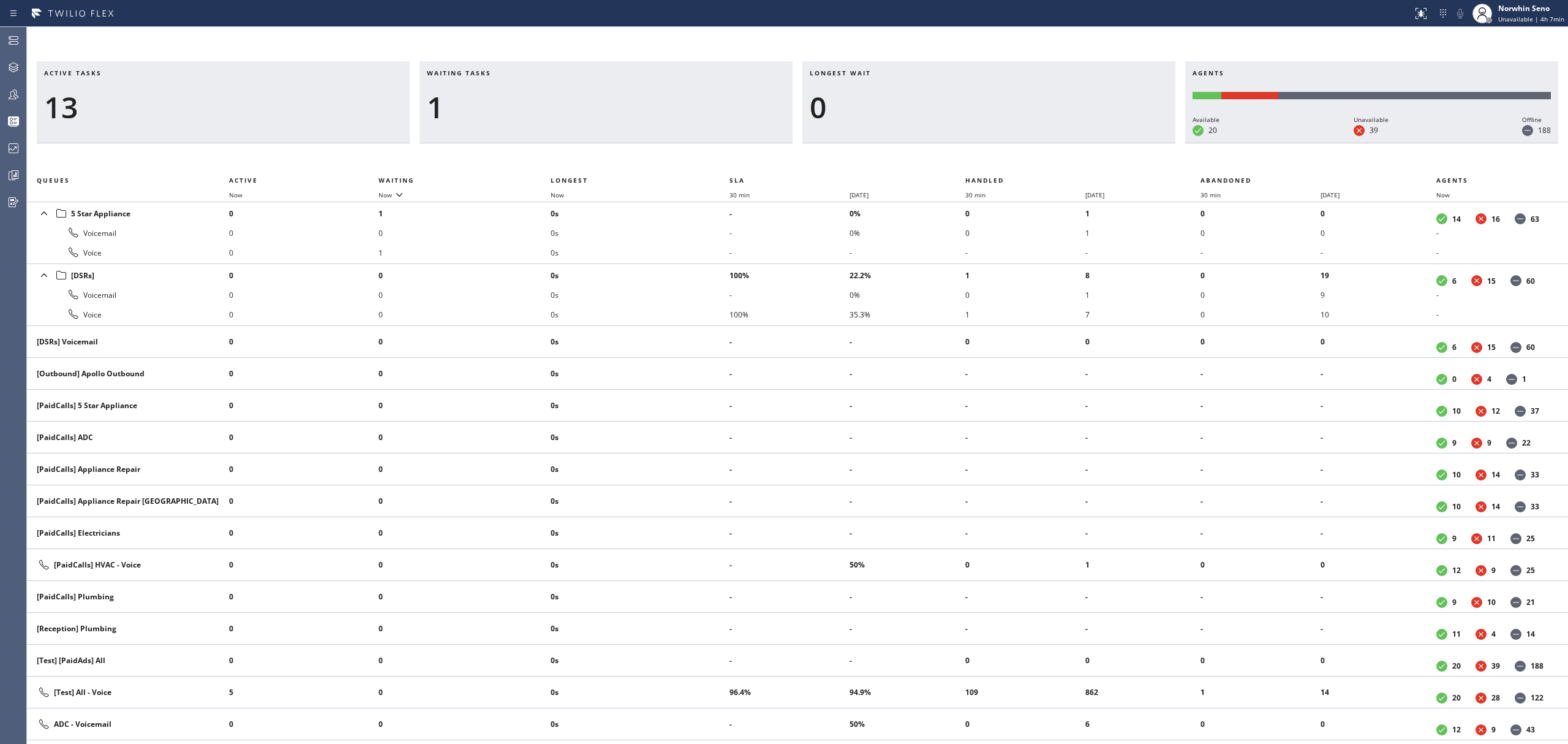
click at [1003, 159] on div "Active tasks 13 Waiting tasks 1 Longest wait 0 Agents Available 20 Unavailable …" at bounding box center [797, 402] width 1541 height 683
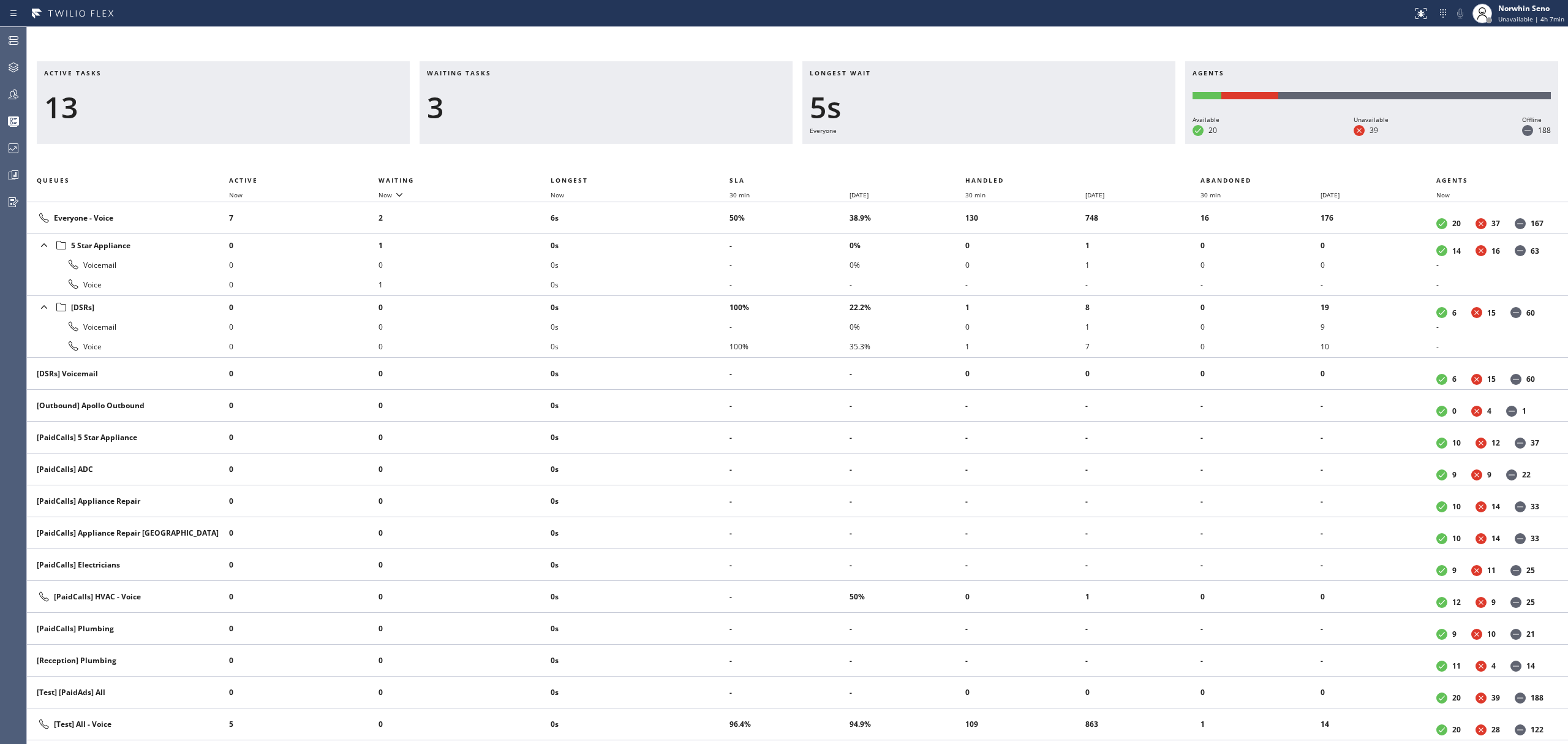
click at [1003, 159] on div "Active tasks 13 Waiting tasks 3 Longest wait 5s Everyone Agents Available 20 Un…" at bounding box center [797, 402] width 1541 height 683
click at [1003, 159] on div "Active tasks 12 Waiting tasks 2 Longest wait 10s Everyone Agents Available 20 U…" at bounding box center [797, 402] width 1541 height 683
click at [1003, 159] on div "Active tasks 11 Waiting tasks 2 Longest wait 15s Everyone Agents Available 20 U…" at bounding box center [797, 402] width 1541 height 683
click at [1003, 159] on div "Active tasks 11 Waiting tasks 2 Longest wait 20s Everyone Agents Available 20 U…" at bounding box center [797, 402] width 1541 height 683
click at [1003, 159] on div "Active tasks 11 Waiting tasks 3 Longest wait 25s Everyone Agents Available 20 U…" at bounding box center [797, 402] width 1541 height 683
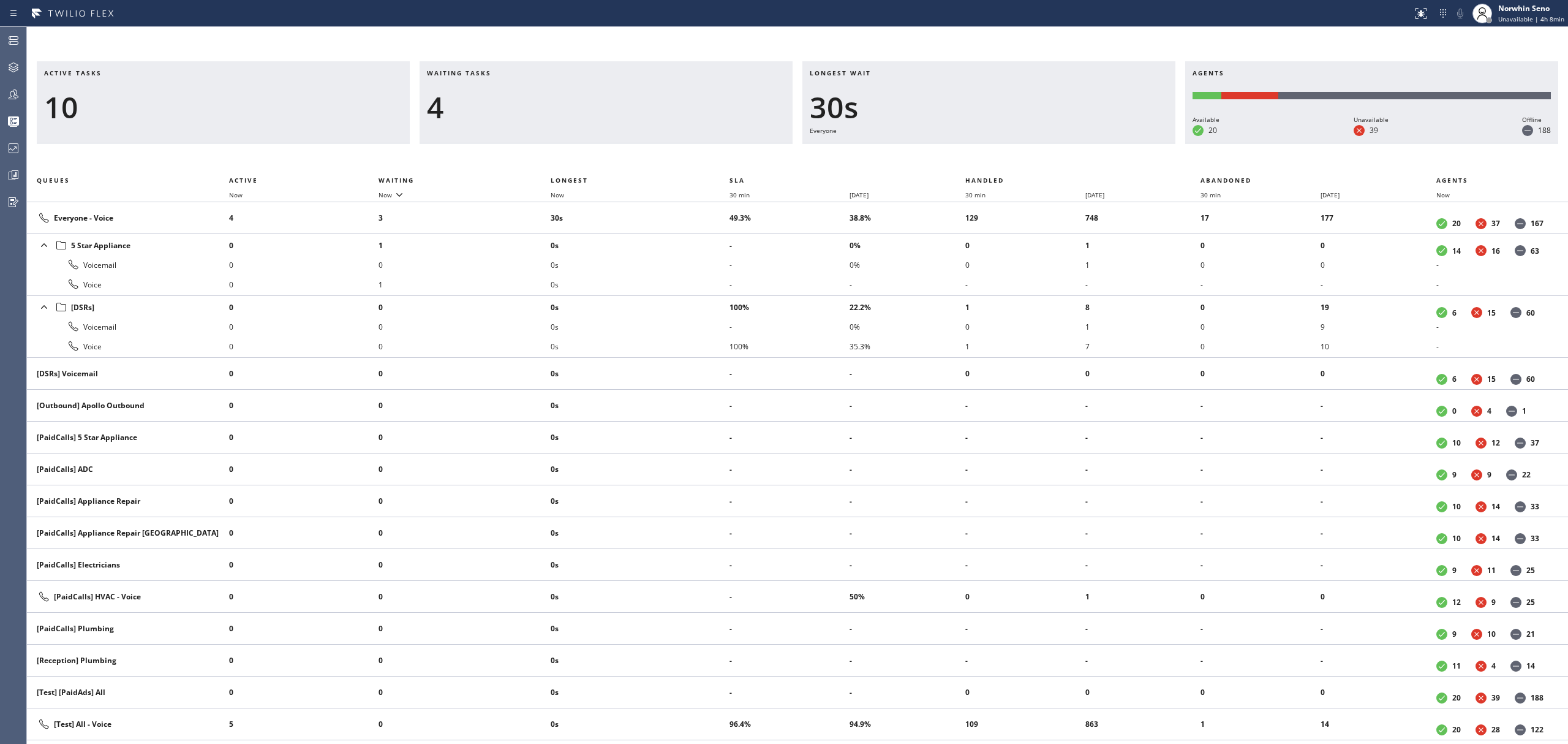
click at [1003, 159] on div "Active tasks 10 Waiting tasks 4 Longest wait 30s Everyone Agents Available 20 U…" at bounding box center [797, 402] width 1541 height 683
click at [1003, 159] on div "Active tasks 9 Waiting tasks 4 Longest wait 35s Everyone Agents Available 20 Un…" at bounding box center [797, 402] width 1541 height 683
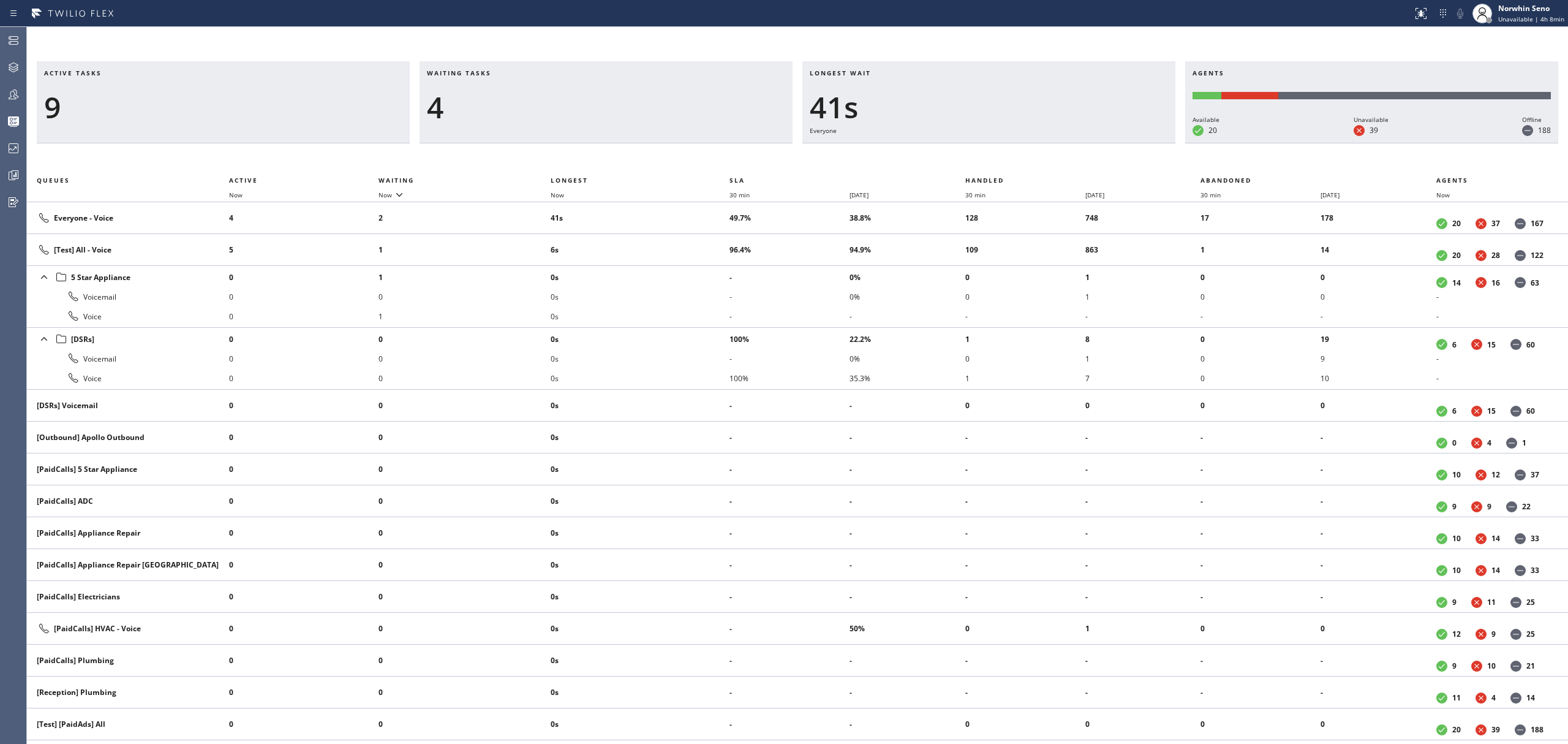
click at [1003, 159] on div "Active tasks 9 Waiting tasks 4 Longest wait 41s Everyone Agents Available 20 Un…" at bounding box center [797, 402] width 1541 height 683
click at [1003, 159] on div "Active tasks 12 Waiting tasks 3 Longest wait 24s Everyone Agents Available 20 U…" at bounding box center [797, 402] width 1541 height 683
click at [1003, 159] on div "Active tasks 10 Waiting tasks 3 Longest wait 29s Everyone Agents Available 20 U…" at bounding box center [797, 402] width 1541 height 683
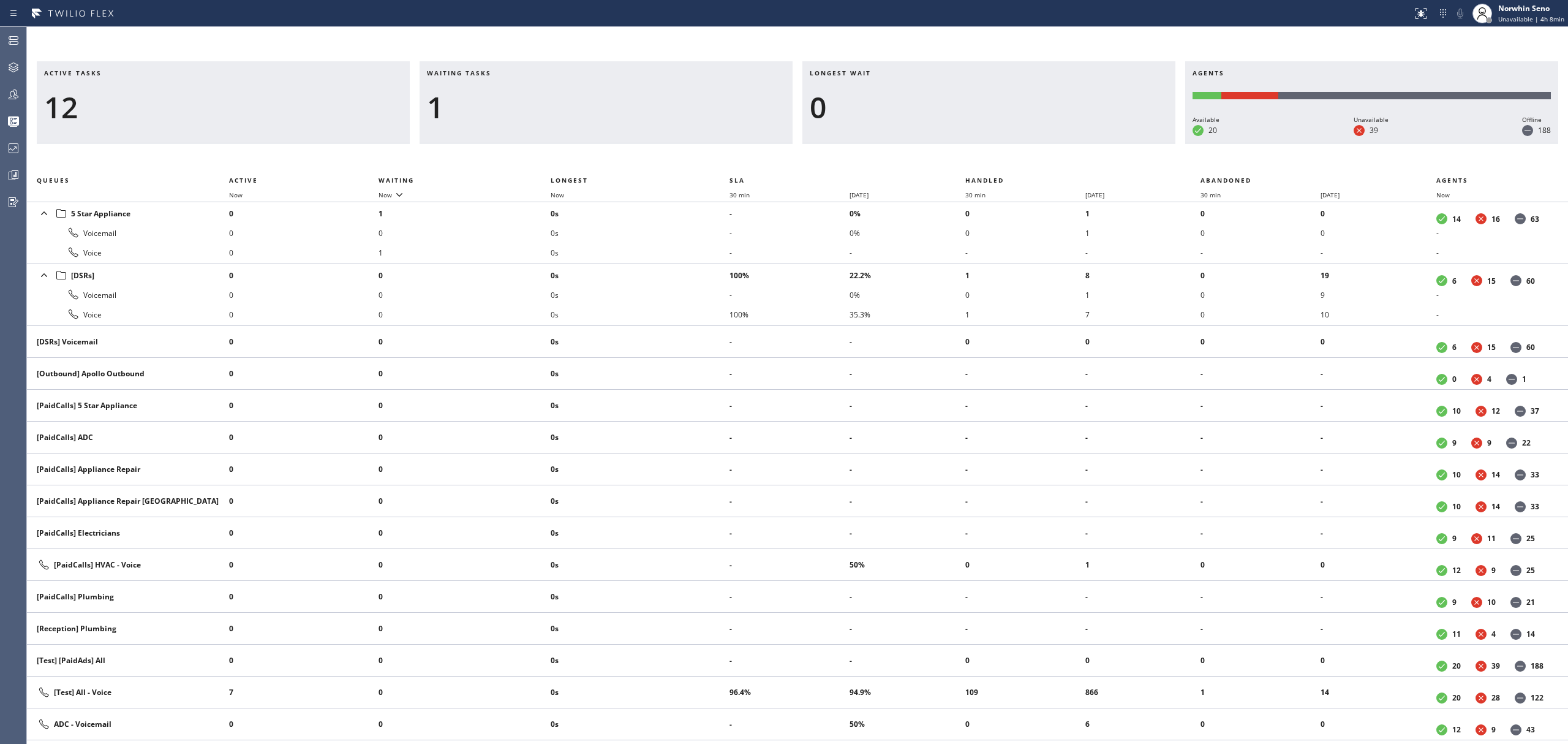
click at [1003, 159] on div "Active tasks 12 Waiting tasks 1 Longest wait 0 Agents Available 20 Unavailable …" at bounding box center [797, 402] width 1541 height 683
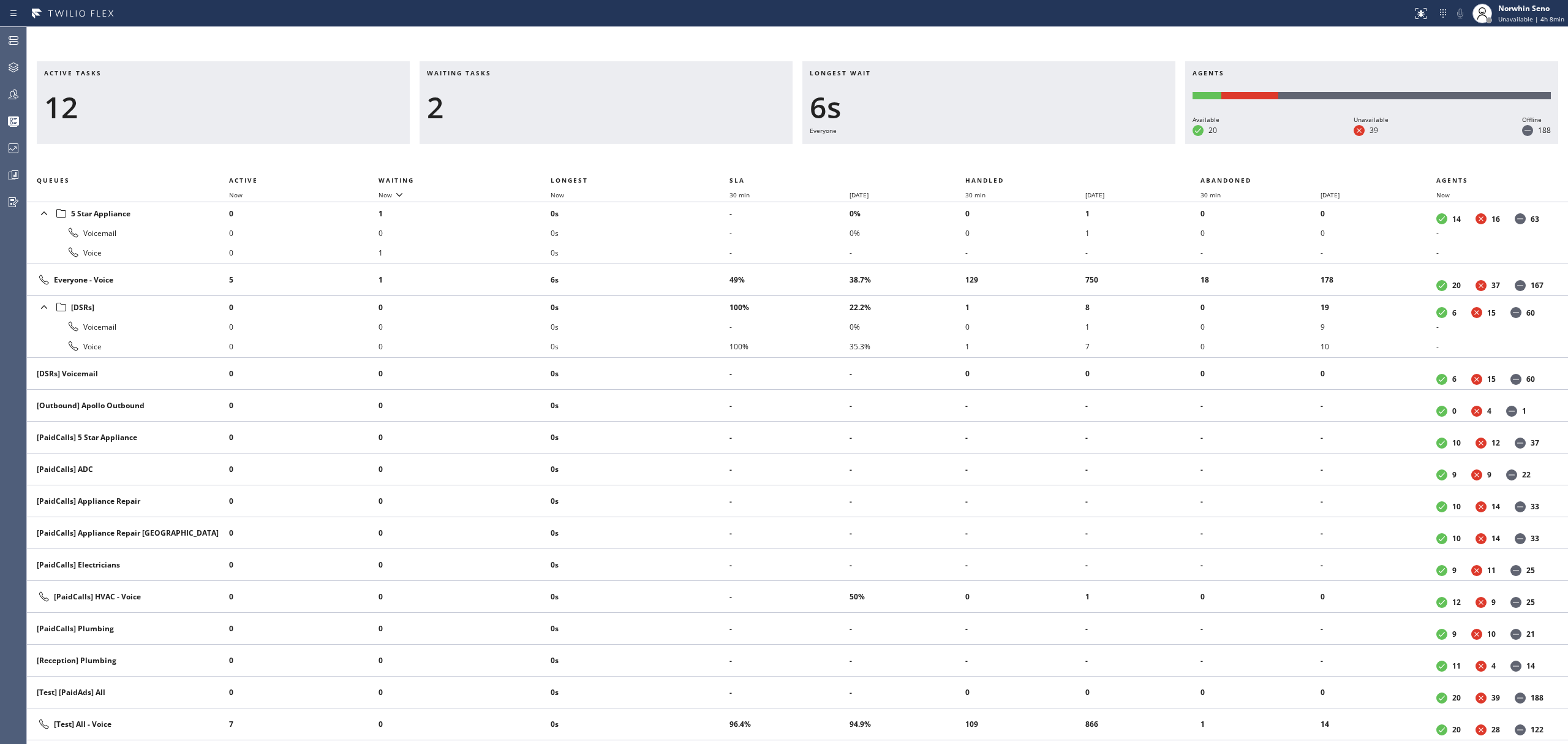
click at [1003, 159] on div "Active tasks 12 Waiting tasks 2 Longest wait 6s Everyone Agents Available 20 Un…" at bounding box center [797, 402] width 1541 height 683
